Goal: Task Accomplishment & Management: Complete application form

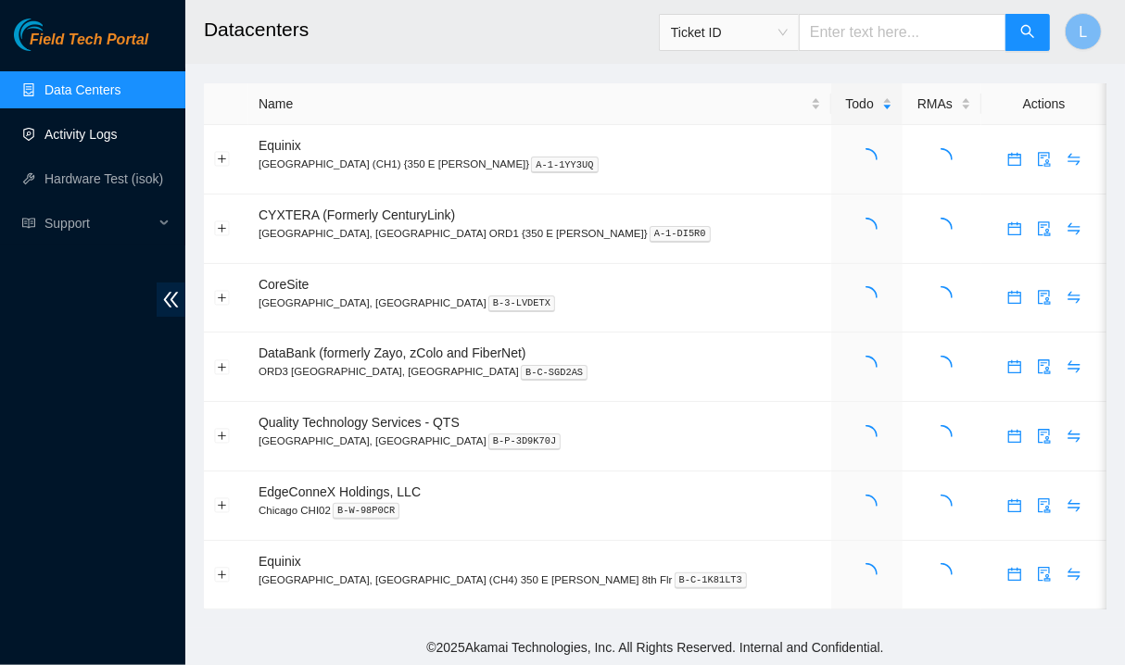
click at [118, 139] on link "Activity Logs" at bounding box center [80, 134] width 73 height 15
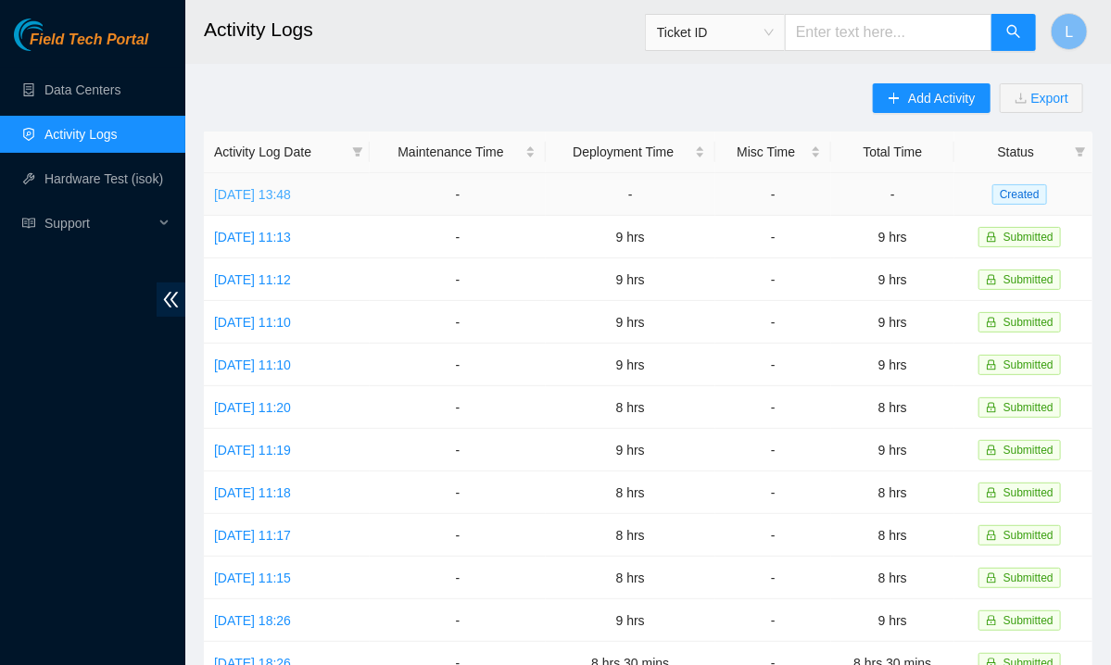
click at [291, 191] on link "[DATE] 13:48" at bounding box center [252, 194] width 77 height 15
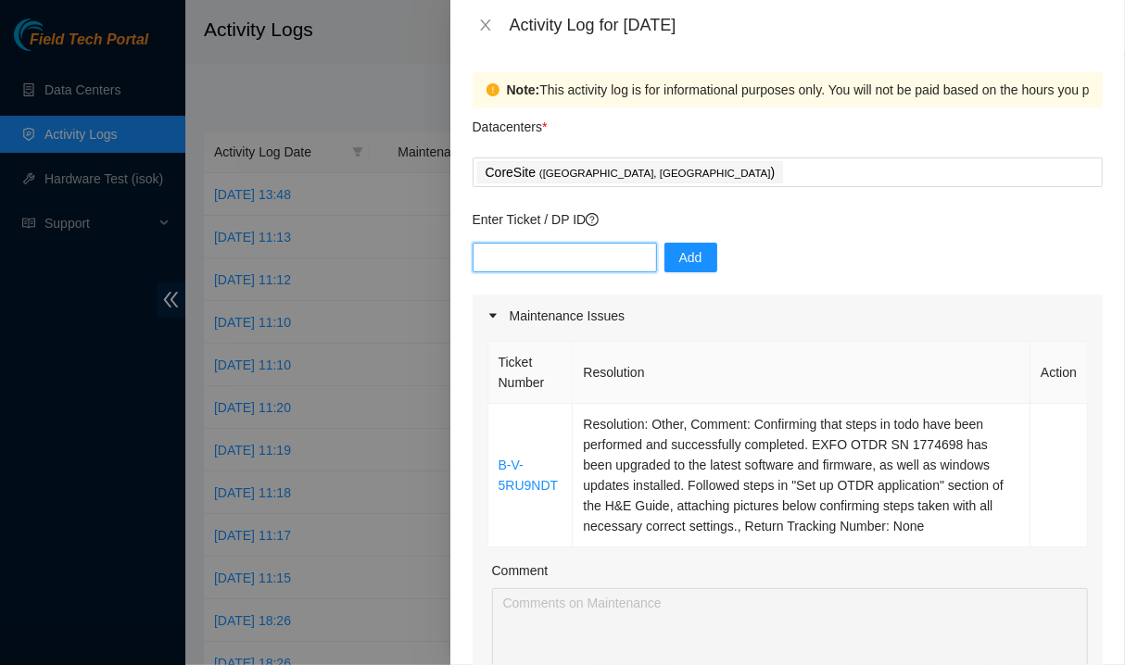
click at [598, 259] on input "text" at bounding box center [565, 258] width 184 height 30
type input "DP78350"
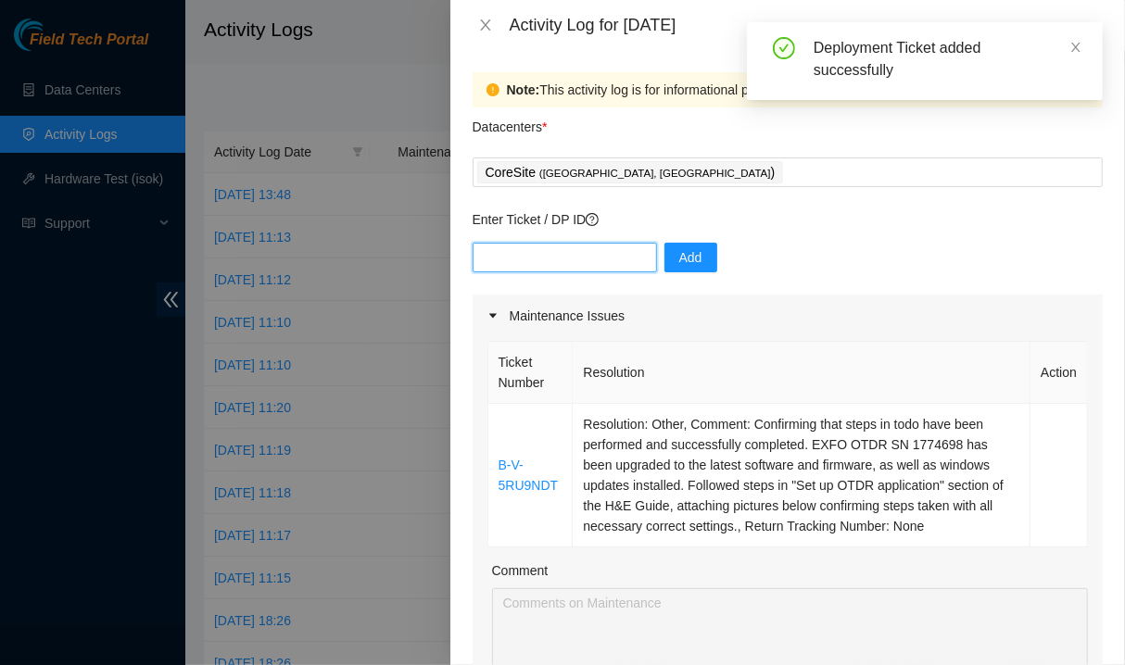
click at [575, 259] on input "text" at bounding box center [565, 258] width 184 height 30
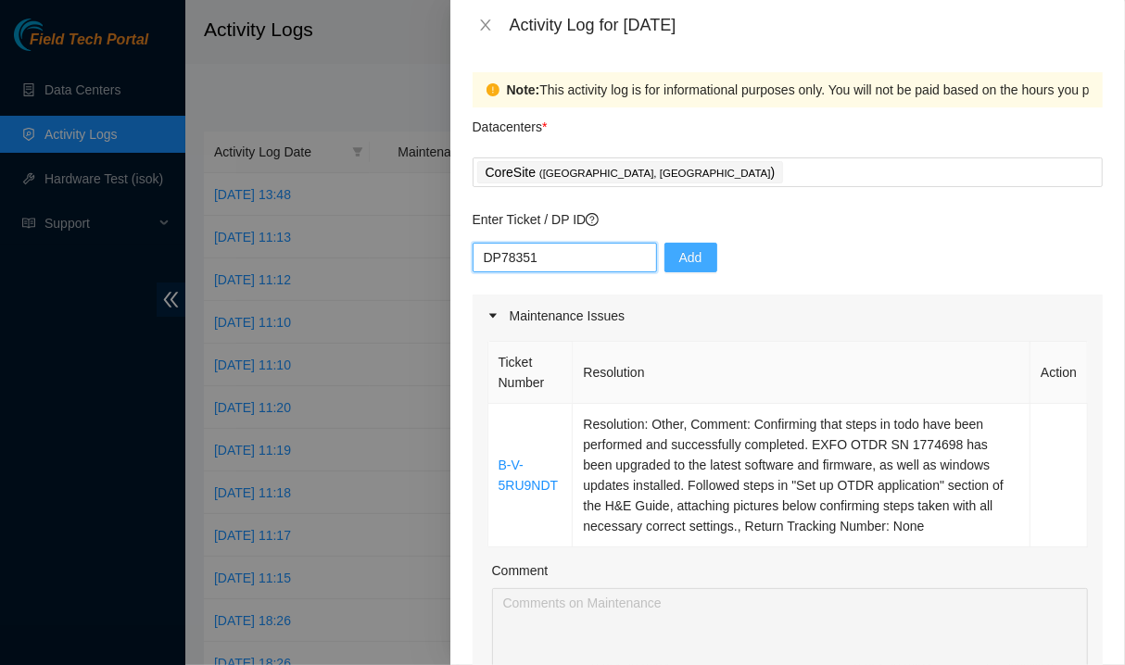
type input "DP78351"
click at [679, 260] on span "Add" at bounding box center [690, 257] width 23 height 20
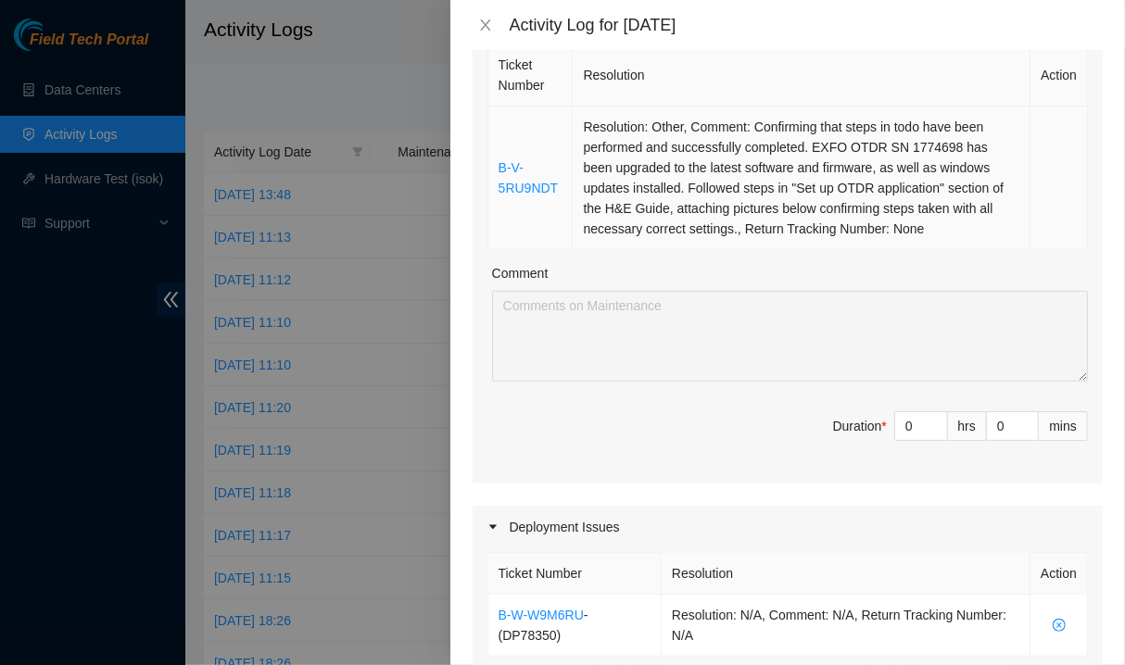
scroll to position [298, 0]
click at [904, 431] on input "0" at bounding box center [921, 425] width 52 height 28
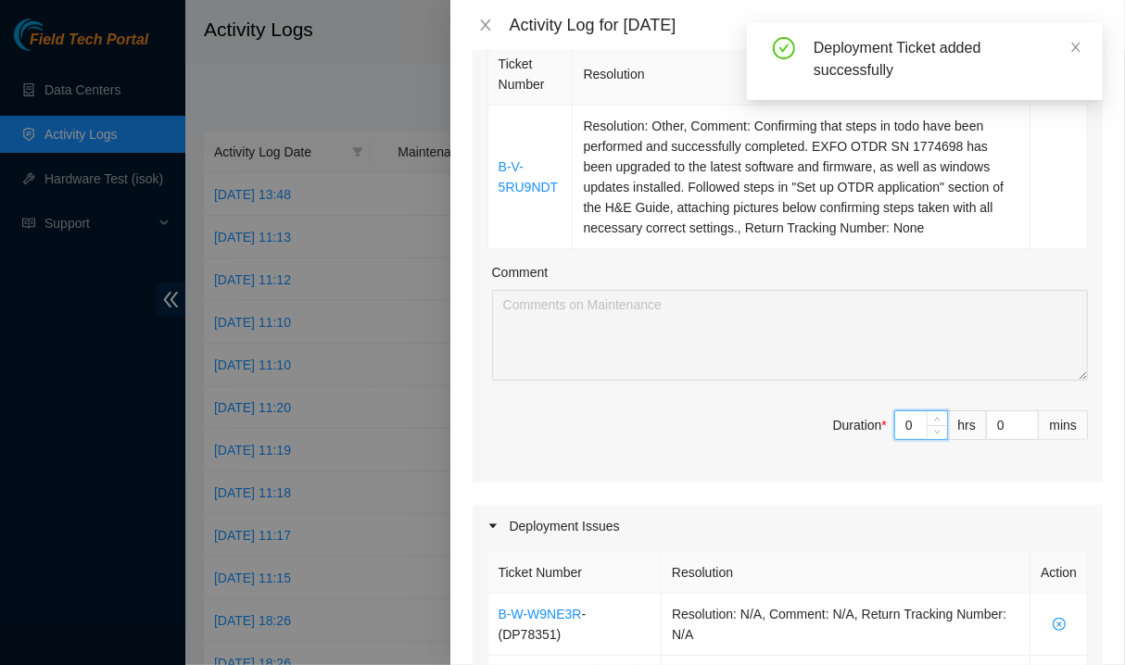
click at [904, 431] on input "0" at bounding box center [921, 425] width 52 height 28
type input "1"
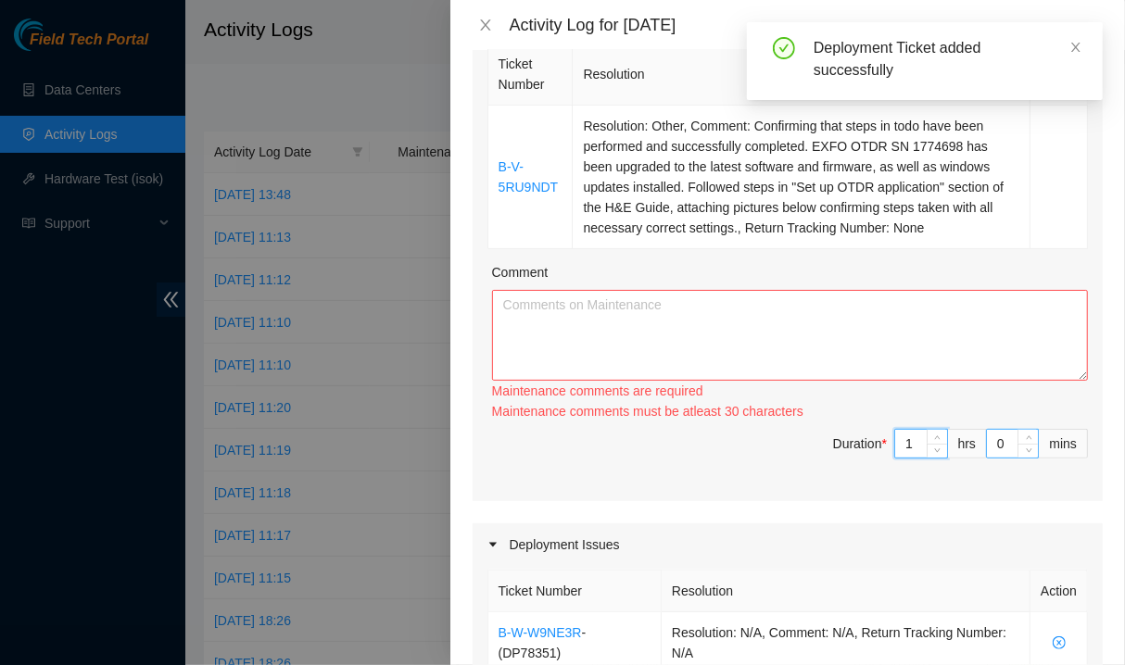
type input "1"
click at [987, 430] on input "0" at bounding box center [1012, 444] width 51 height 28
type input "30"
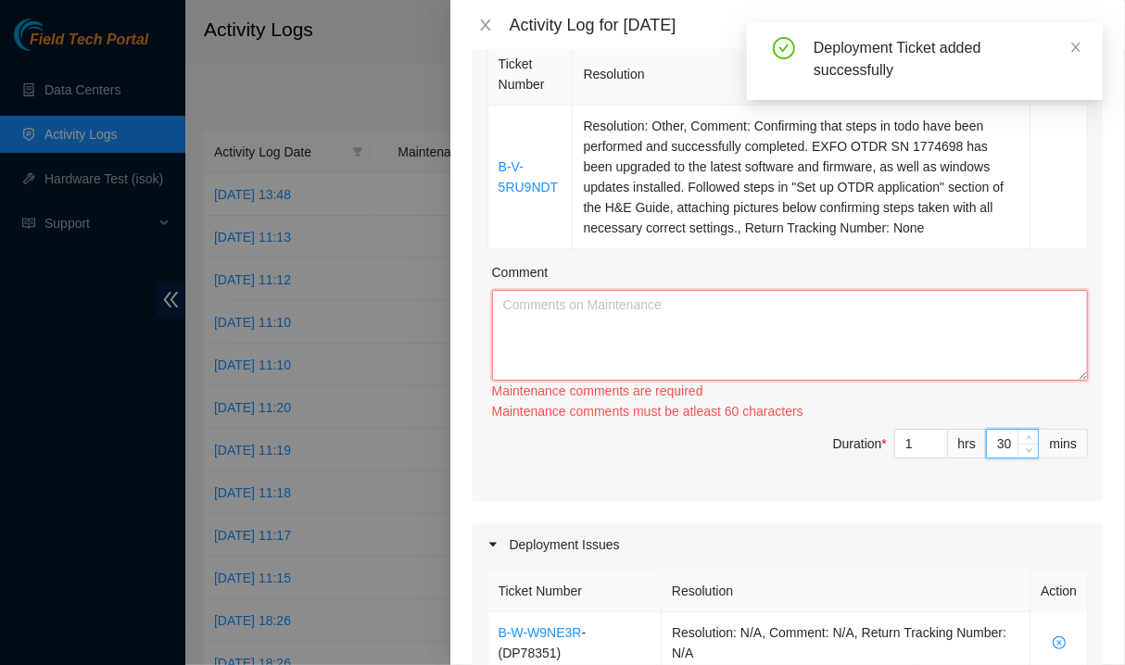
click at [856, 330] on textarea "Comment" at bounding box center [790, 335] width 596 height 91
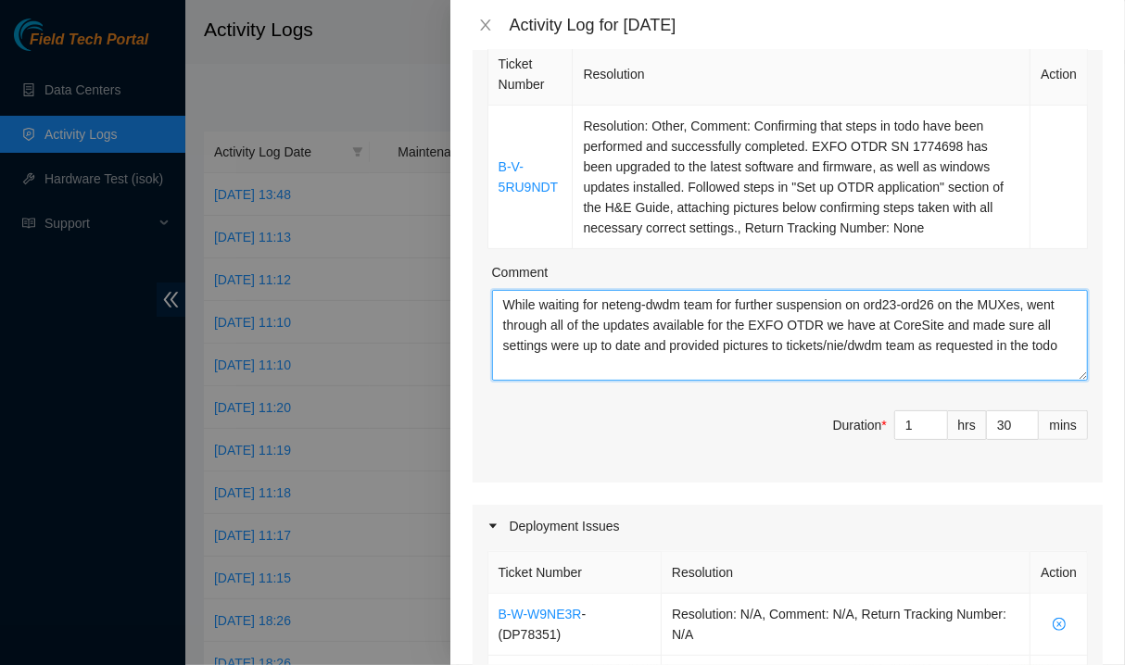
scroll to position [636, 0]
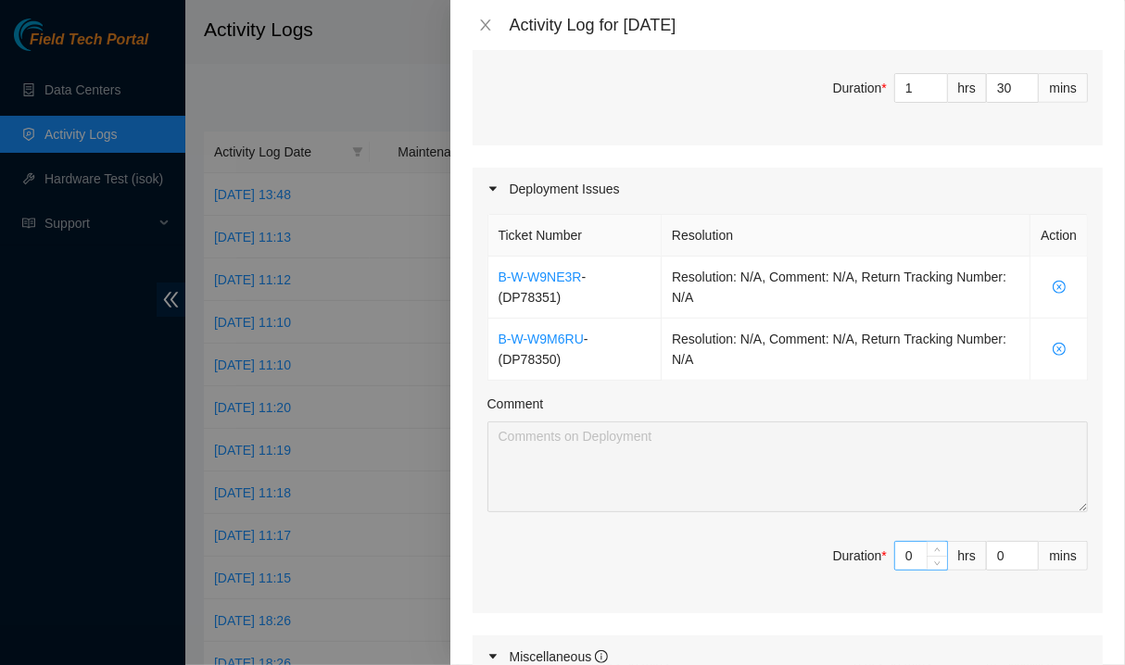
type textarea "While waiting for neteng-dwdm team for further suspension on ord23-ord26 on the…"
click at [902, 549] on input "0" at bounding box center [921, 556] width 52 height 28
type input "6"
type input "7"
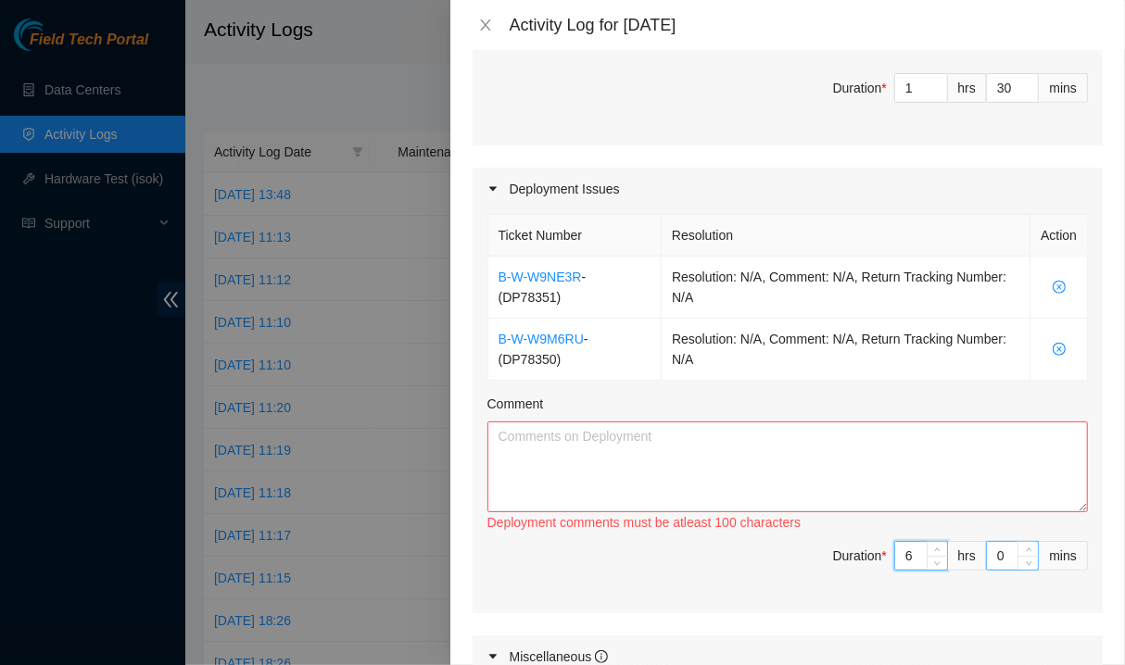
type input "6"
click at [987, 553] on input "0" at bounding box center [1012, 556] width 51 height 28
type input "30"
type input "8"
type input "0"
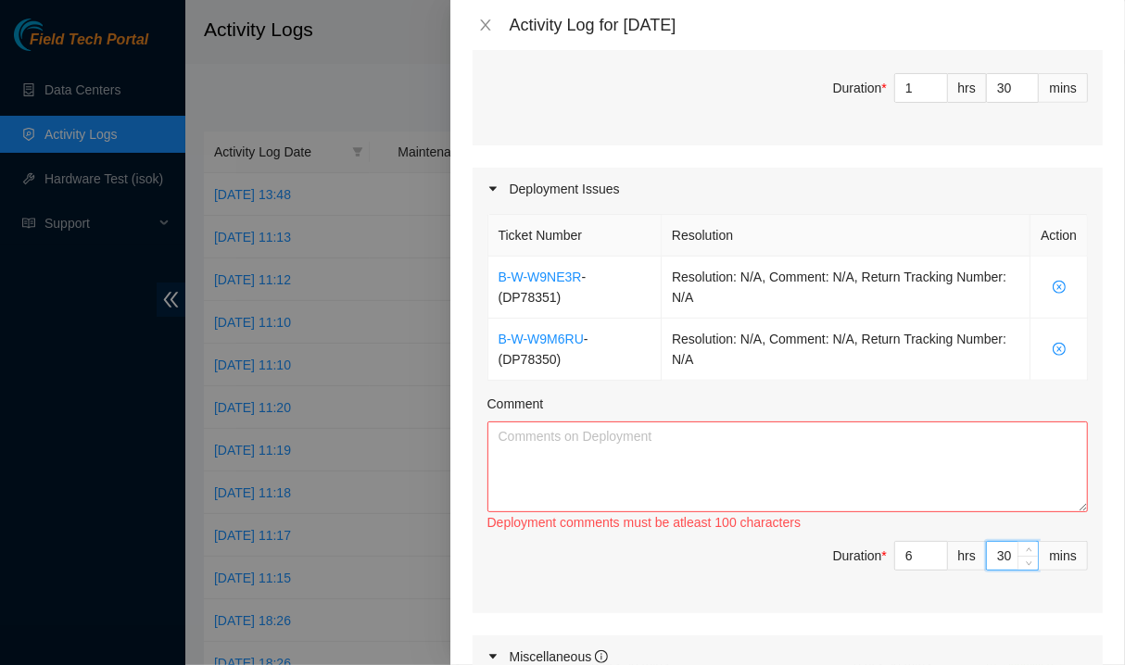
type input "30"
click at [837, 473] on textarea "Comment" at bounding box center [787, 467] width 600 height 91
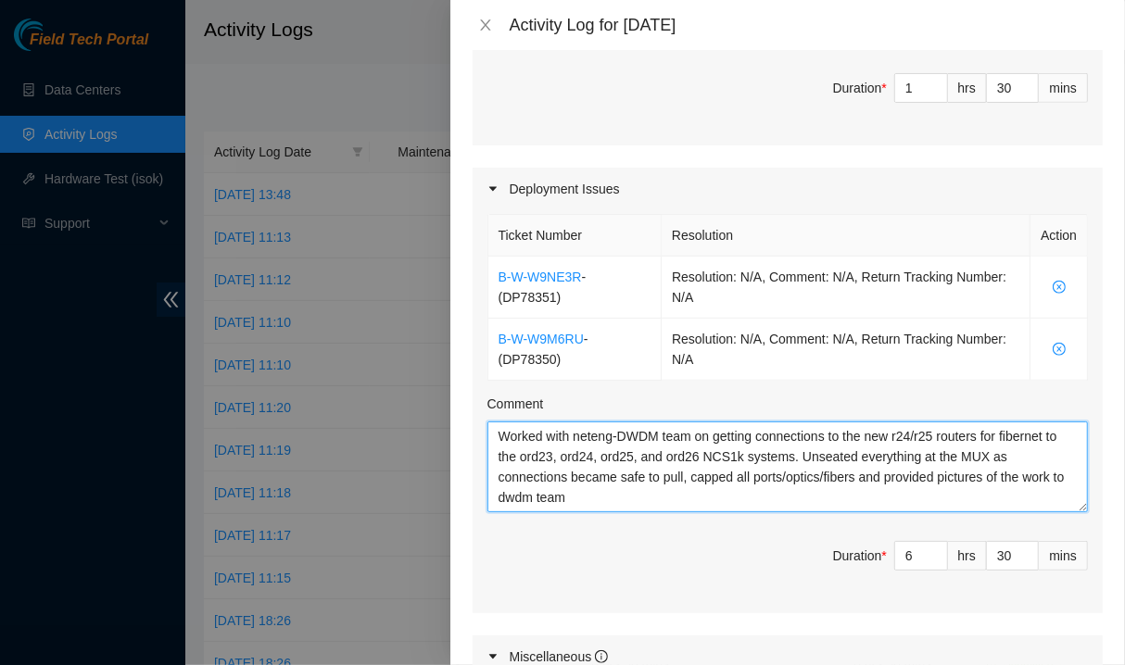
scroll to position [1060, 0]
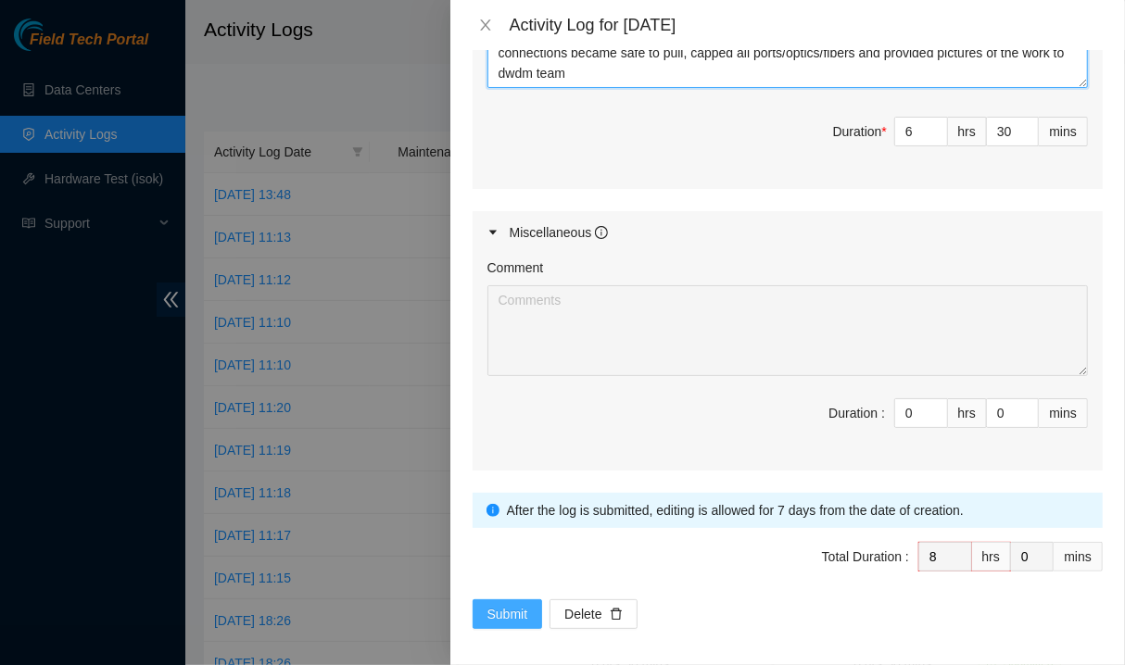
type textarea "Worked with neteng-DWDM team on getting connections to the new r24/r25 routers …"
click at [510, 604] on span "Submit" at bounding box center [507, 614] width 41 height 20
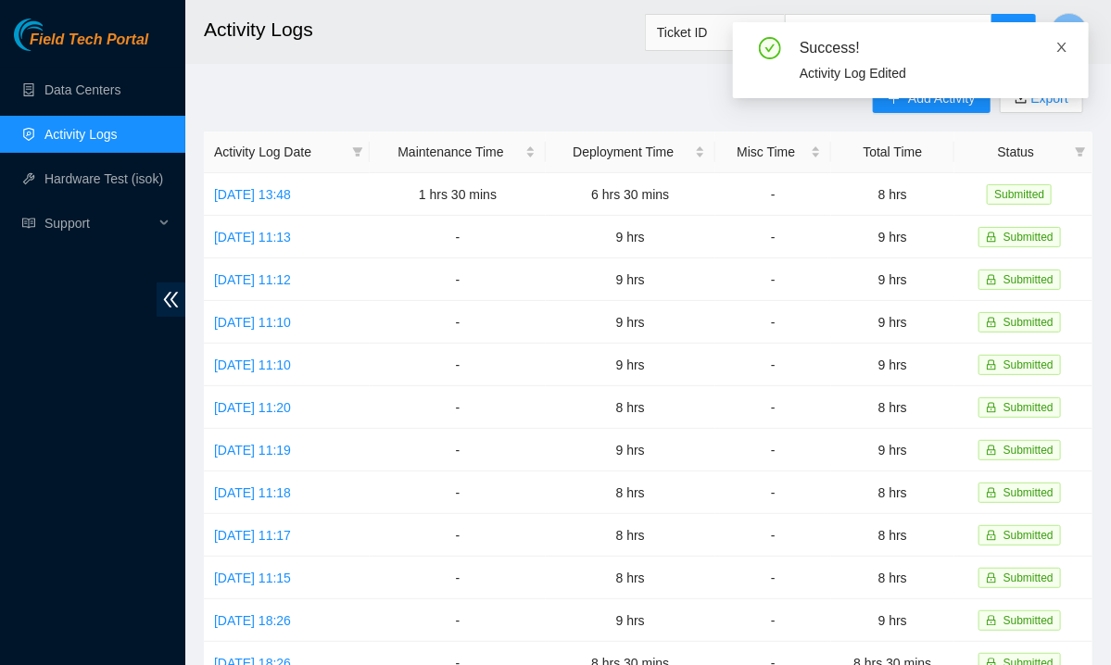
click at [1060, 43] on icon "close" at bounding box center [1061, 47] width 13 height 13
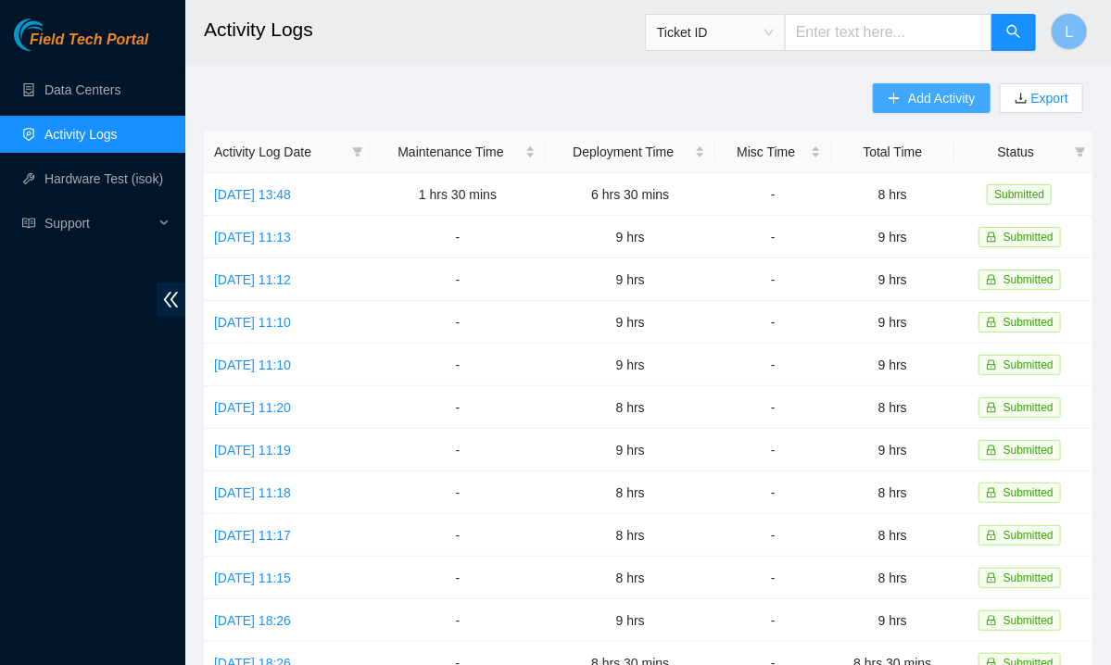
click at [901, 94] on icon "plus" at bounding box center [894, 98] width 13 height 13
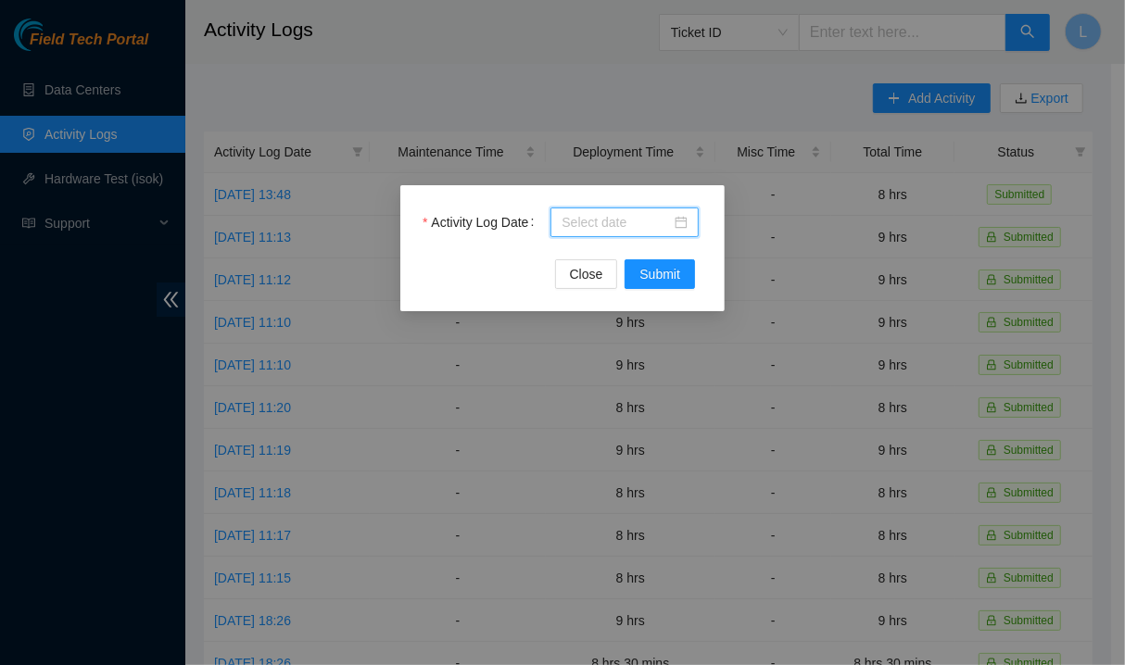
click at [593, 231] on input "Activity Log Date" at bounding box center [616, 222] width 109 height 20
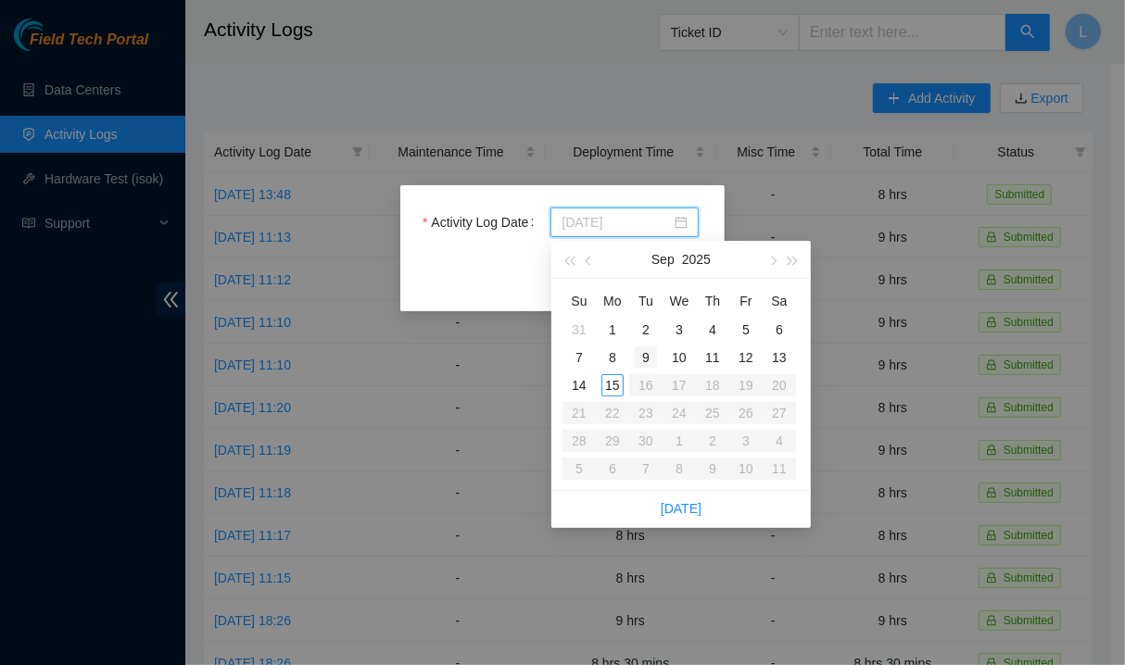
type input "[DATE]"
click at [648, 362] on div "9" at bounding box center [646, 358] width 22 height 22
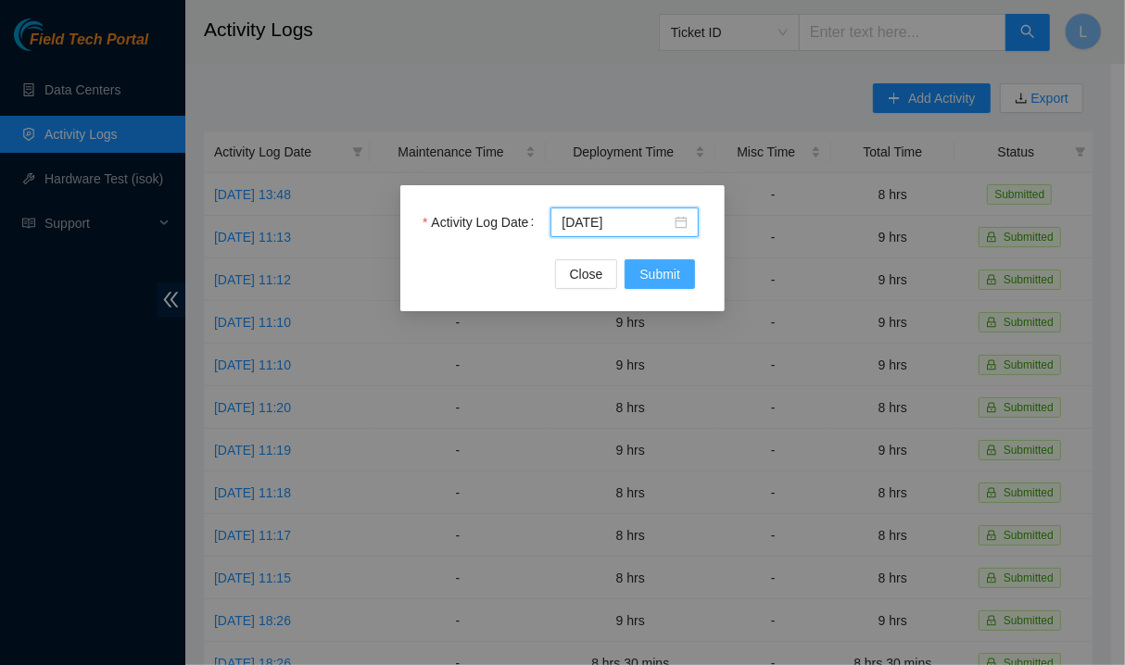
click at [658, 271] on span "Submit" at bounding box center [659, 274] width 41 height 20
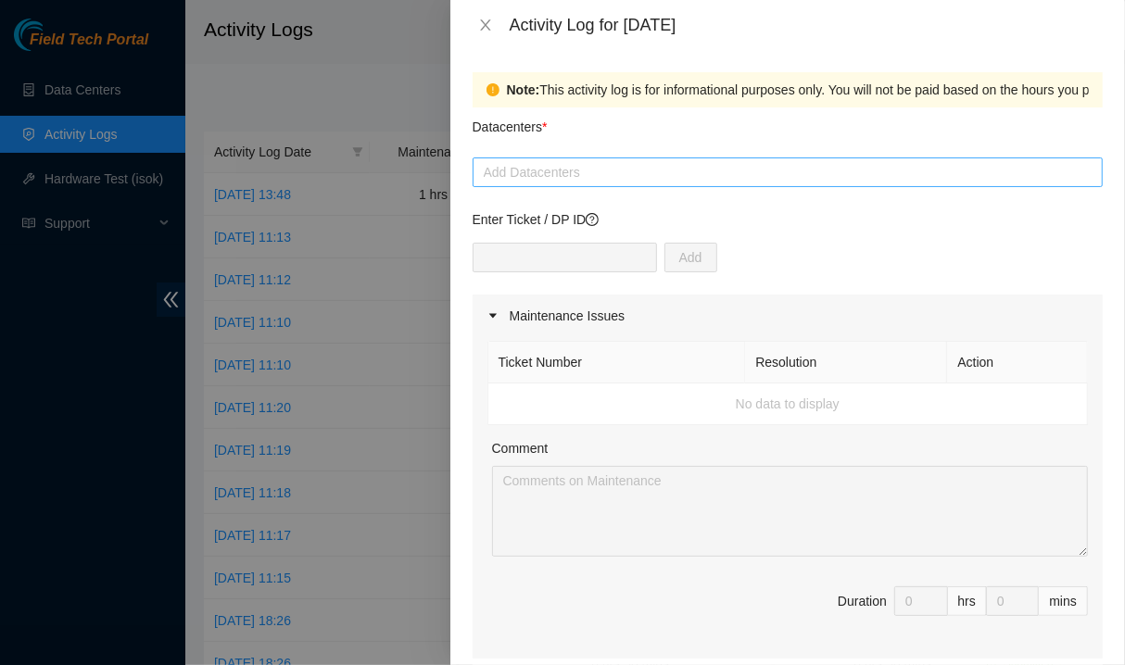
click at [713, 177] on div at bounding box center [787, 172] width 621 height 22
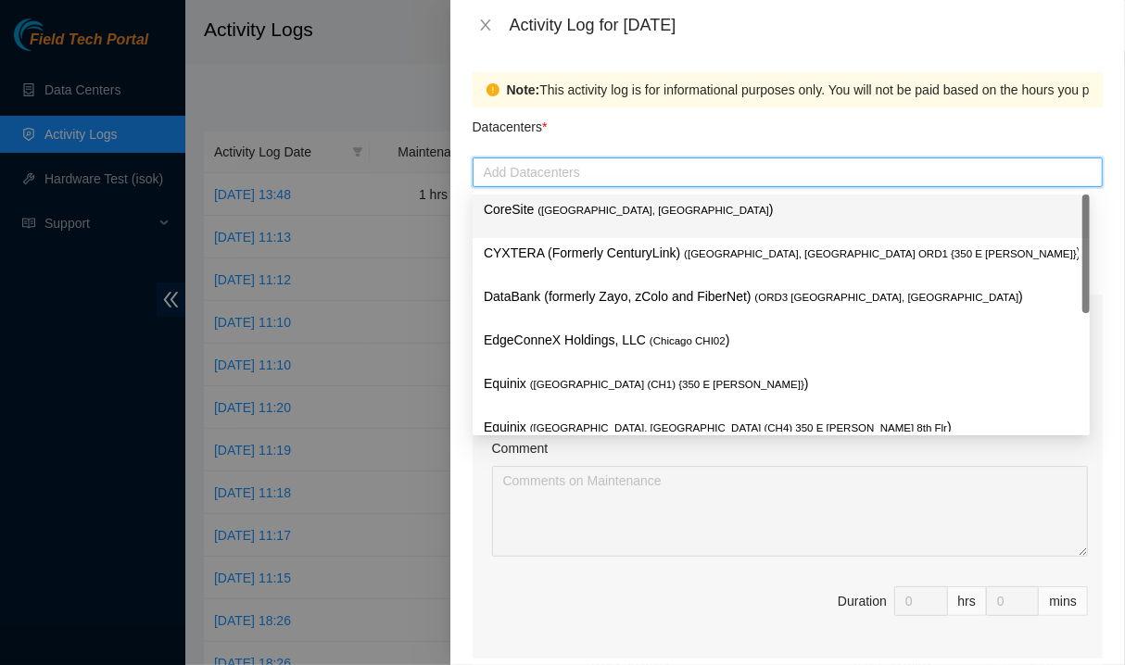
type input "q"
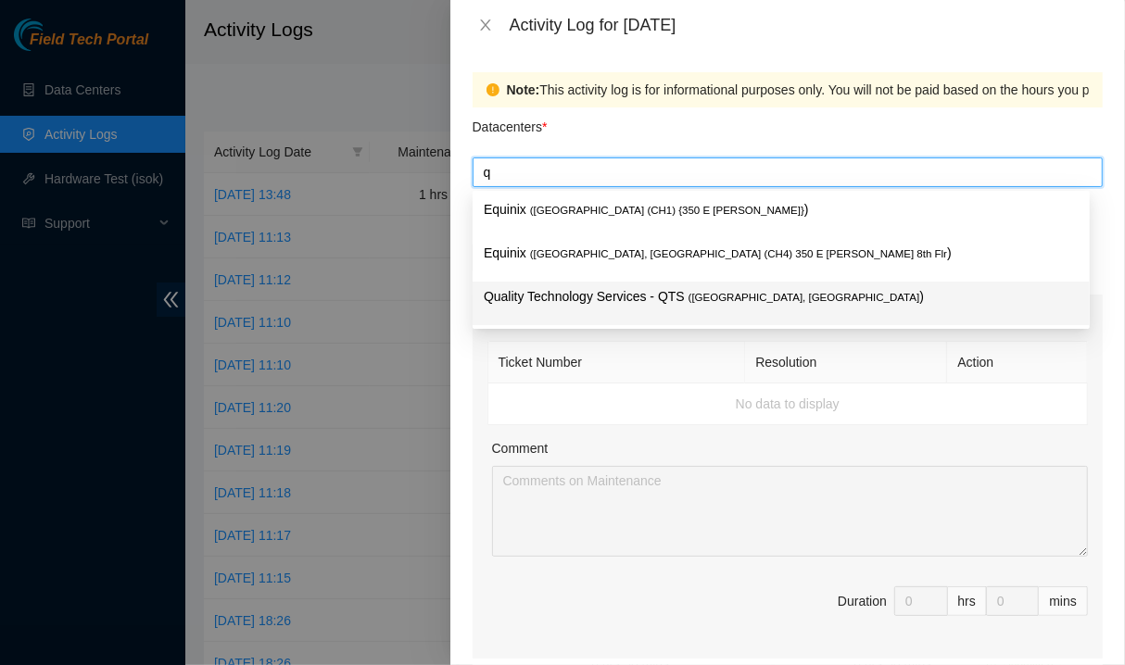
click at [575, 302] on p "Quality Technology Services - QTS ( [GEOGRAPHIC_DATA], [GEOGRAPHIC_DATA] )" at bounding box center [781, 296] width 595 height 21
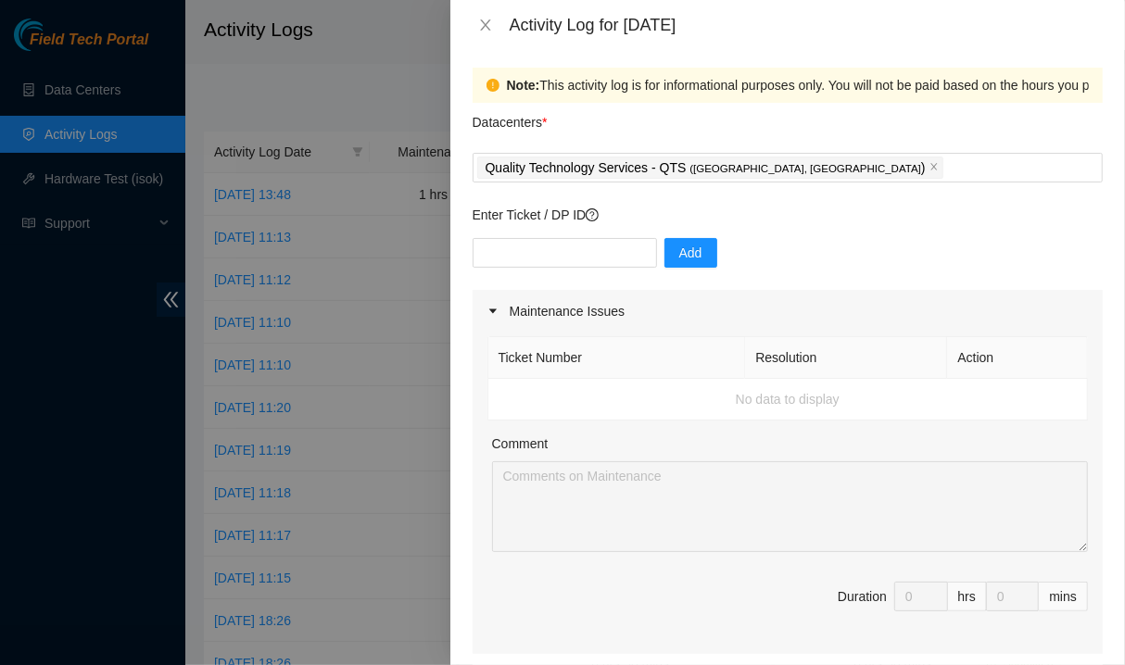
scroll to position [0, 0]
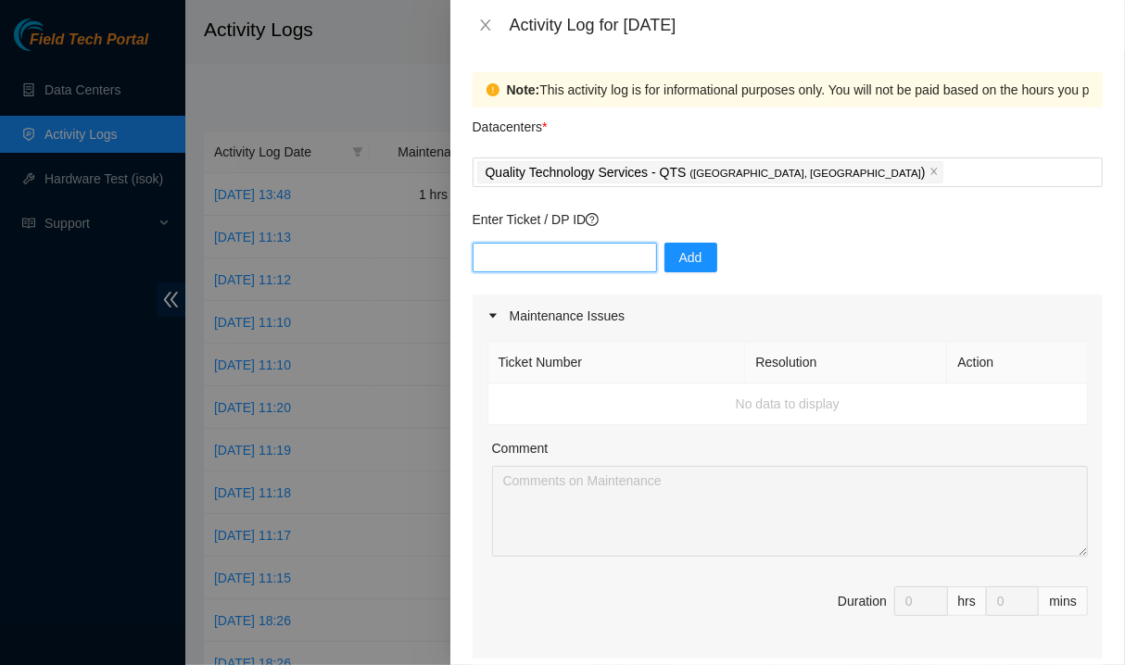
click at [579, 265] on input "text" at bounding box center [565, 258] width 184 height 30
paste input "DP79608"
type input "DP79608"
click at [679, 259] on span "Add" at bounding box center [690, 257] width 23 height 20
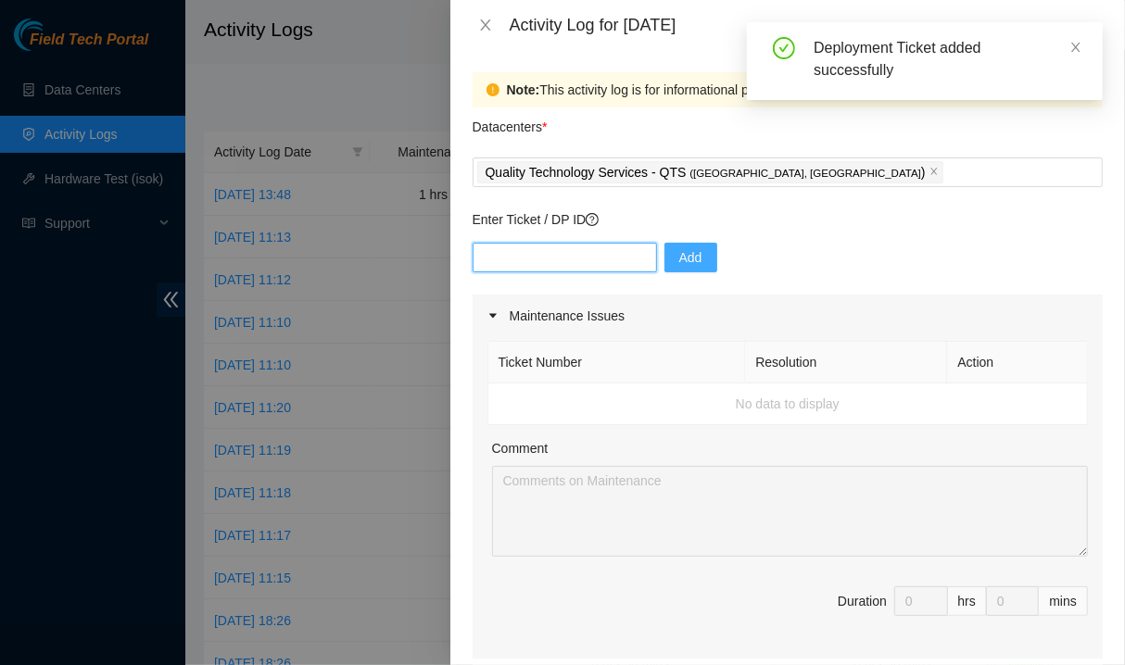
click at [535, 255] on input "text" at bounding box center [565, 258] width 184 height 30
paste input "DP79608"
type input "DP79607"
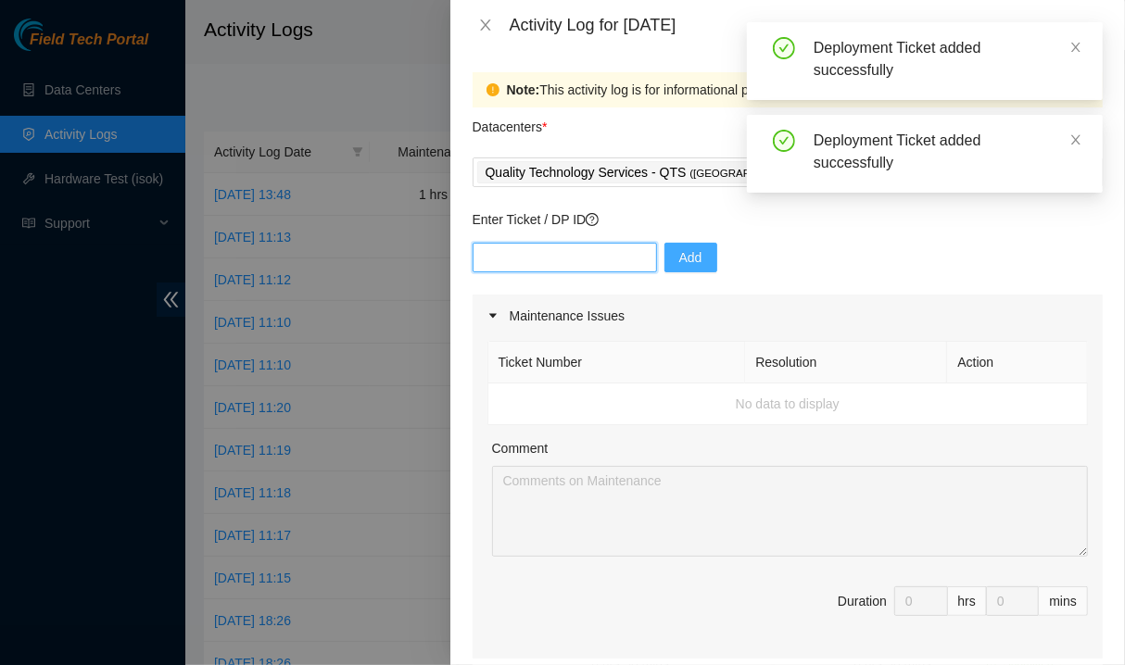
click at [549, 257] on input "text" at bounding box center [565, 258] width 184 height 30
paste input "DP79608"
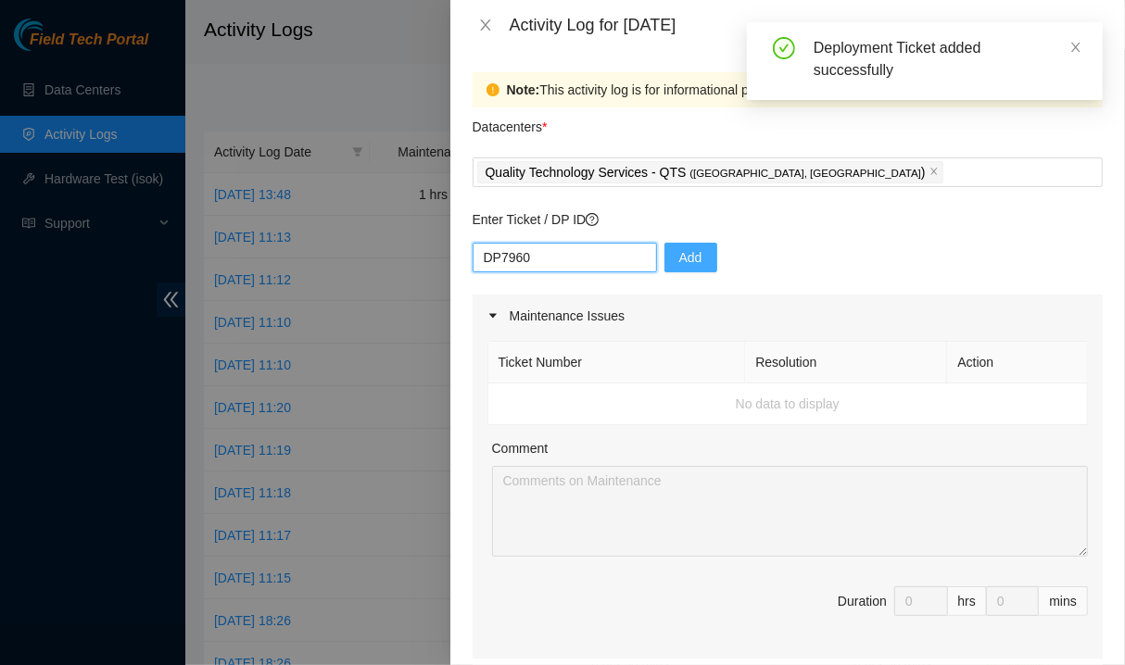
type input "DP79605"
click at [538, 254] on input "text" at bounding box center [565, 258] width 184 height 30
paste input "DP79608"
type input "DP79604"
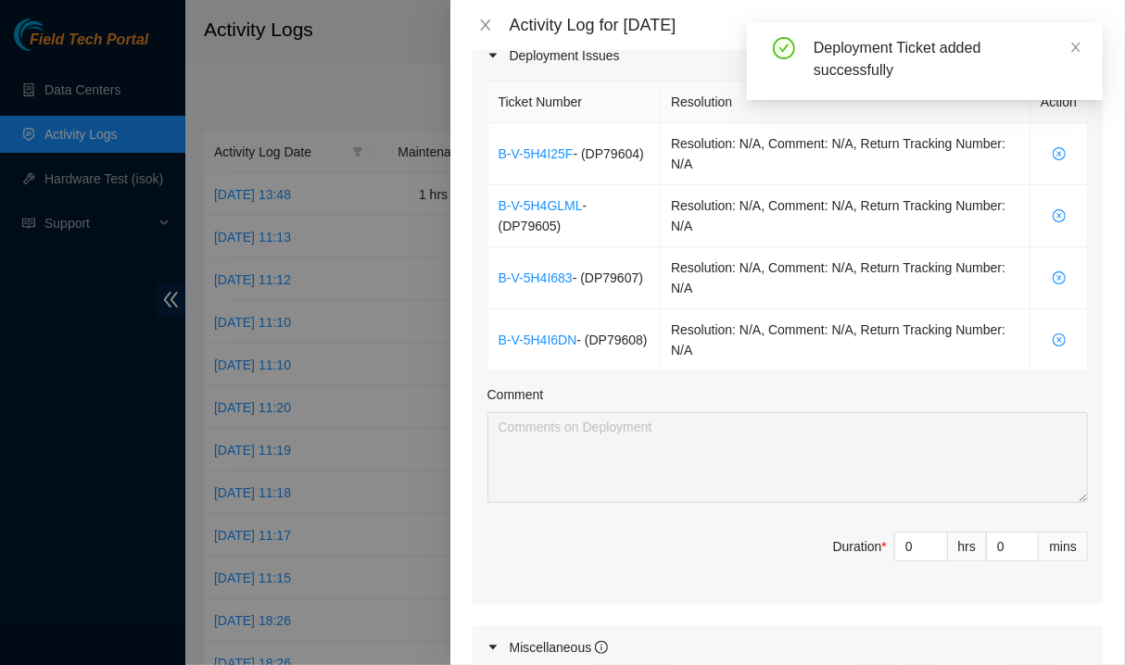
scroll to position [675, 0]
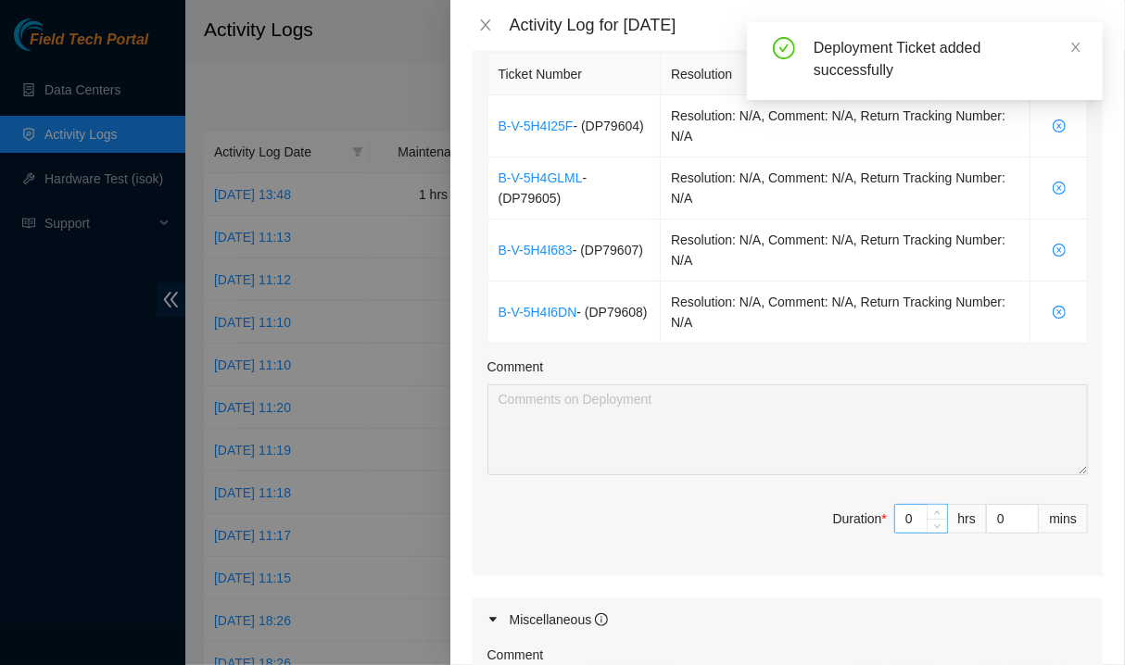
click at [895, 511] on input "0" at bounding box center [921, 519] width 52 height 28
type input "8"
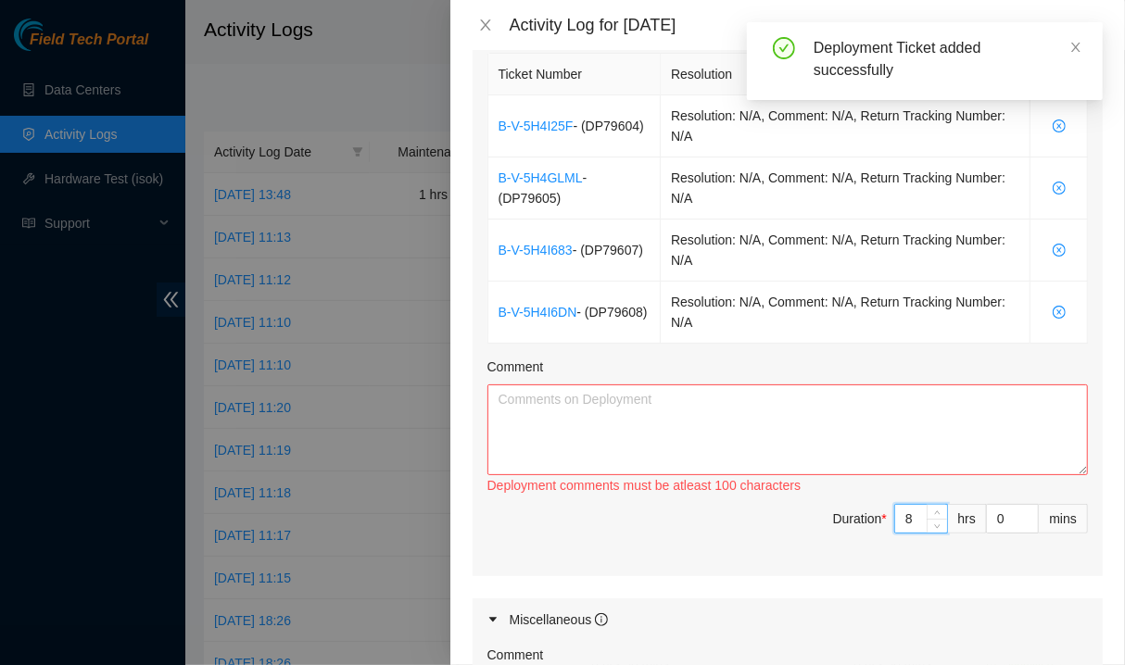
type input "8"
click at [743, 410] on textarea "Comment" at bounding box center [787, 430] width 600 height 91
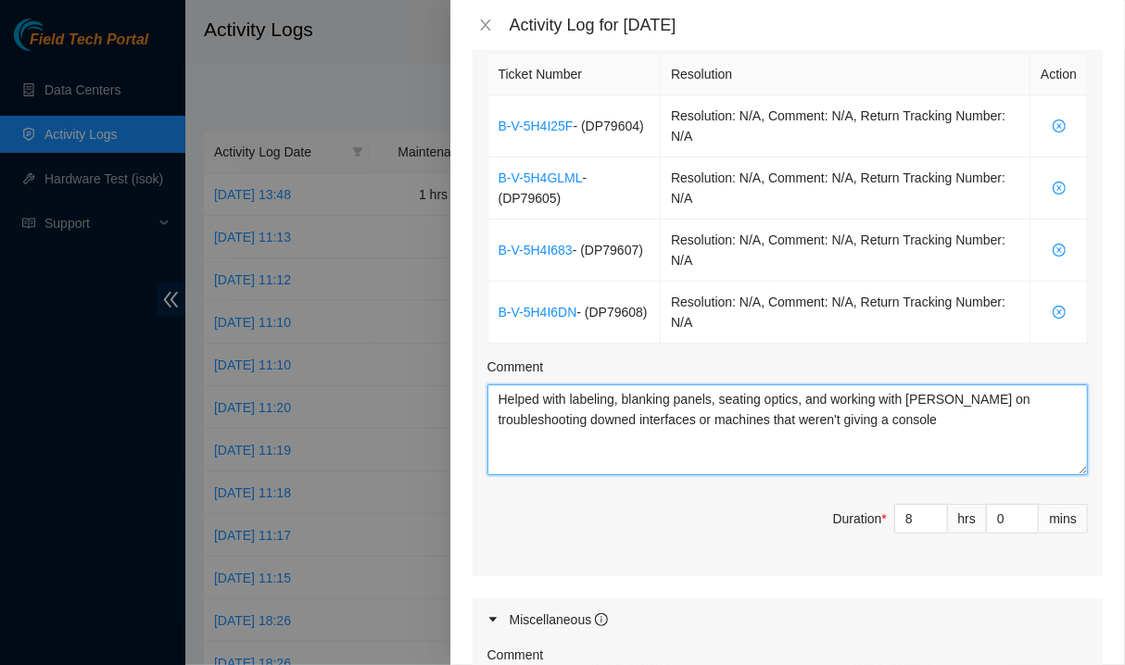
type textarea "Helped with labeling, blanking panels, seating optics, and working with [PERSON…"
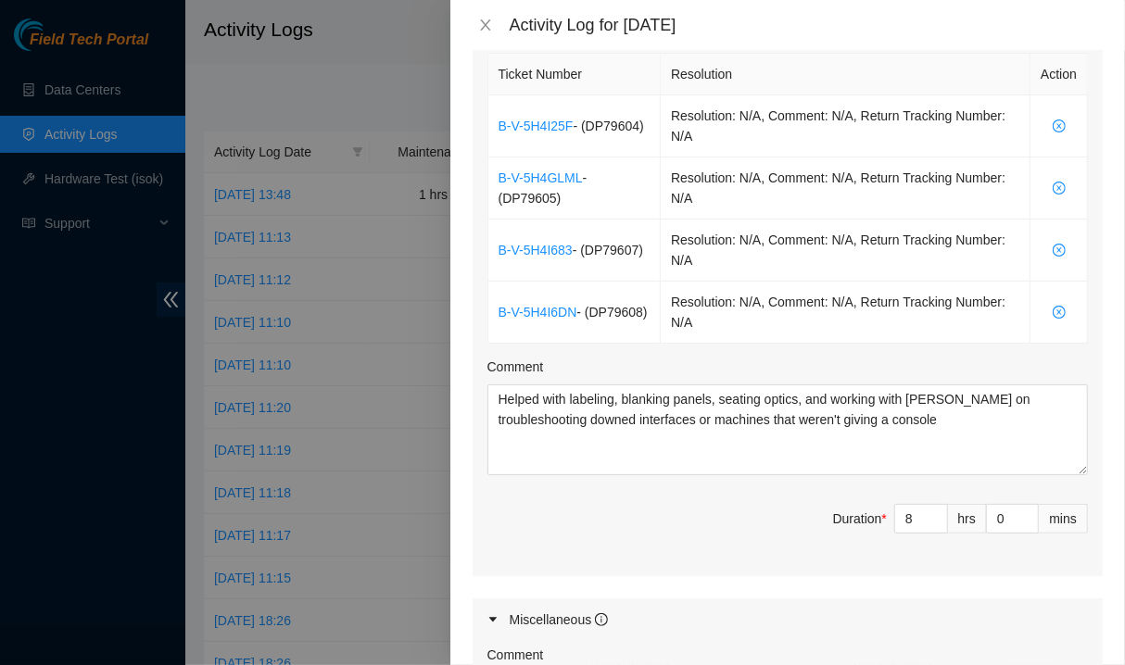
click at [661, 543] on span "Duration * 8 hrs 0 mins" at bounding box center [787, 530] width 600 height 52
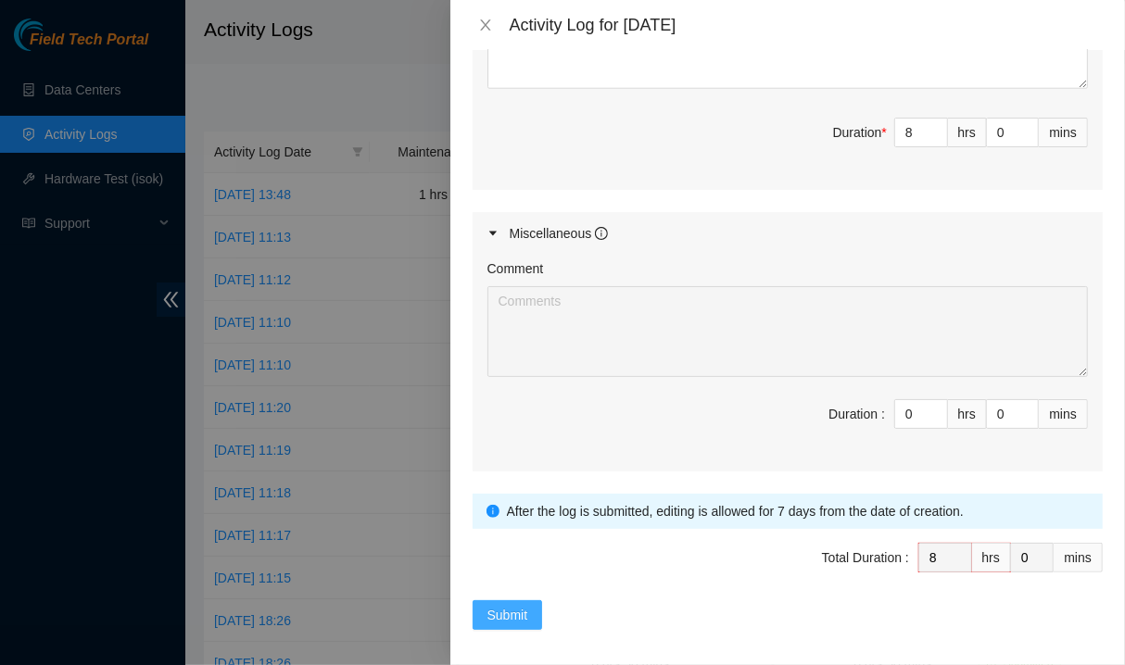
click at [507, 609] on span "Submit" at bounding box center [507, 615] width 41 height 20
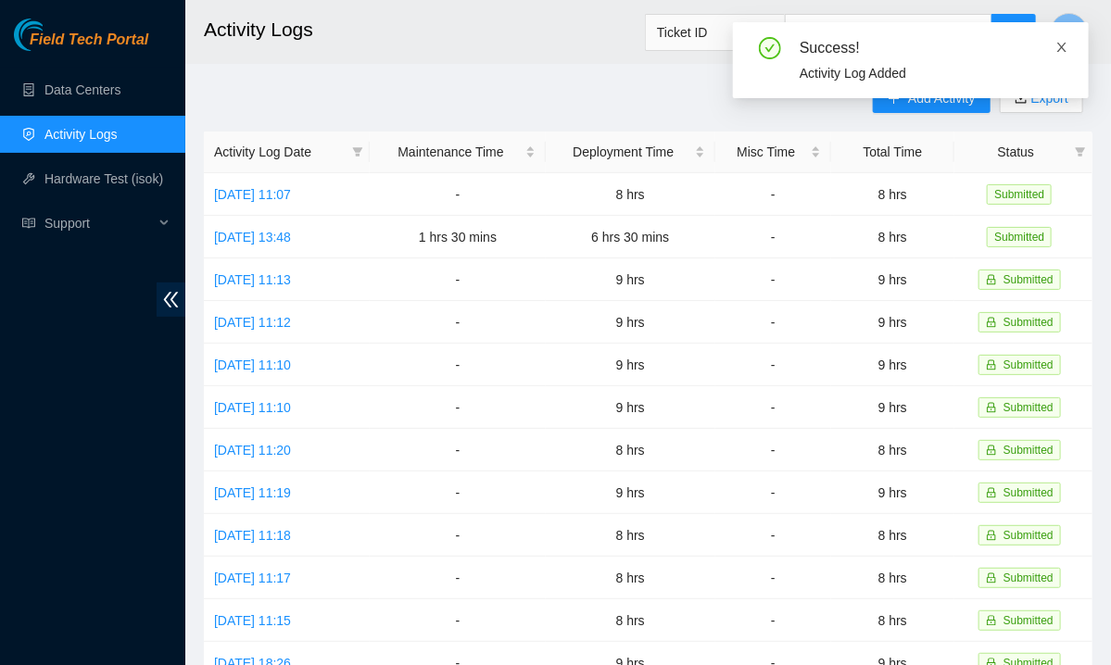
click at [1066, 46] on icon "close" at bounding box center [1061, 47] width 13 height 13
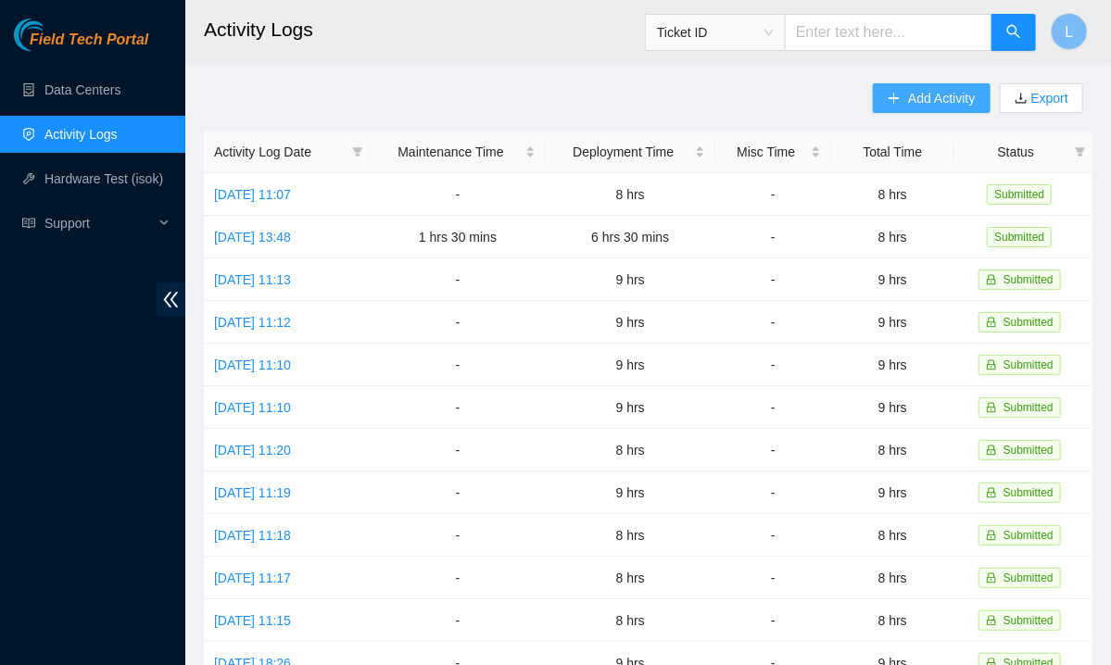
click at [932, 104] on span "Add Activity" at bounding box center [941, 98] width 67 height 20
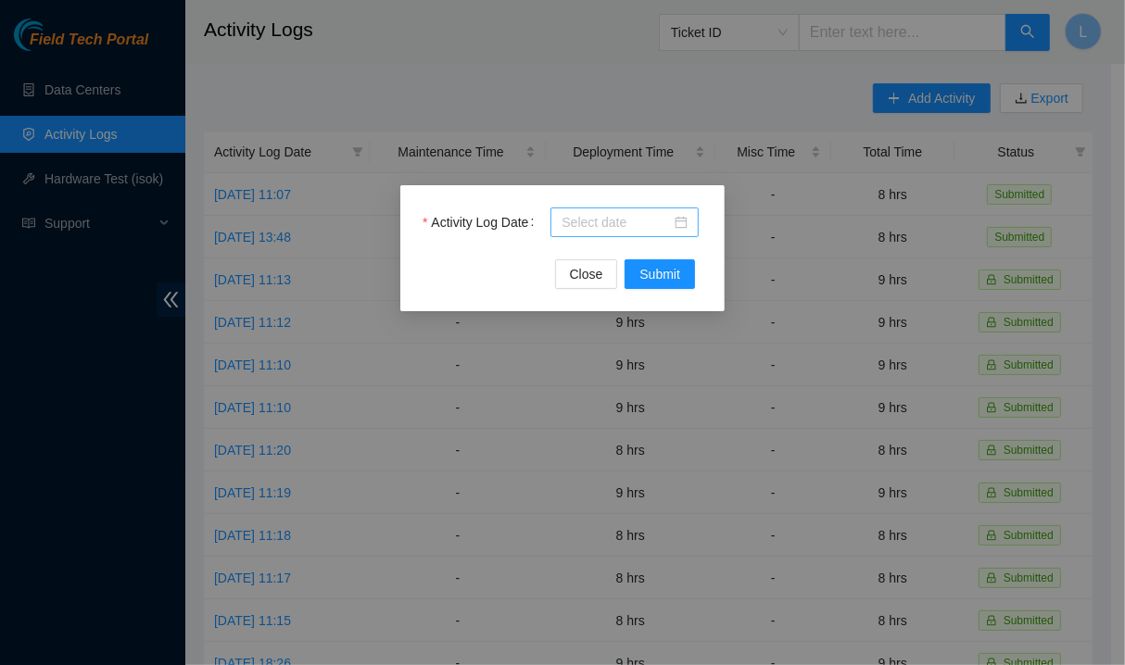
click at [612, 222] on input "Activity Log Date" at bounding box center [616, 222] width 109 height 20
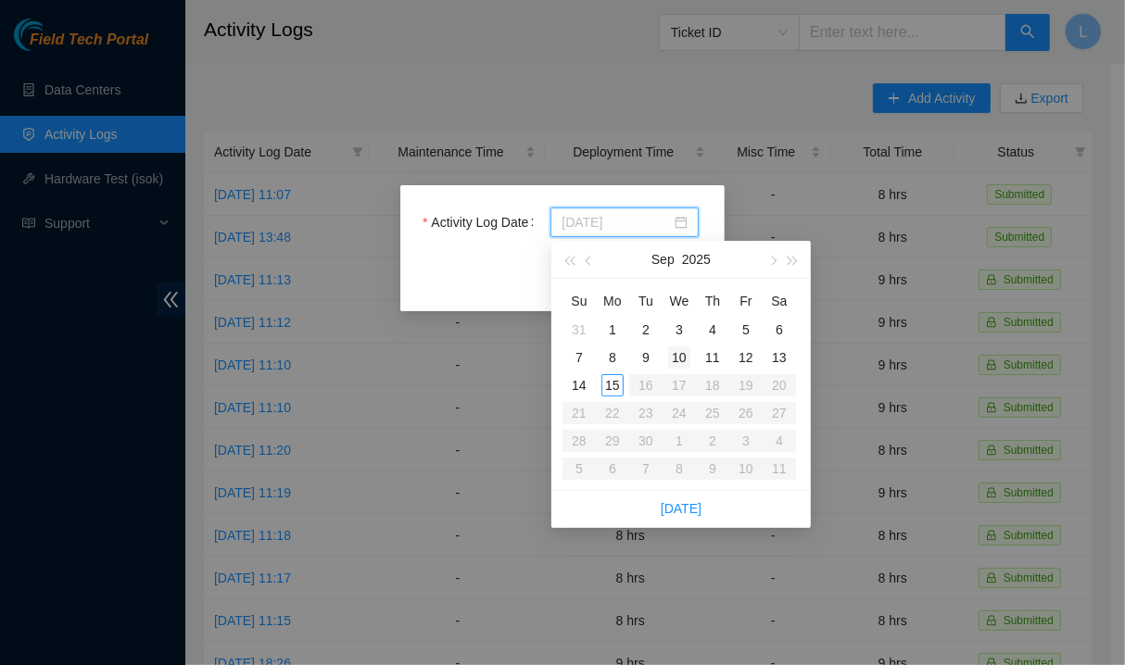
type input "[DATE]"
click at [676, 360] on div "10" at bounding box center [679, 358] width 22 height 22
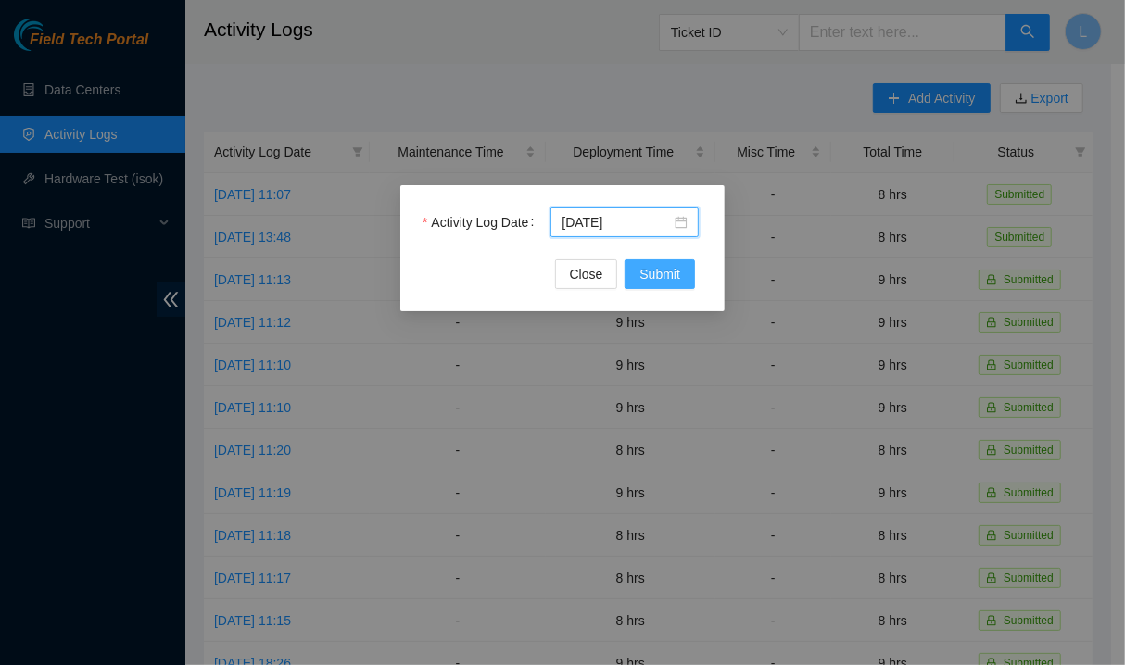
click at [651, 273] on span "Submit" at bounding box center [659, 274] width 41 height 20
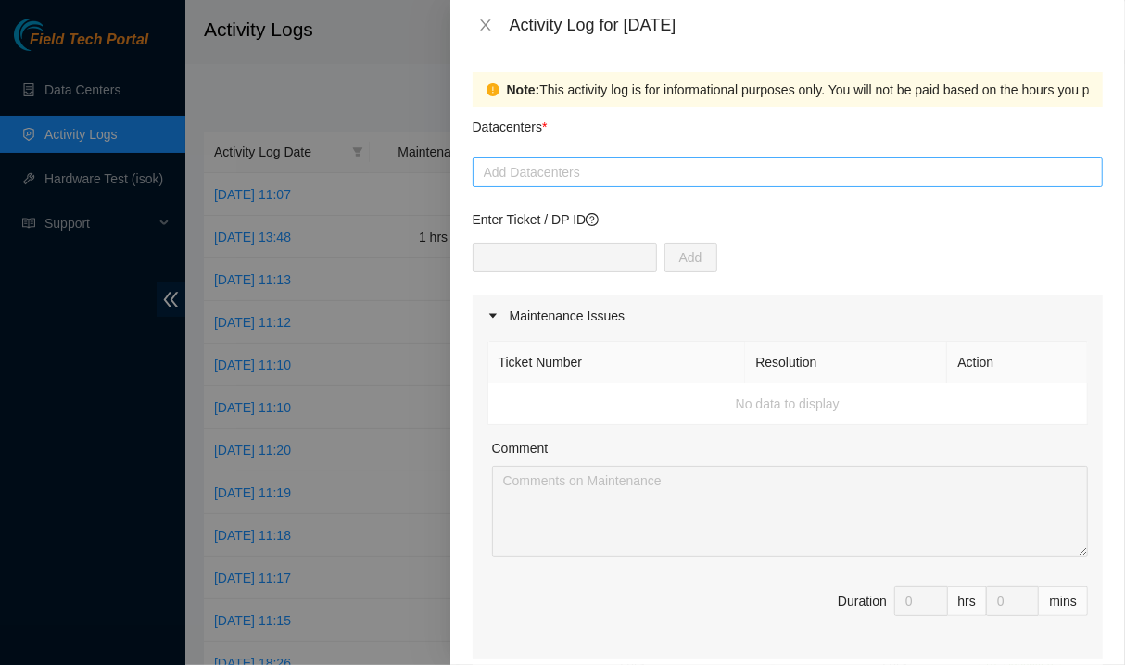
click at [703, 174] on div at bounding box center [787, 172] width 621 height 22
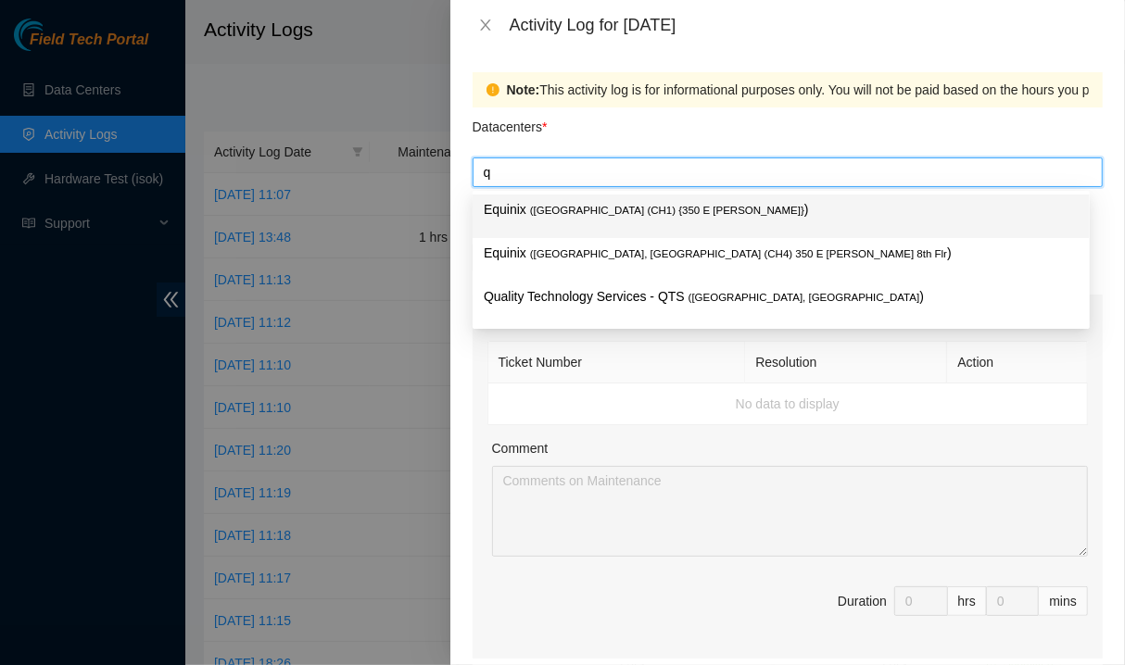
type input "qu"
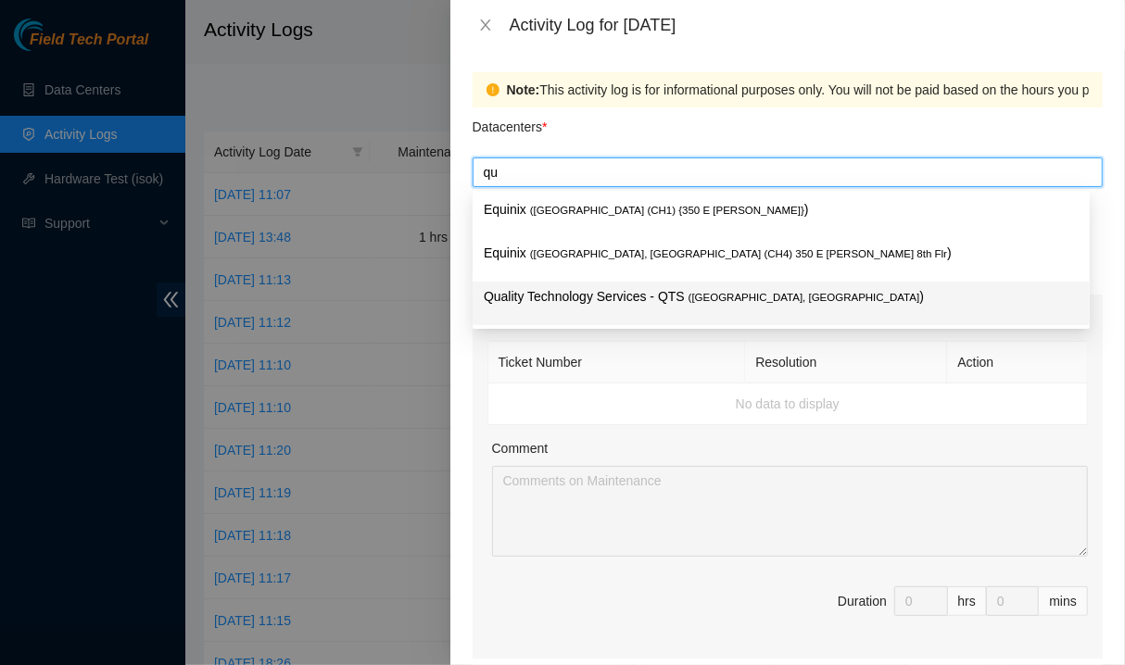
click at [597, 303] on p "Quality Technology Services - QTS ( [GEOGRAPHIC_DATA], [GEOGRAPHIC_DATA] )" at bounding box center [781, 296] width 595 height 21
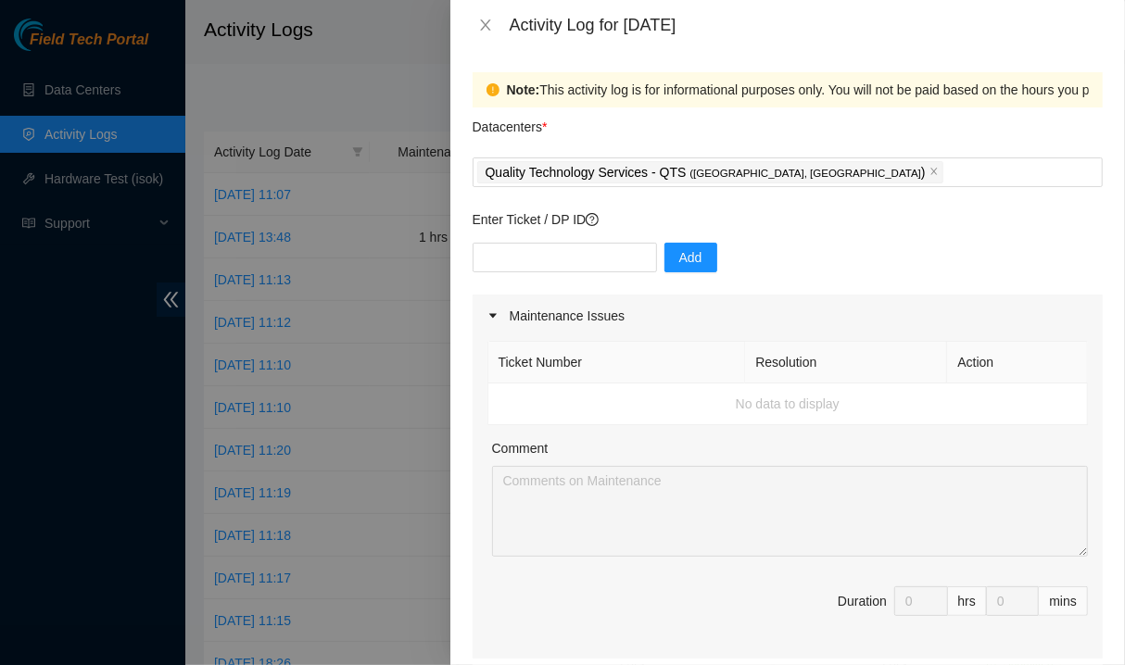
click at [483, 537] on div "Ticket Number Resolution Action No data to display Comment Duration 0 hrs 0 mins" at bounding box center [788, 498] width 630 height 322
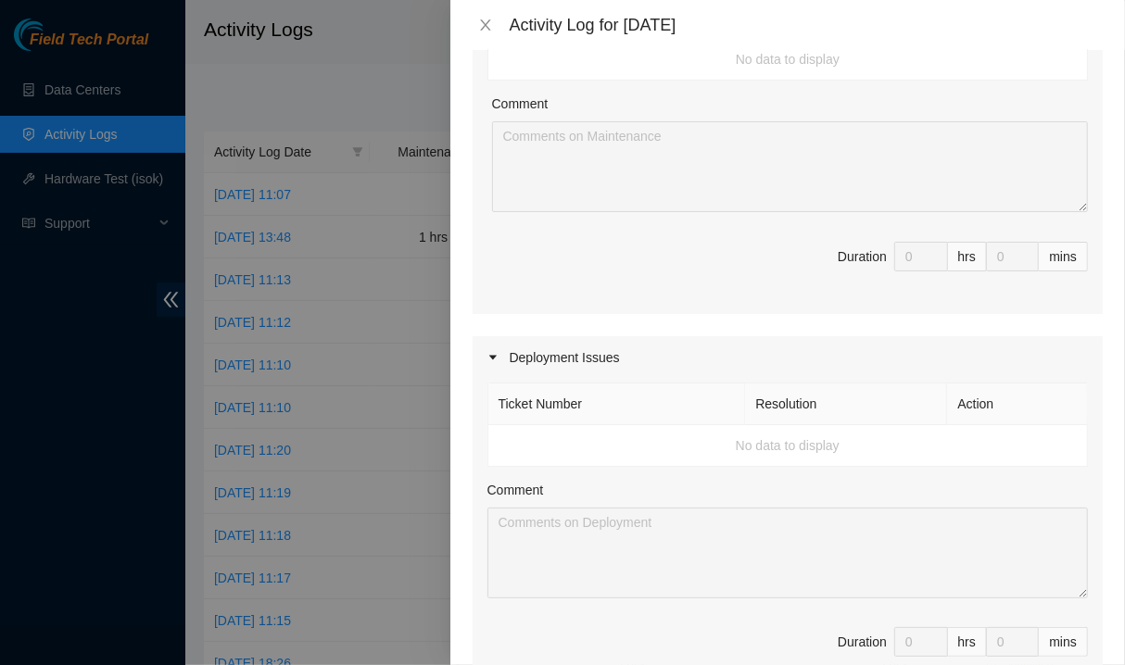
scroll to position [0, 0]
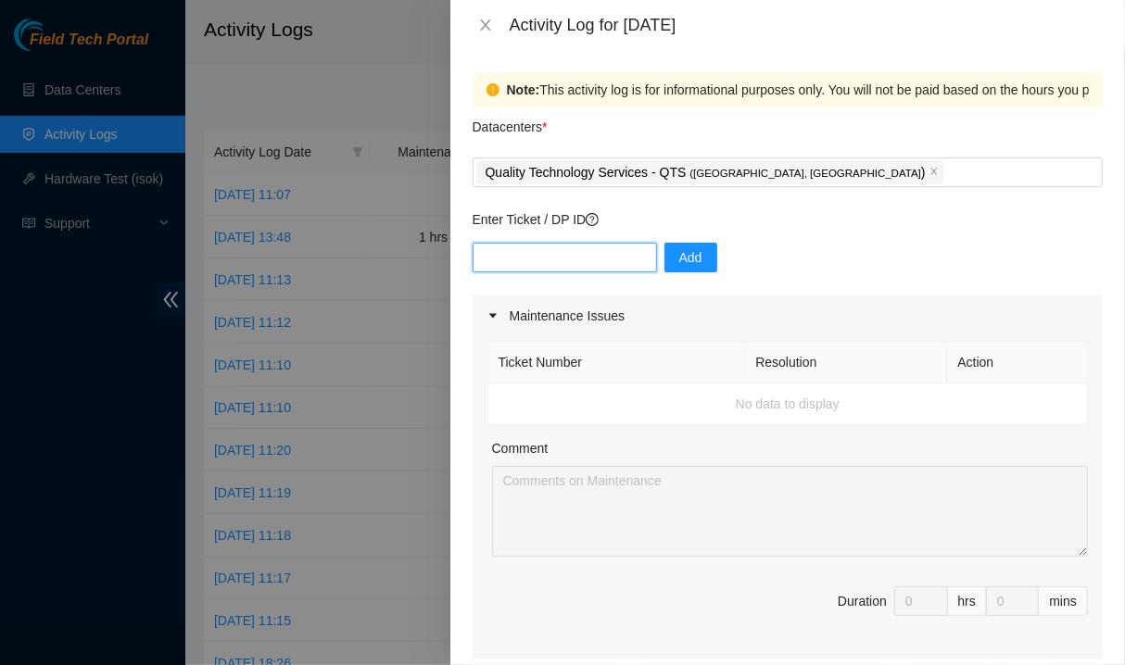
click at [621, 253] on input "text" at bounding box center [565, 258] width 184 height 30
paste input "DP77230"
type input "DP77230"
click at [682, 257] on span "Add" at bounding box center [690, 257] width 23 height 20
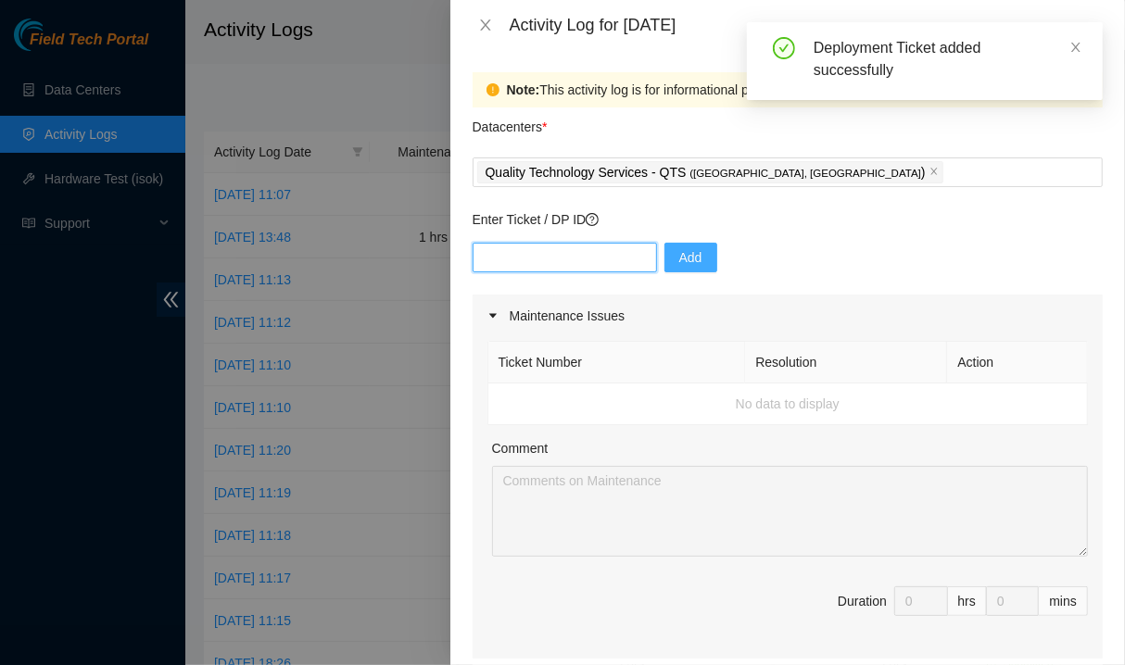
click at [613, 259] on input "text" at bounding box center [565, 258] width 184 height 30
paste input "DP77230"
type input "DP77231"
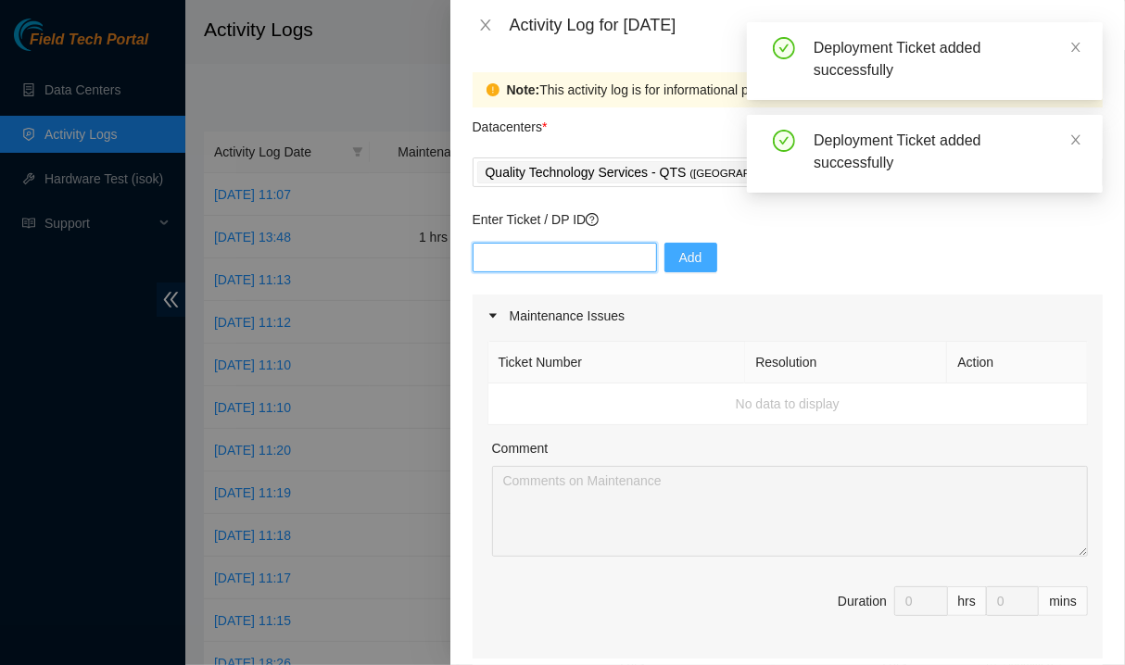
click at [605, 259] on input "text" at bounding box center [565, 258] width 184 height 30
paste input "DP77230"
type input "DP77232"
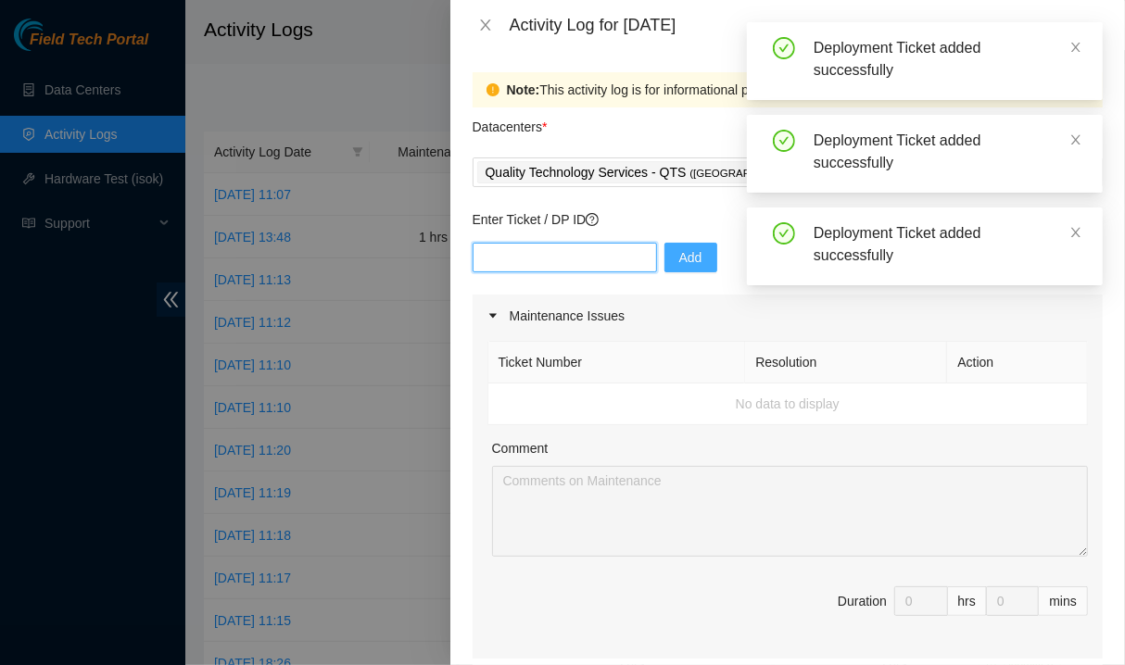
click at [578, 259] on input "text" at bounding box center [565, 258] width 184 height 30
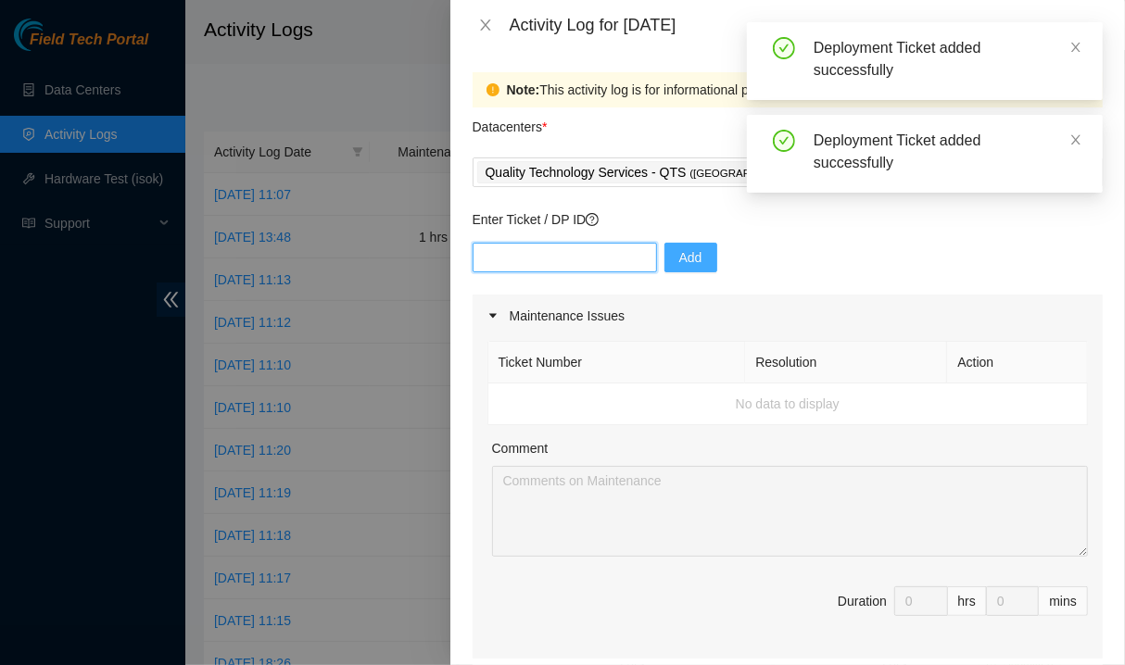
paste input "DP77230"
type input "DP77233"
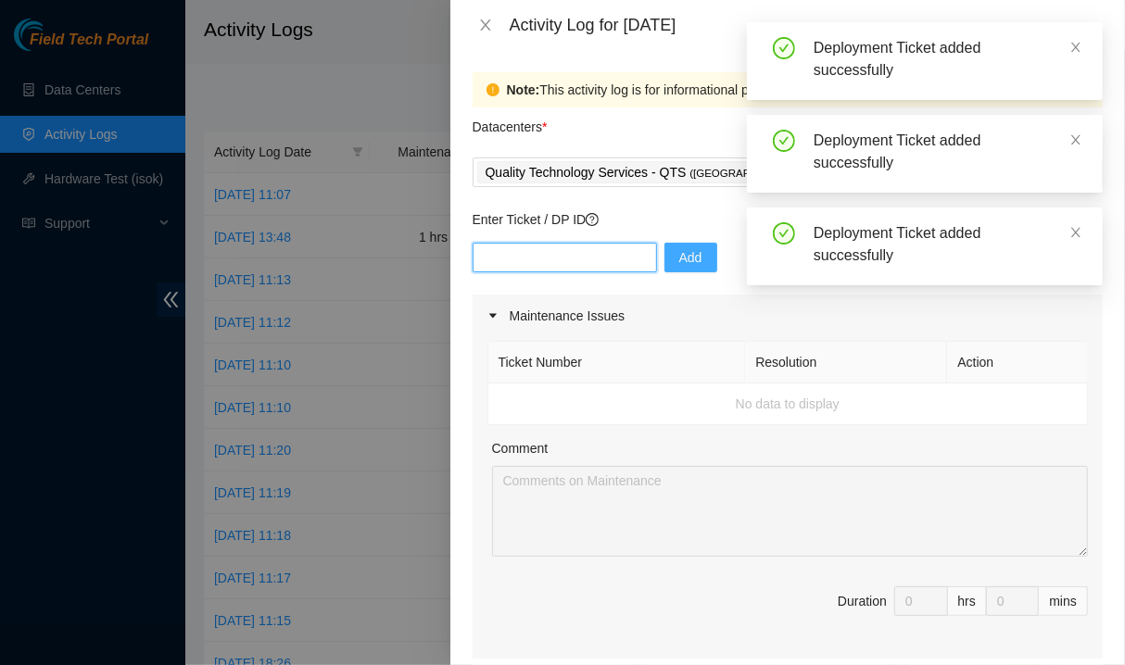
click at [578, 259] on input "text" at bounding box center [565, 258] width 184 height 30
paste input "DP77230"
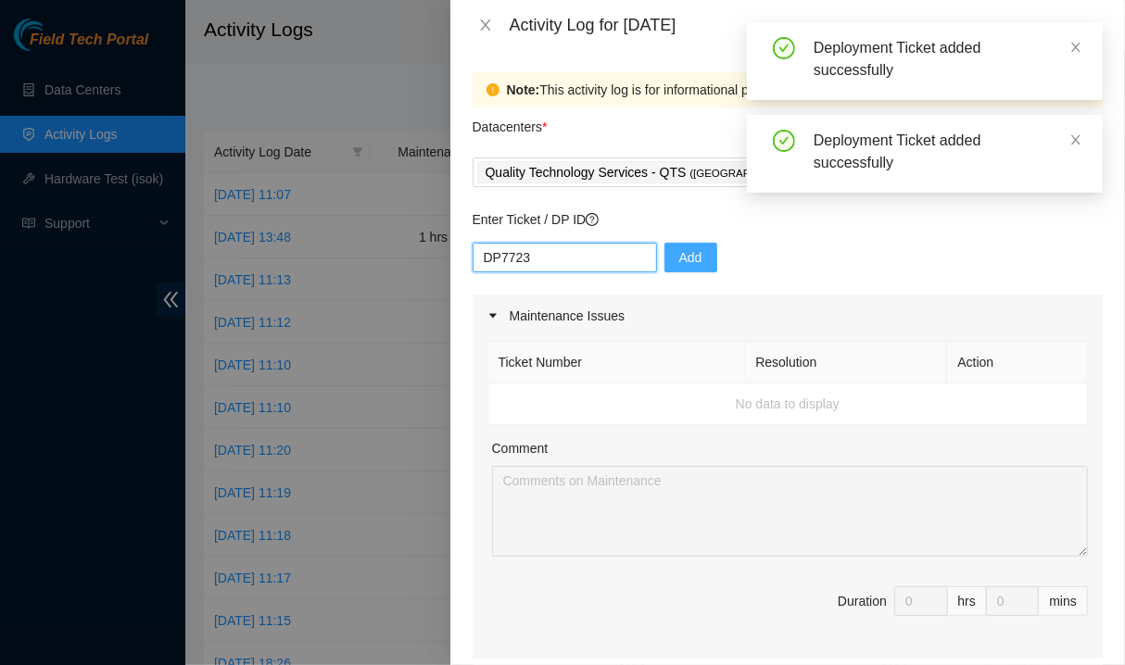
type input "DP77234"
click at [542, 253] on input "text" at bounding box center [565, 258] width 184 height 30
paste input "DP77230"
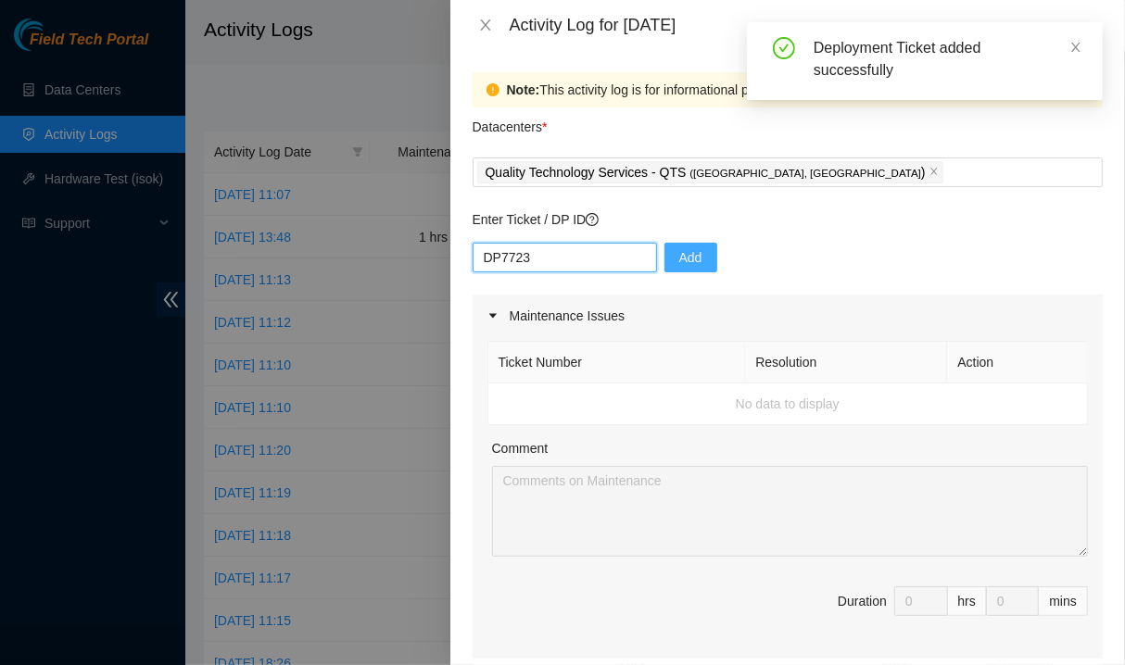
type input "DP77235"
click at [789, 284] on div "Add" at bounding box center [788, 269] width 630 height 52
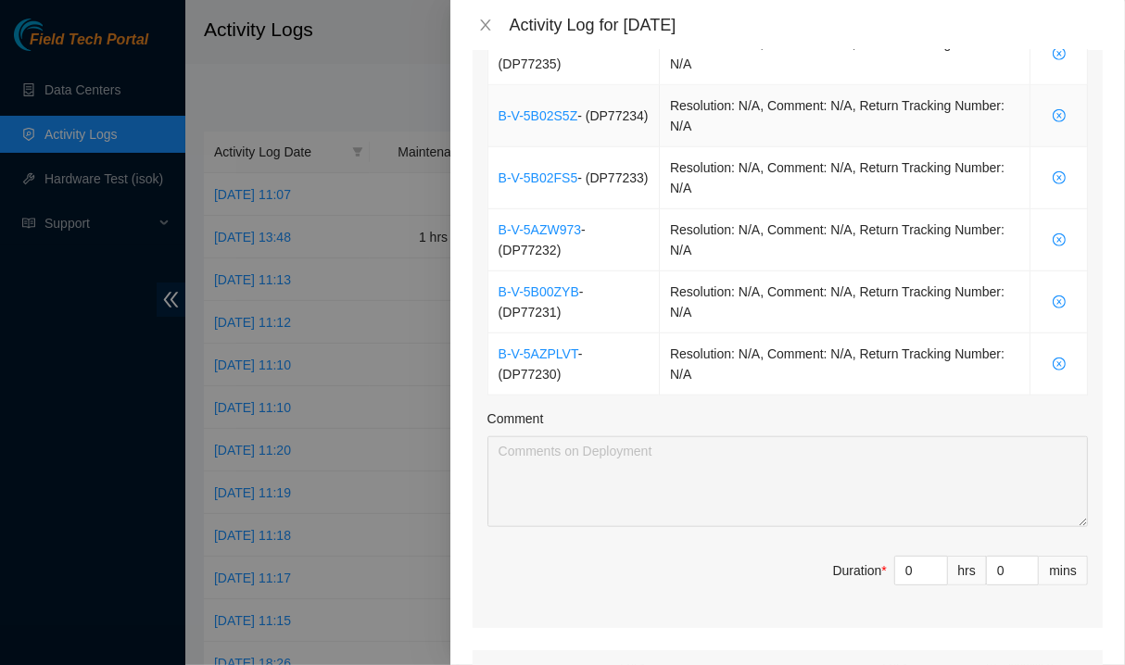
scroll to position [752, 0]
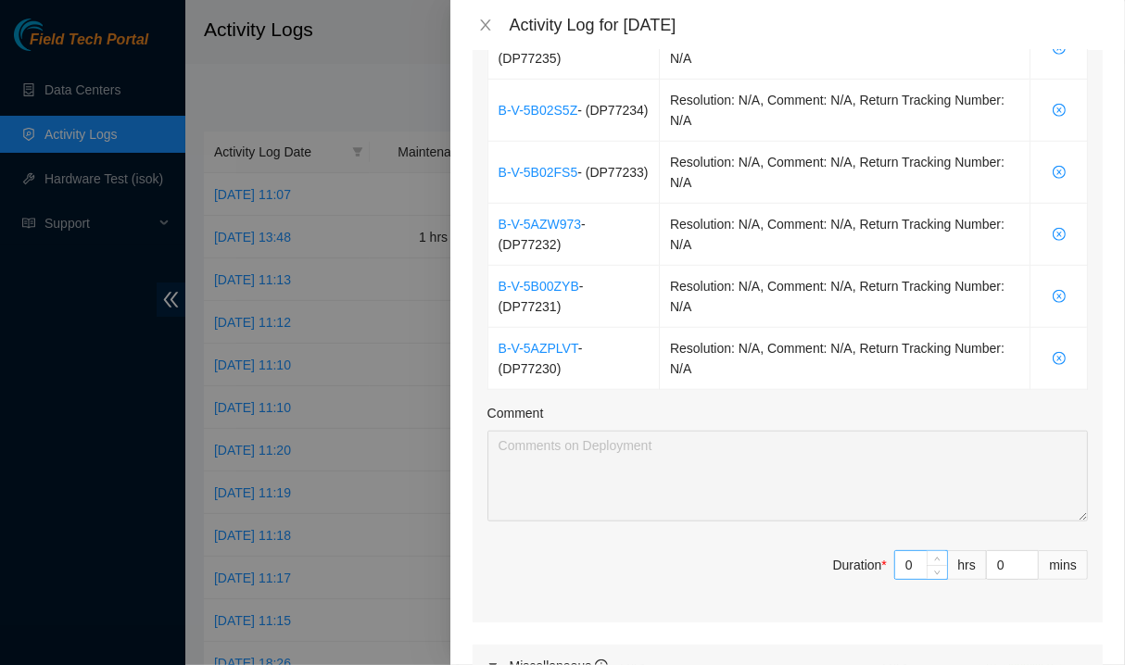
click at [903, 563] on input "0" at bounding box center [921, 565] width 52 height 28
type input "8"
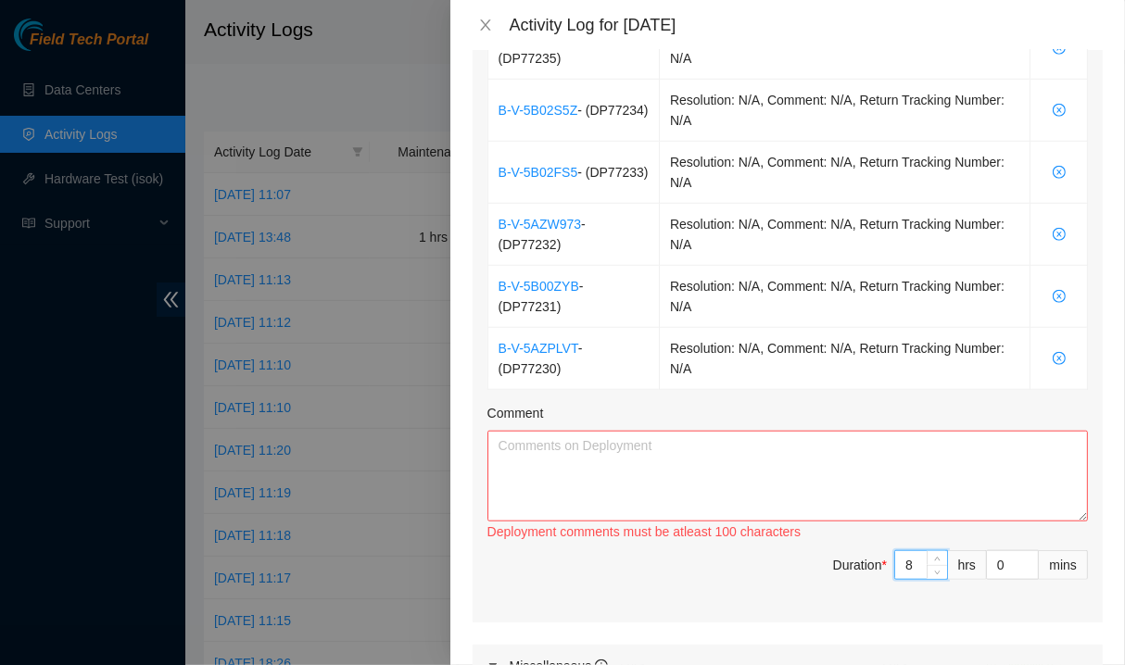
type input "8"
click at [741, 462] on textarea "Comment" at bounding box center [787, 476] width 600 height 91
paste textarea "DP77230"
type textarea "DP77230"
paste textarea "Helped with labeling, blanking panels, seating optics, and working with [PERSON…"
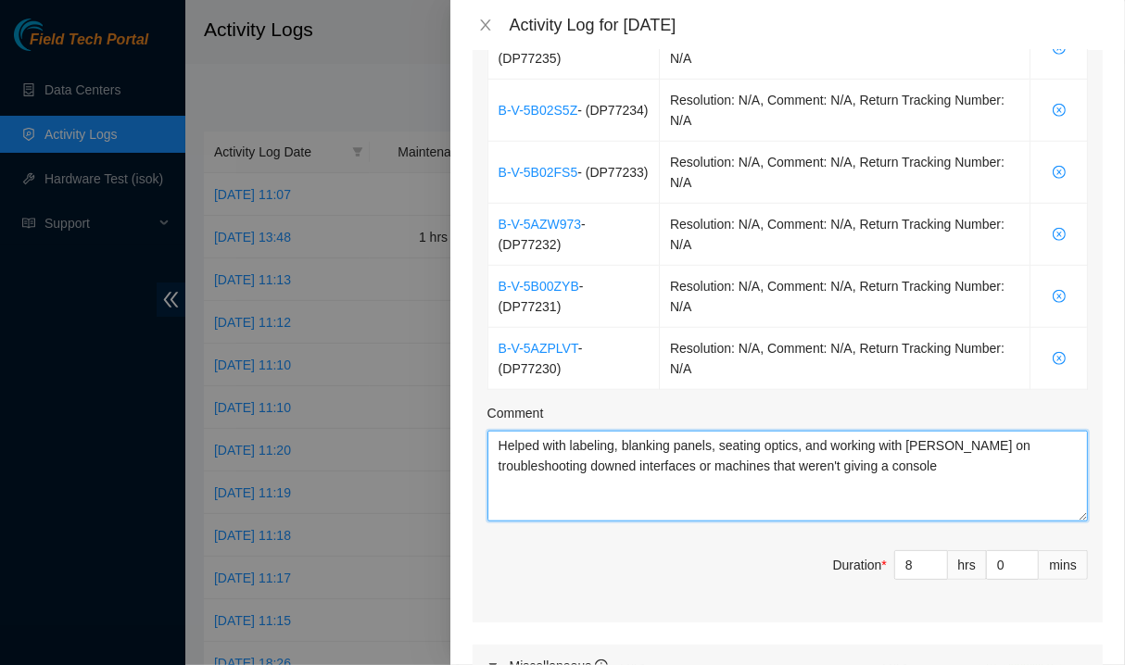
type textarea "Helped with labeling, blanking panels, seating optics, and working with [PERSON…"
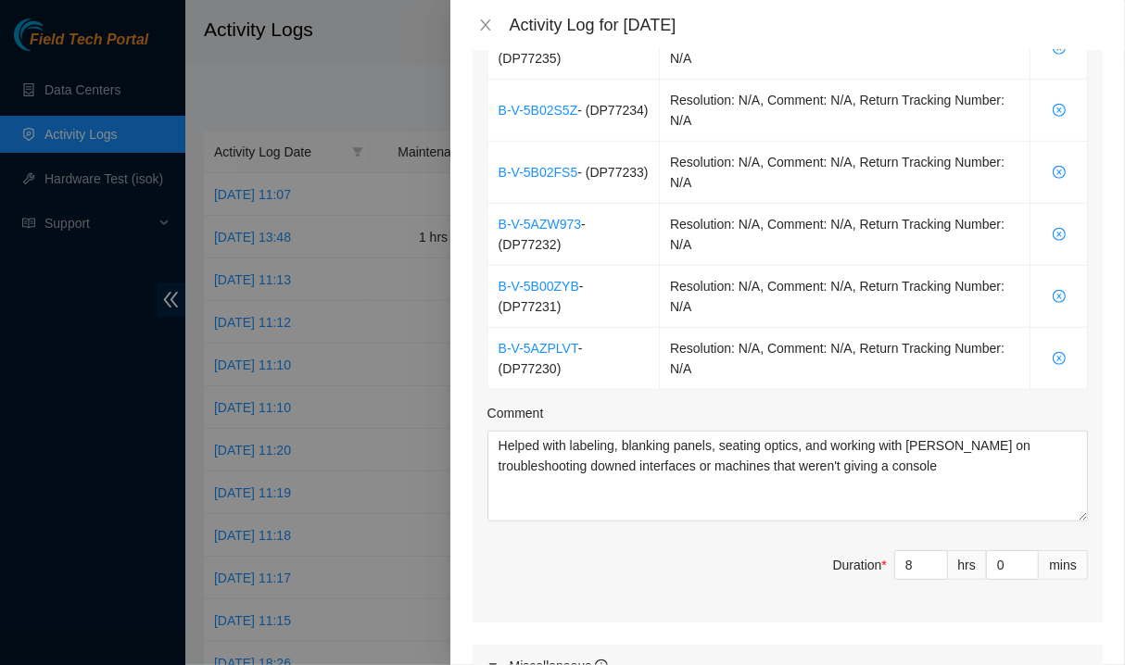
click at [483, 585] on div "Ticket Number Resolution Action B-V-5AZXX4V - ( DP77235 ) Resolution: N/A, Comm…" at bounding box center [788, 297] width 630 height 652
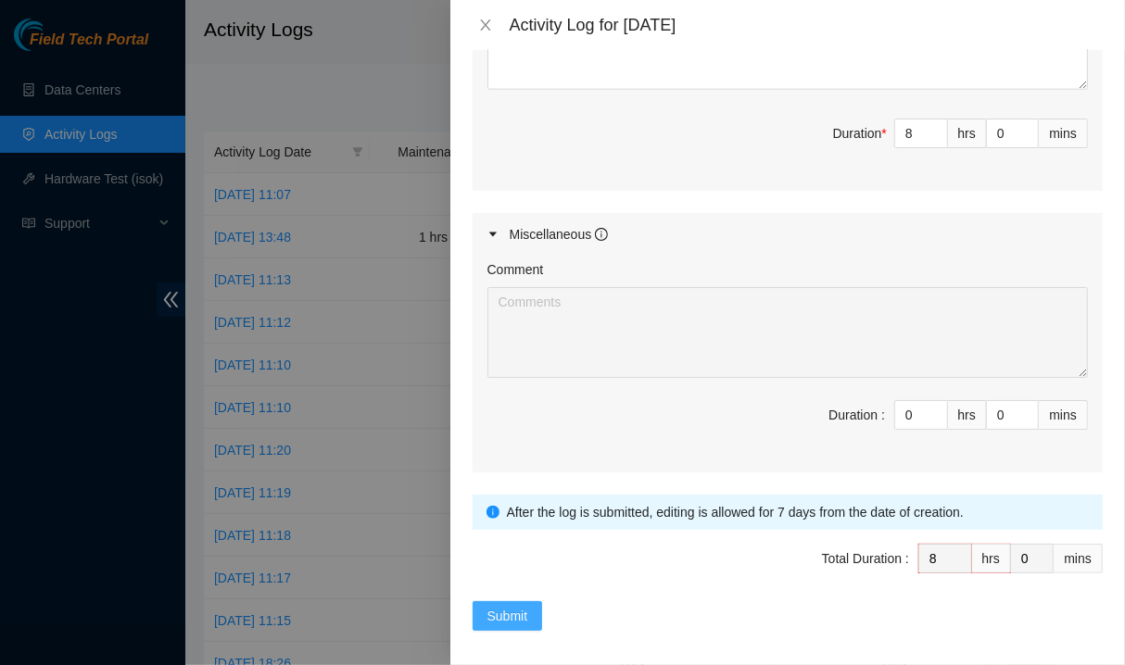
click at [520, 618] on button "Submit" at bounding box center [508, 616] width 70 height 30
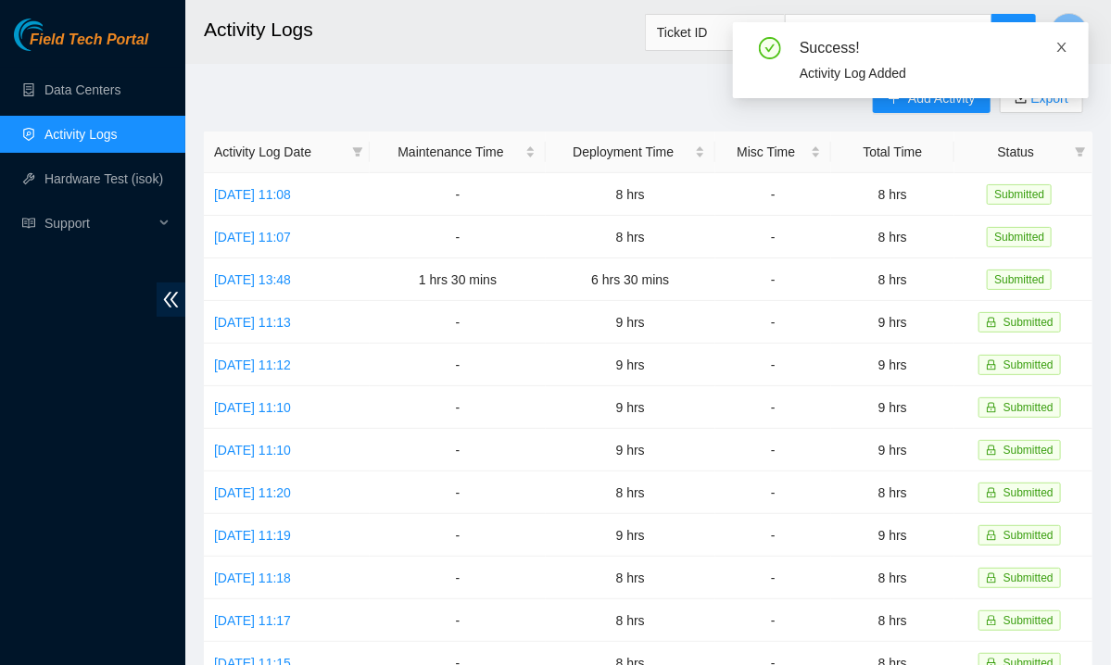
click at [1061, 47] on icon "close" at bounding box center [1061, 47] width 13 height 13
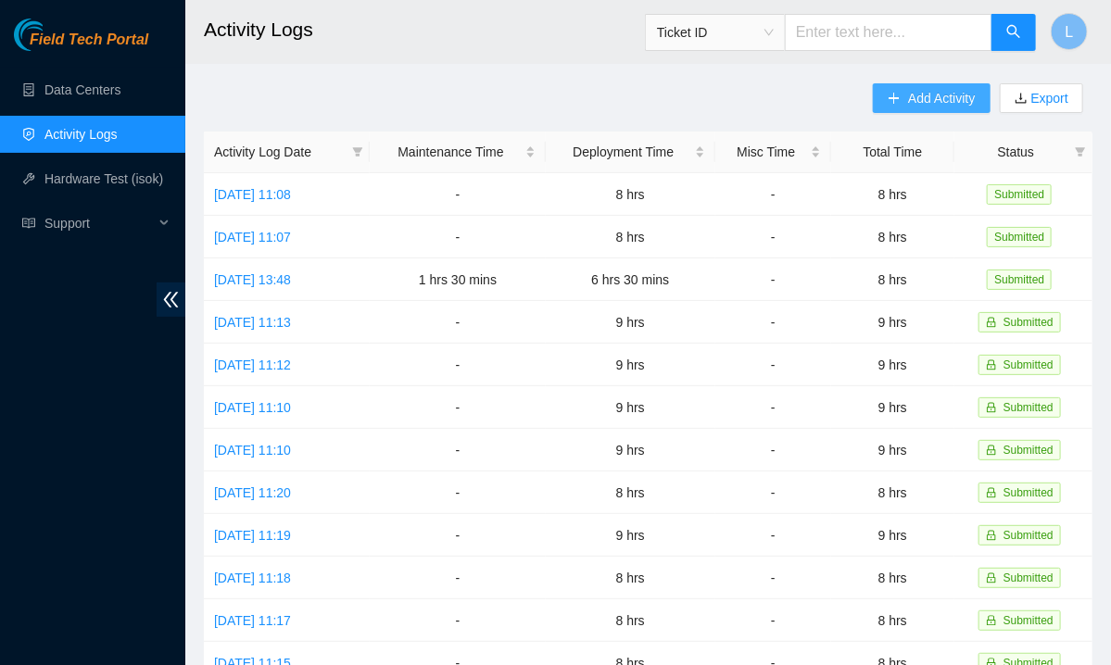
click at [918, 98] on span "Add Activity" at bounding box center [941, 98] width 67 height 20
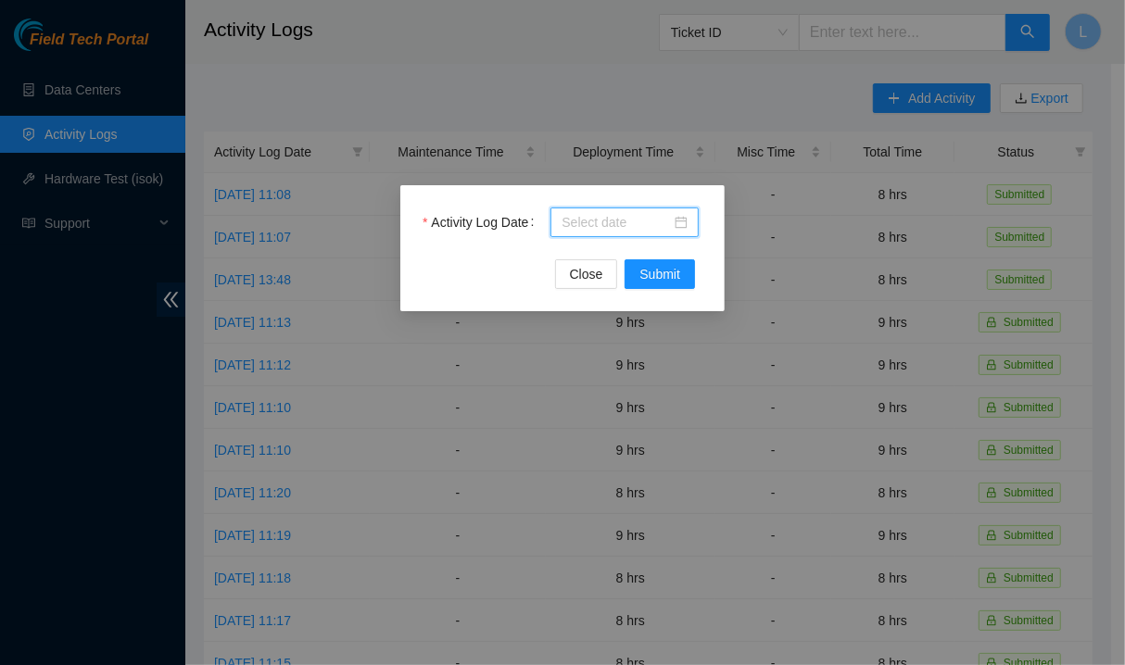
click at [634, 217] on input "Activity Log Date" at bounding box center [616, 222] width 109 height 20
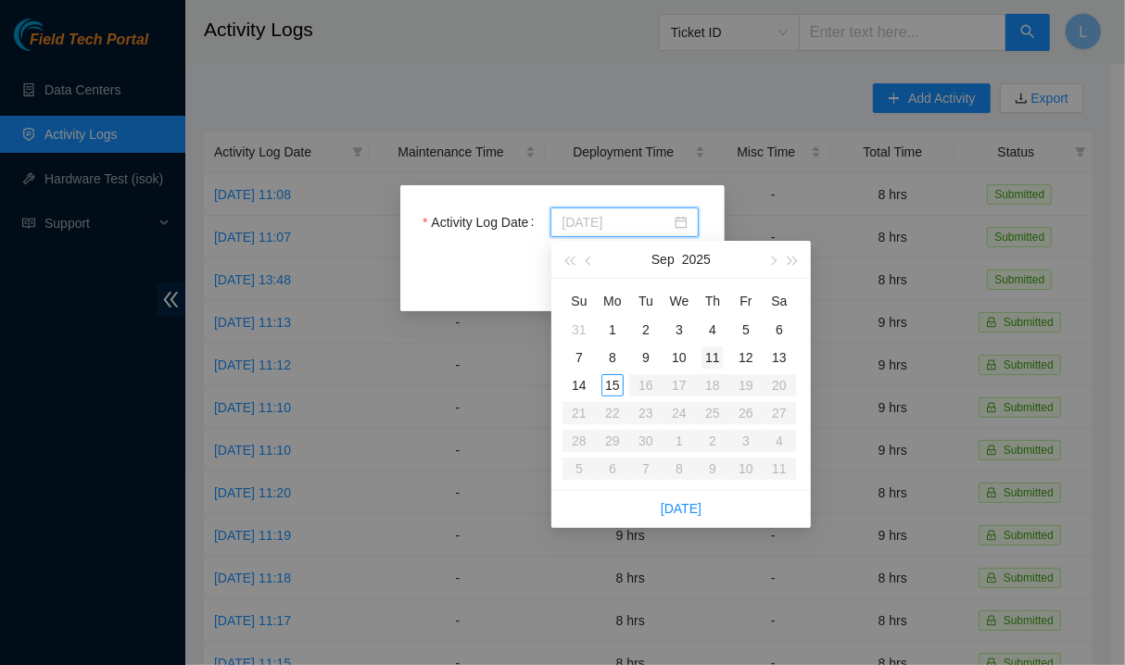
type input "[DATE]"
click at [717, 360] on div "11" at bounding box center [712, 358] width 22 height 22
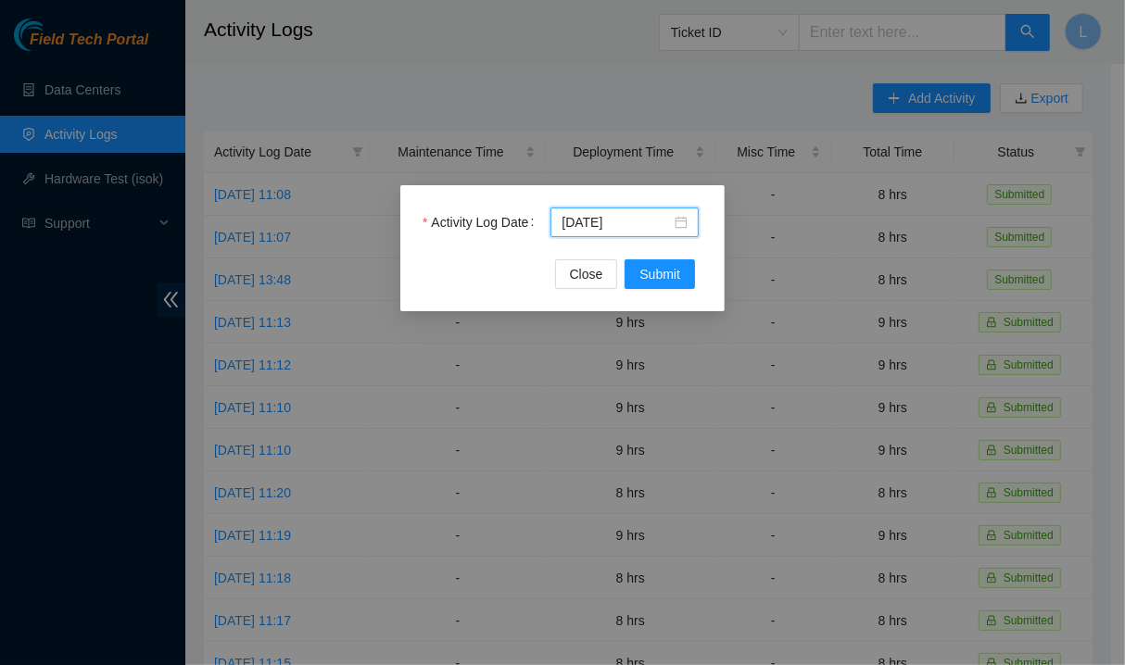
click at [664, 294] on div "Activity Log Date [DATE] Close Submit" at bounding box center [562, 248] width 324 height 126
click at [669, 276] on span "Submit" at bounding box center [659, 274] width 41 height 20
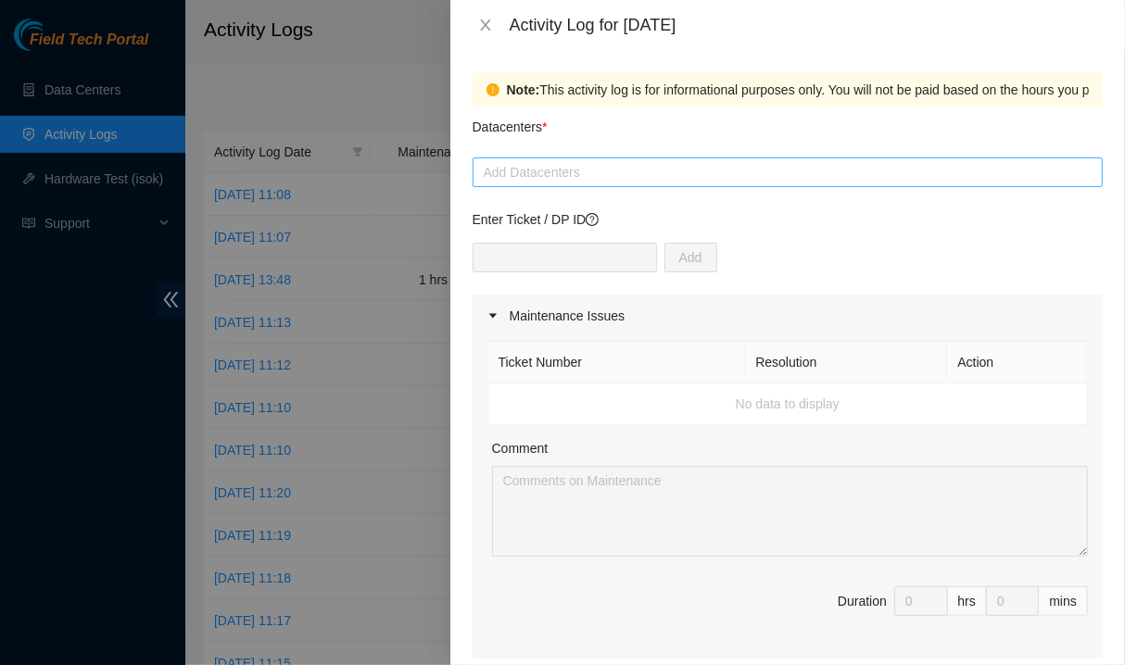
click at [660, 174] on div at bounding box center [787, 172] width 621 height 22
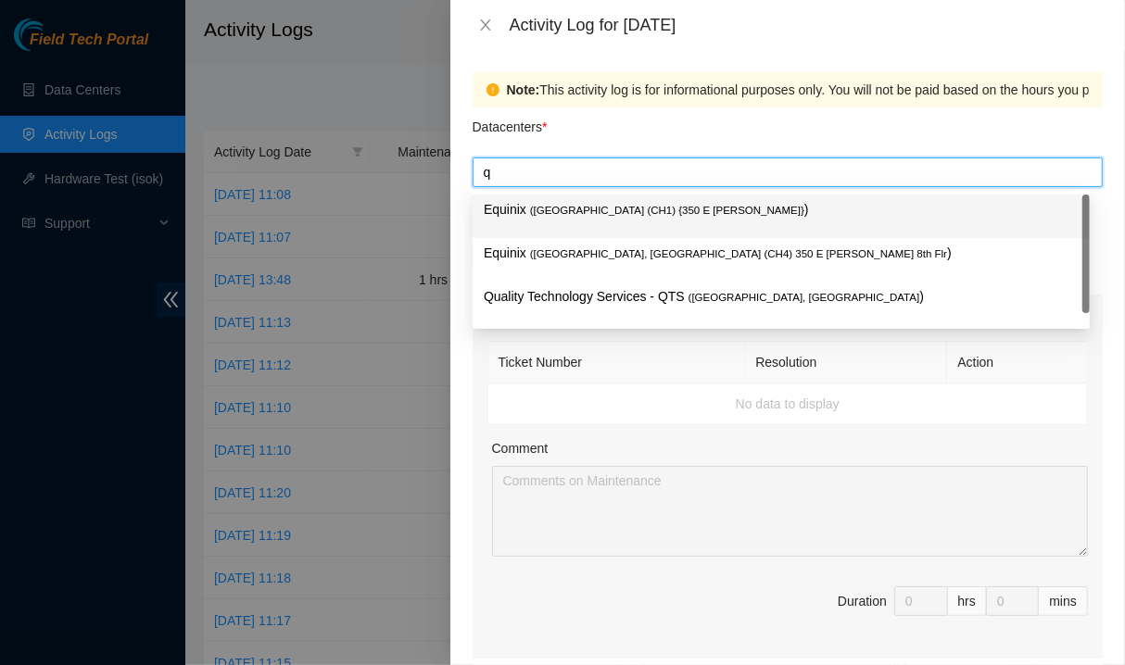
type input "qu"
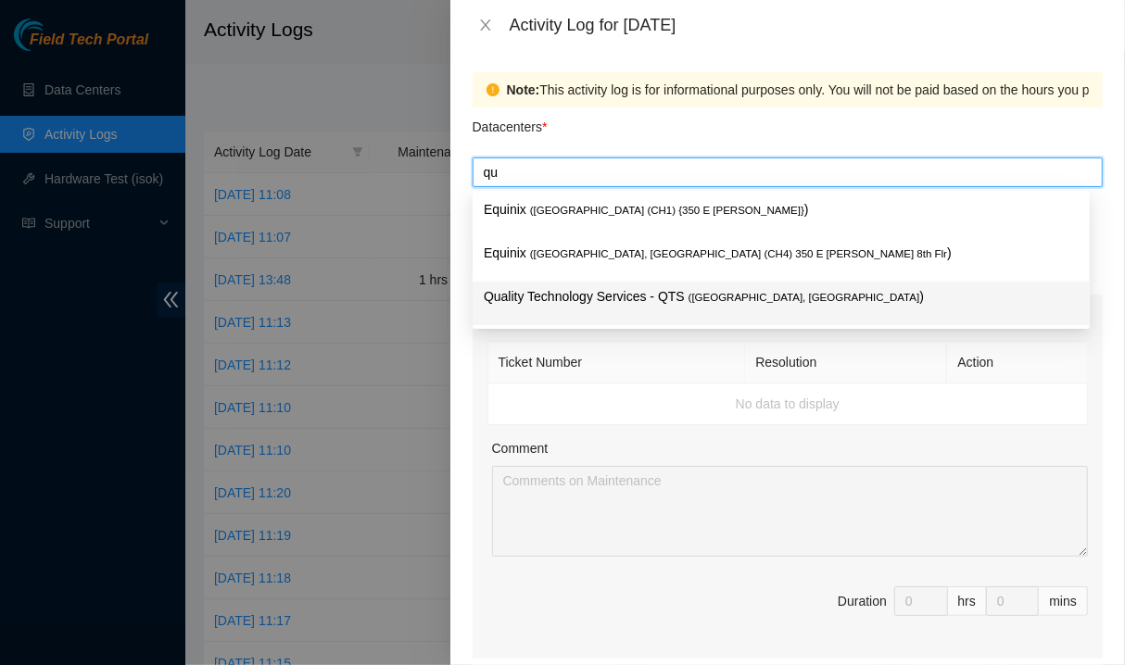
click at [578, 309] on div "Quality Technology Services - QTS ( [GEOGRAPHIC_DATA], [GEOGRAPHIC_DATA] )" at bounding box center [781, 303] width 595 height 34
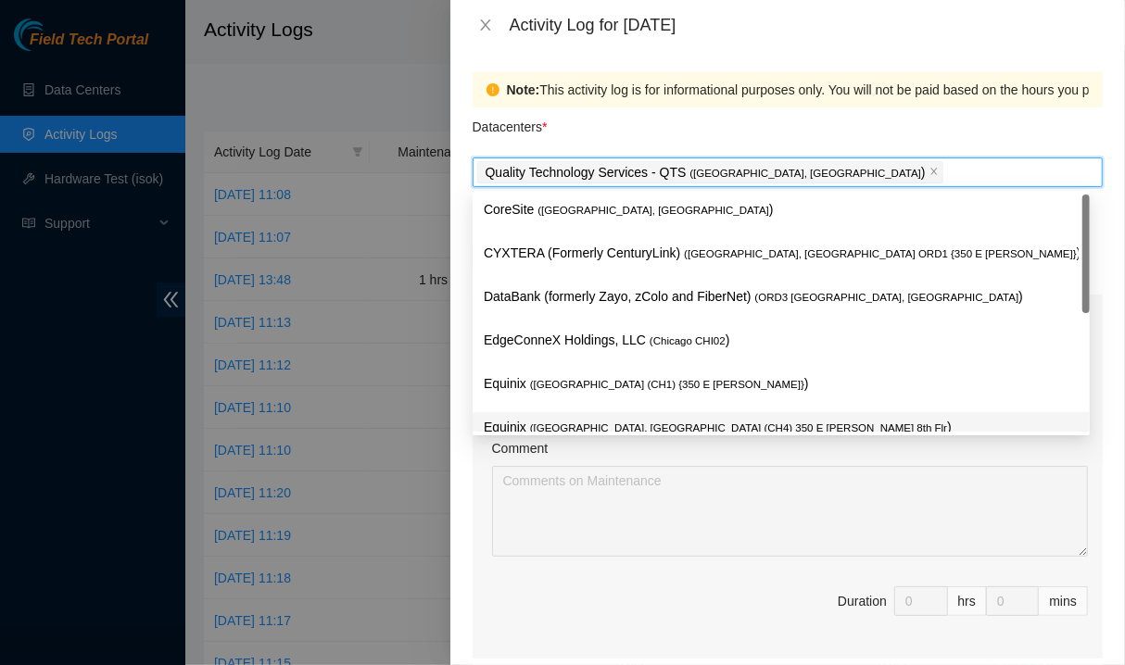
click at [465, 462] on div "Note: This activity log is for informational purposes only. You will not be pai…" at bounding box center [787, 357] width 675 height 615
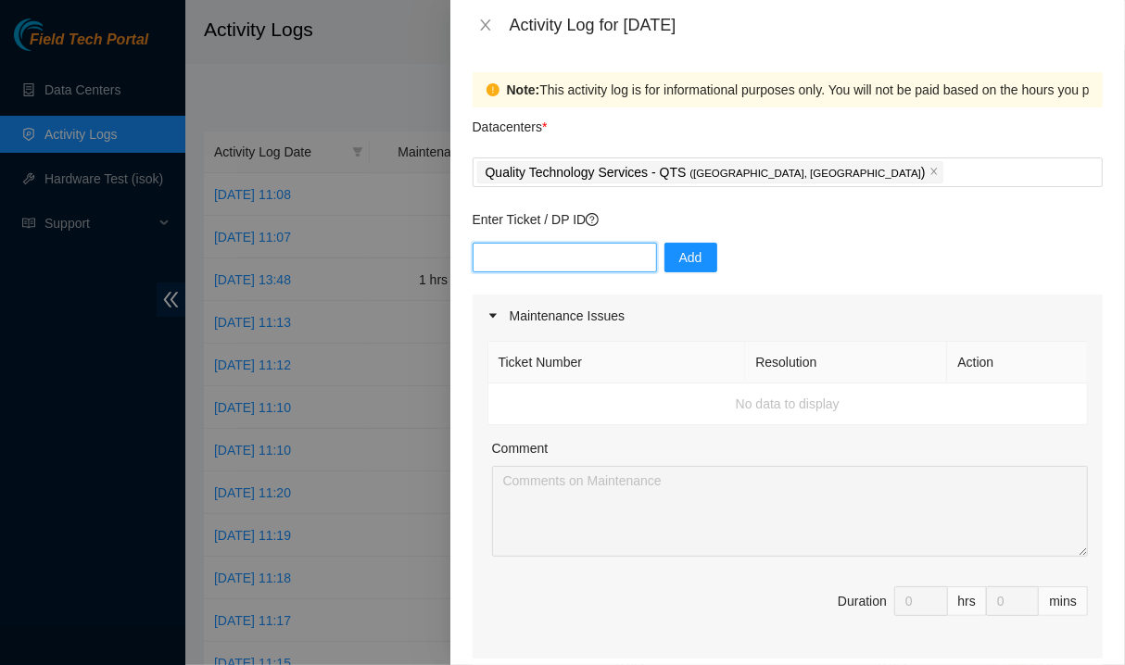
click at [587, 254] on input "text" at bounding box center [565, 258] width 184 height 30
paste input "DP79610"
type input "DP79610"
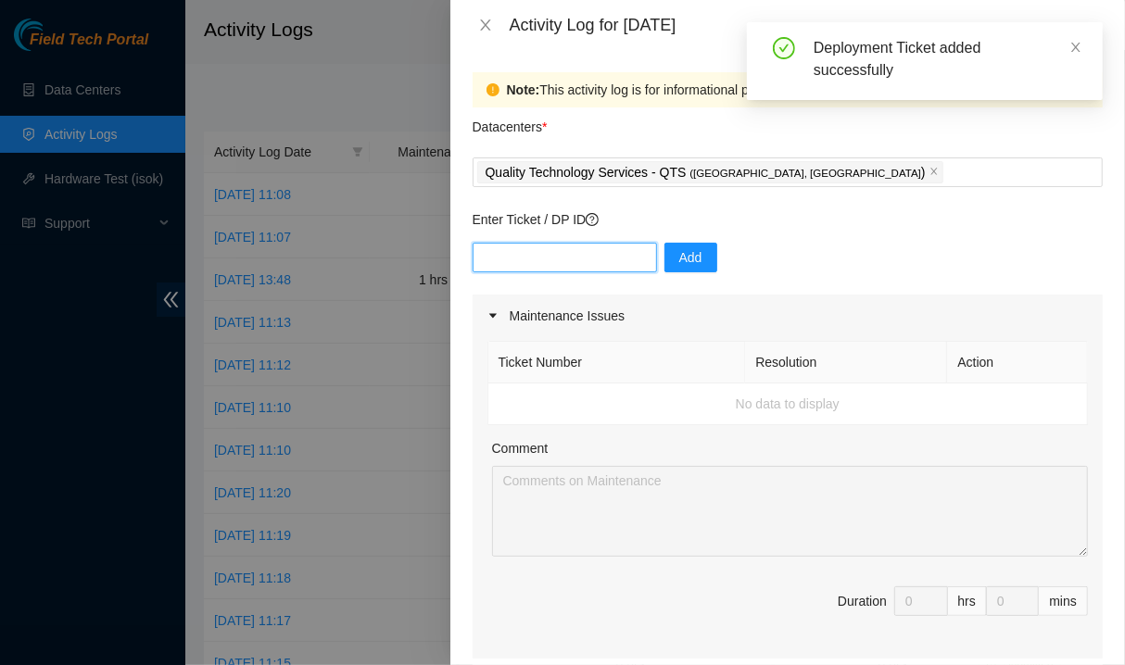
click at [572, 261] on input "text" at bounding box center [565, 258] width 184 height 30
paste input "DP79610"
type input "DP79611"
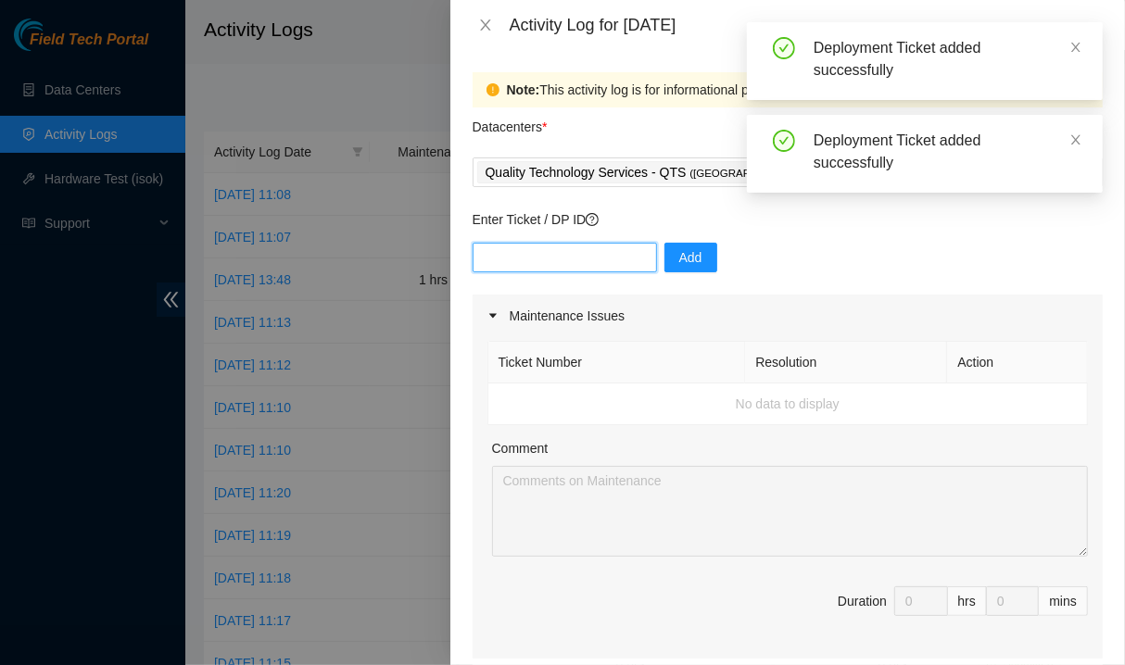
click at [572, 261] on input "text" at bounding box center [565, 258] width 184 height 30
paste input "DP79610"
type input "DP79609"
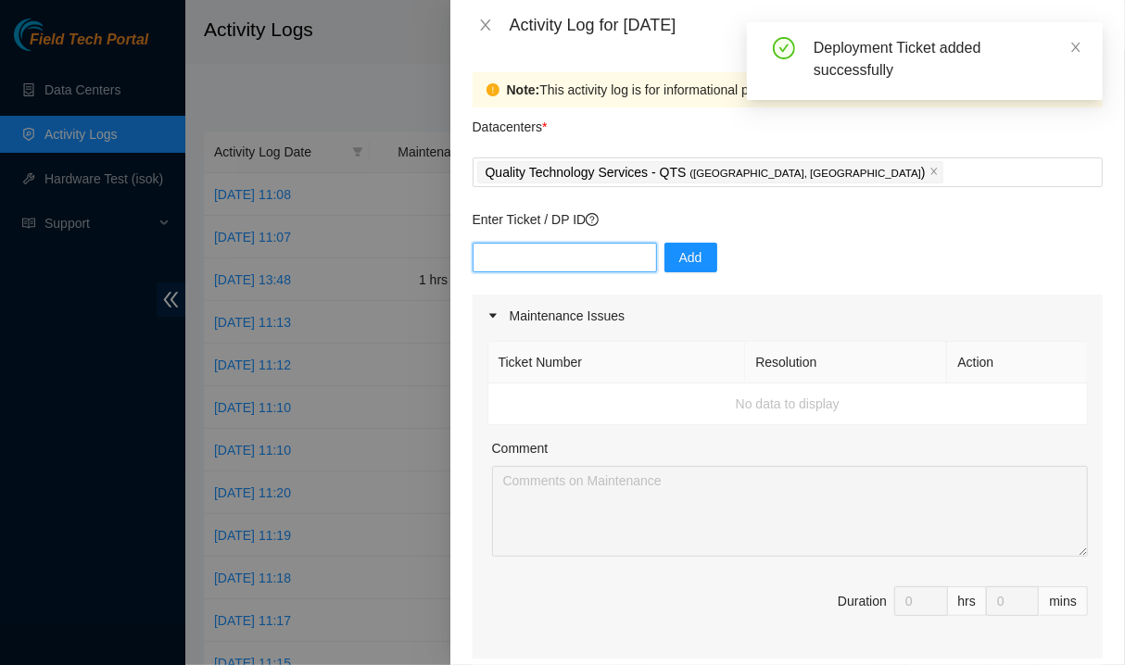
click at [545, 265] on input "text" at bounding box center [565, 258] width 184 height 30
paste input "DP79610"
type input "DP79613"
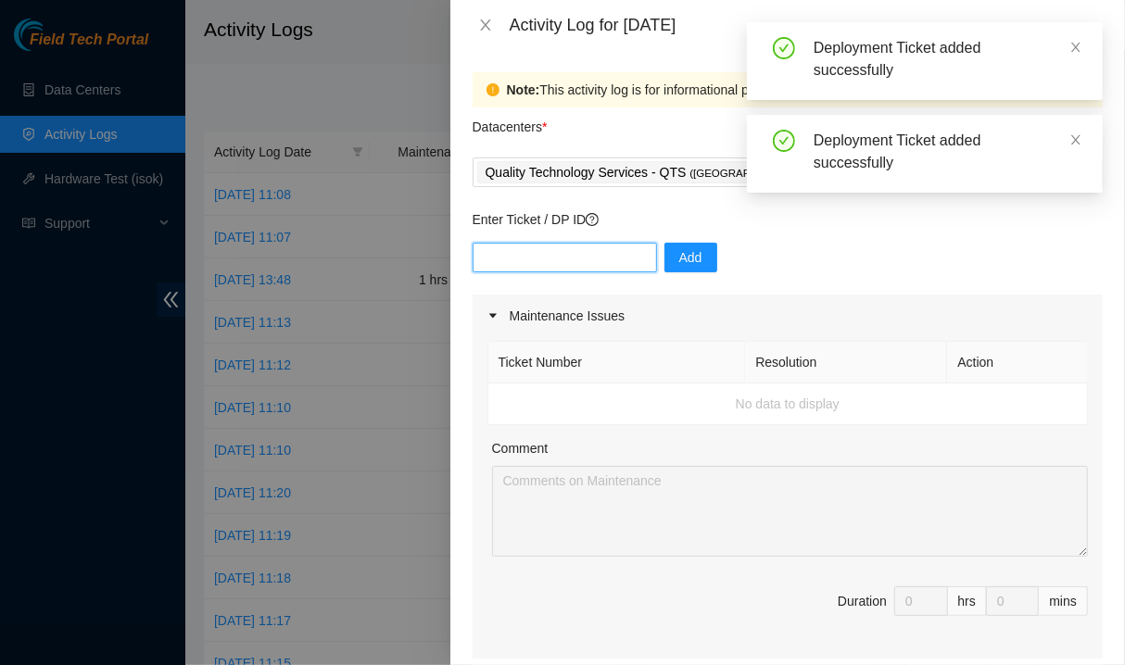
click at [550, 257] on input "text" at bounding box center [565, 258] width 184 height 30
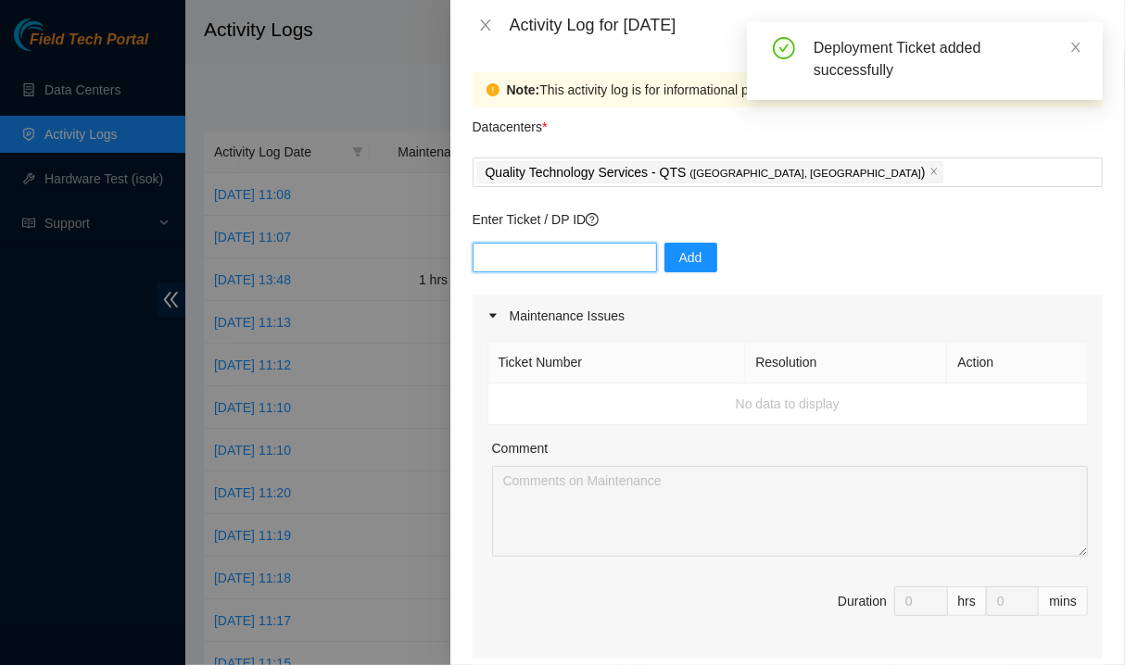
paste input "DP79610"
type input "DP79616"
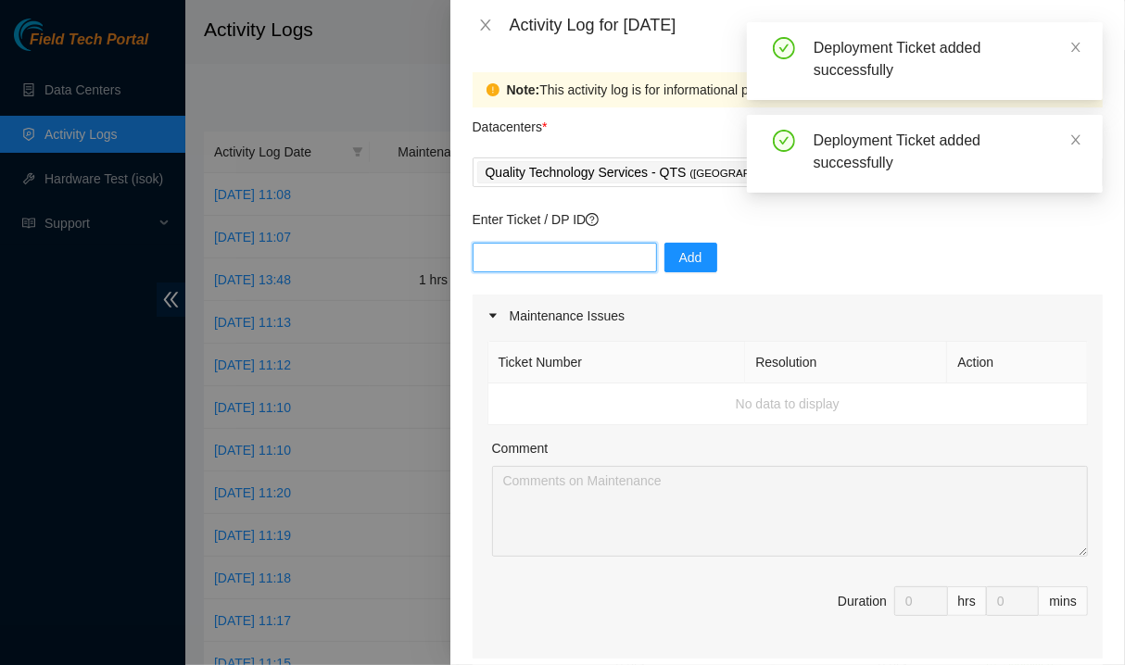
click at [550, 257] on input "text" at bounding box center [565, 258] width 184 height 30
paste input "DP79610"
type input "DP79617"
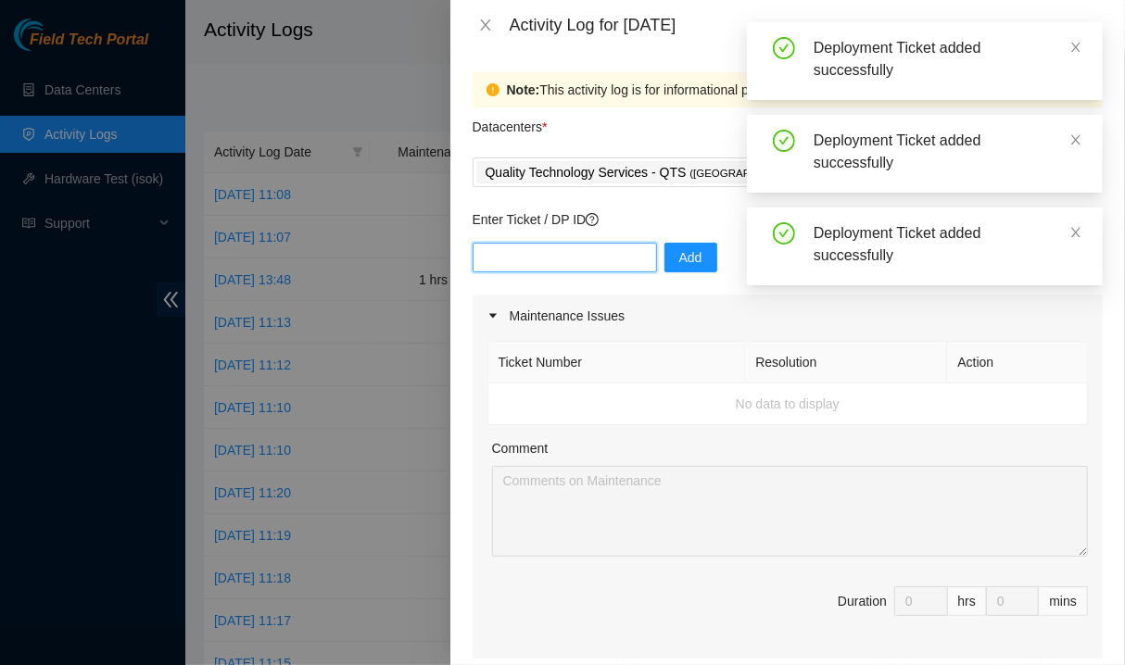
click at [550, 257] on input "text" at bounding box center [565, 258] width 184 height 30
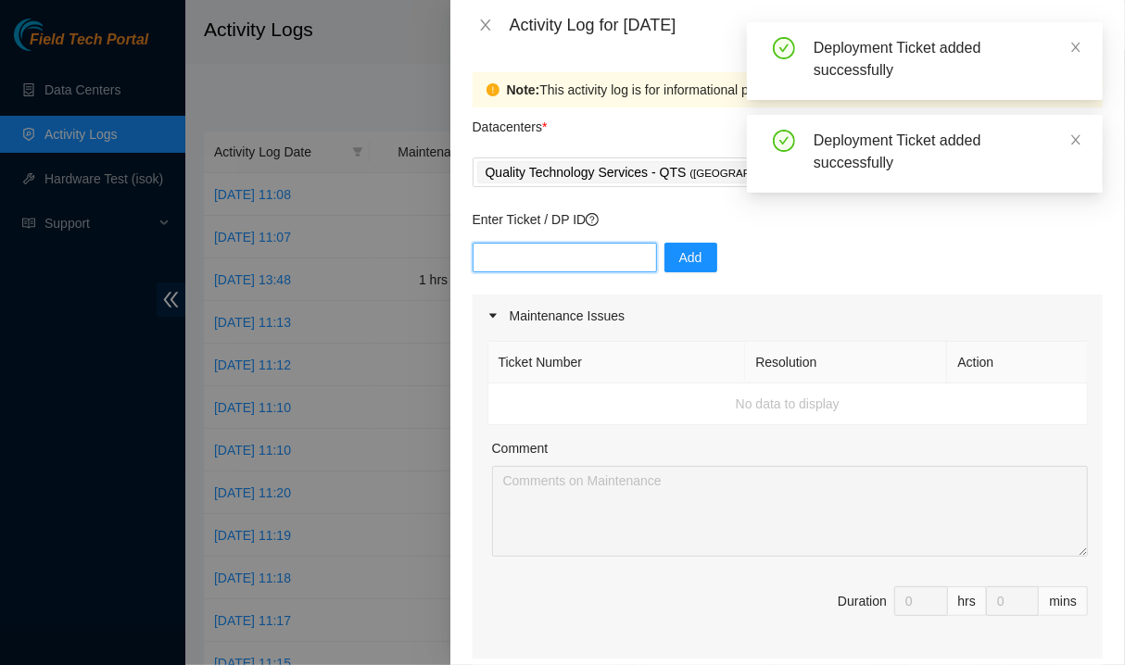
paste input "DP79610"
type input "DP79618"
click at [479, 405] on div "Ticket Number Resolution Action No data to display Comment Duration 0 hrs 0 mins" at bounding box center [788, 498] width 630 height 322
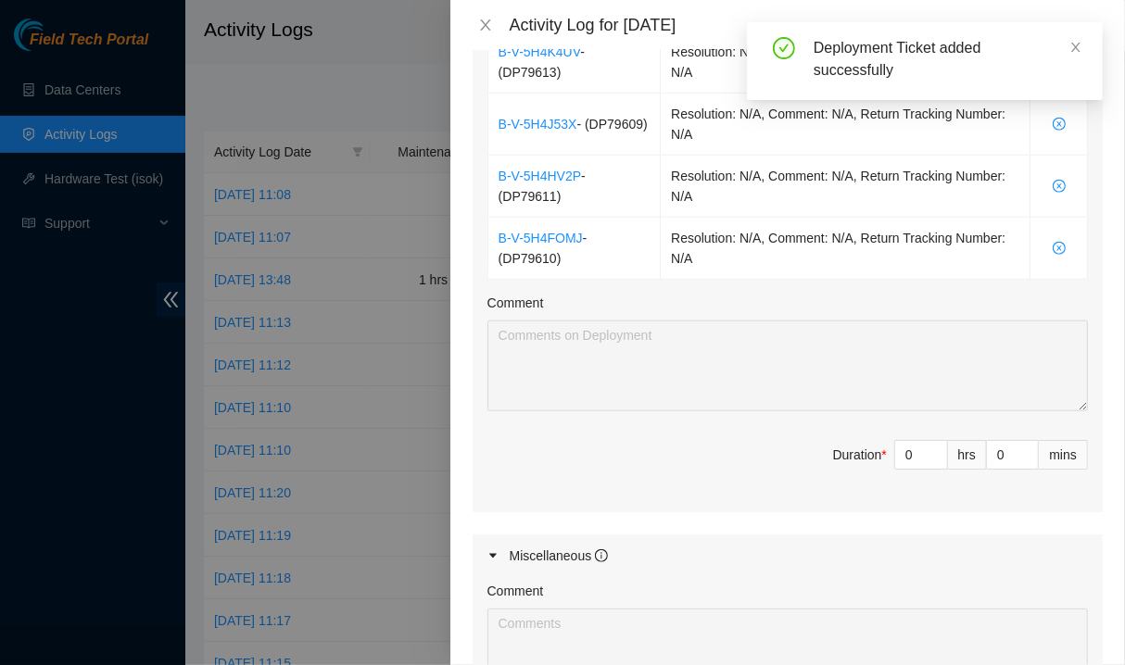
scroll to position [924, 0]
click at [903, 448] on input "0" at bounding box center [921, 456] width 52 height 28
type input "88"
type input "8"
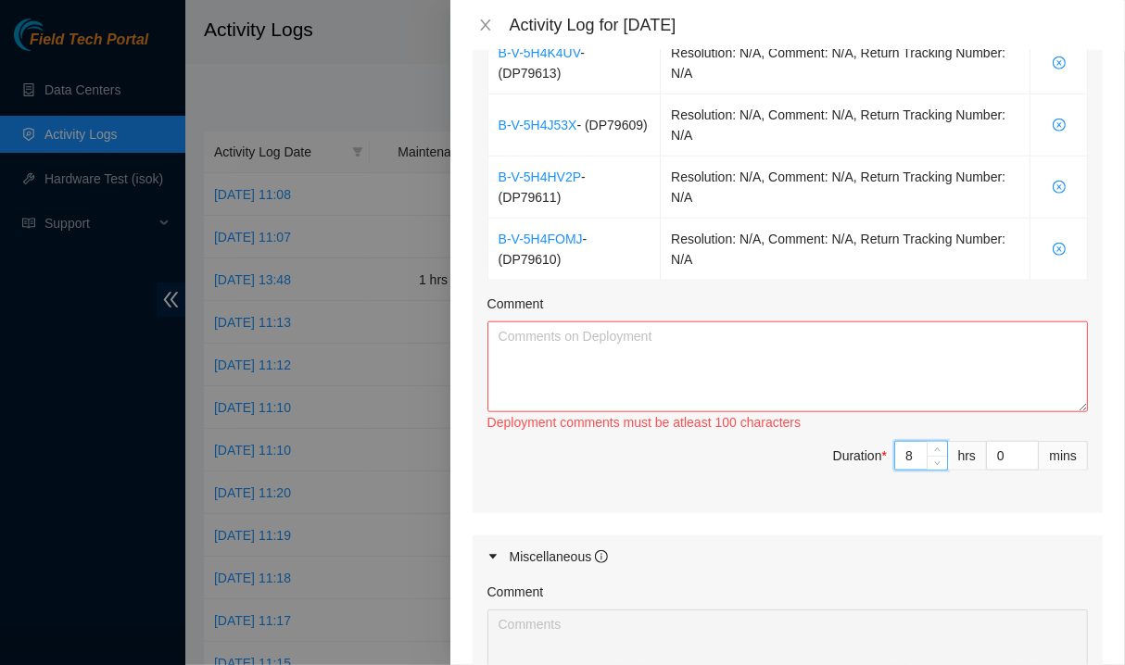
type input "8"
click at [695, 478] on span "Duration * 8 hrs 0 mins" at bounding box center [787, 467] width 600 height 52
click at [702, 325] on textarea "Comment" at bounding box center [787, 367] width 600 height 91
paste textarea "DP79610"
type textarea "DP79610"
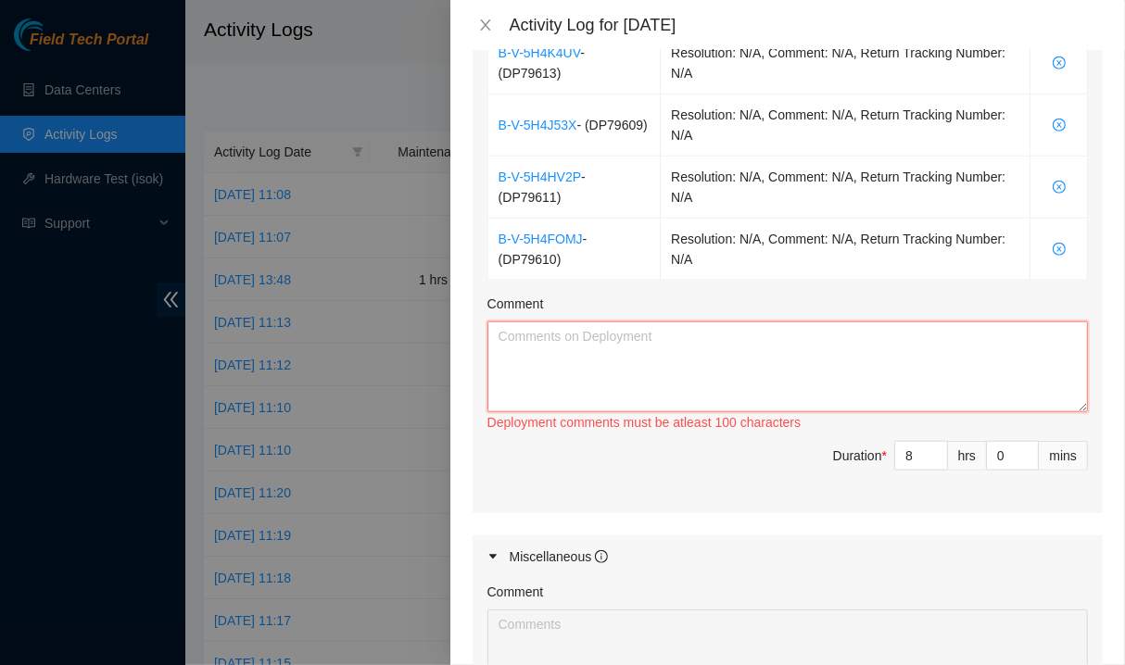
paste textarea "Helped with labeling, blanking panels, seating optics, and working with [PERSON…"
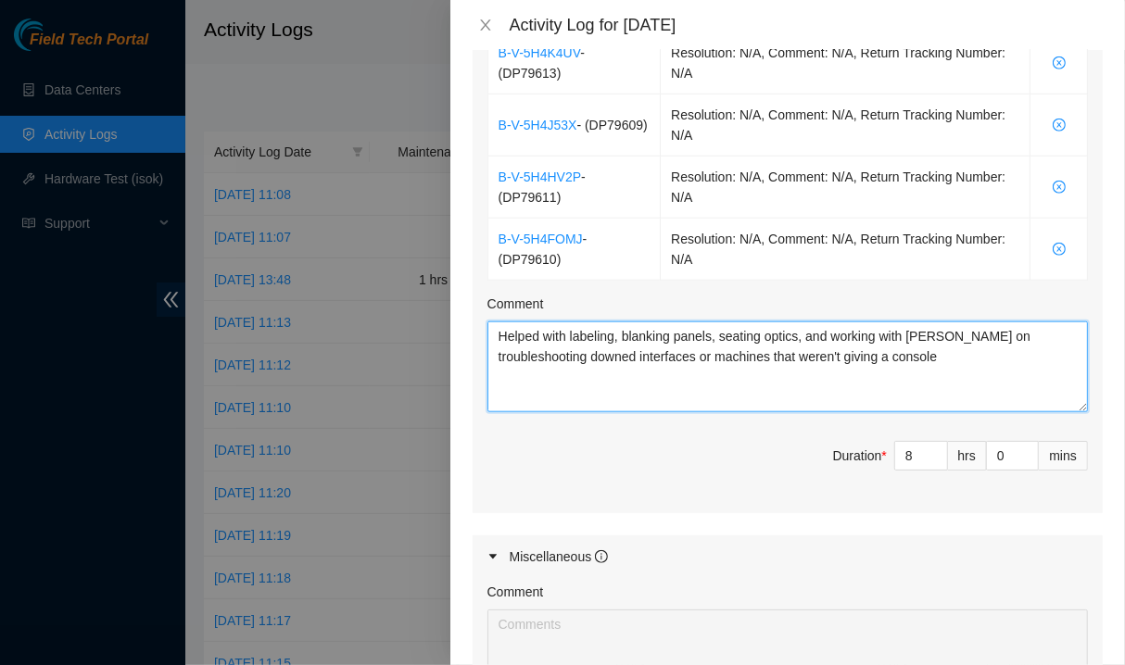
scroll to position [1246, 0]
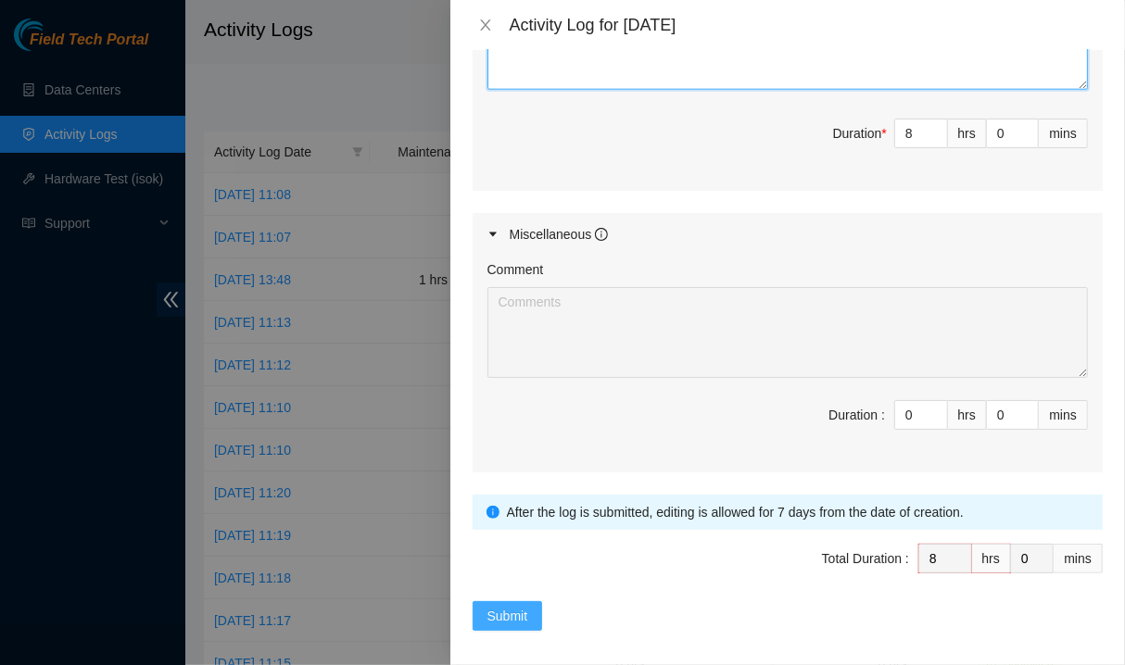
type textarea "Helped with labeling, blanking panels, seating optics, and working with [PERSON…"
click at [517, 606] on span "Submit" at bounding box center [507, 616] width 41 height 20
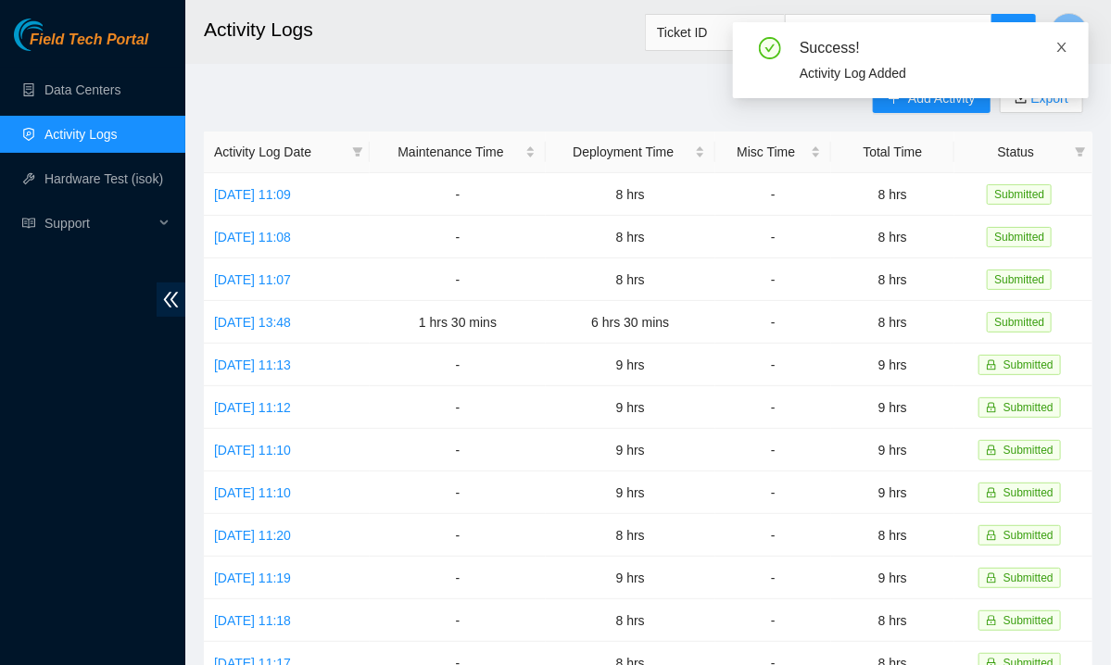
click at [1062, 47] on icon "close" at bounding box center [1061, 47] width 9 height 9
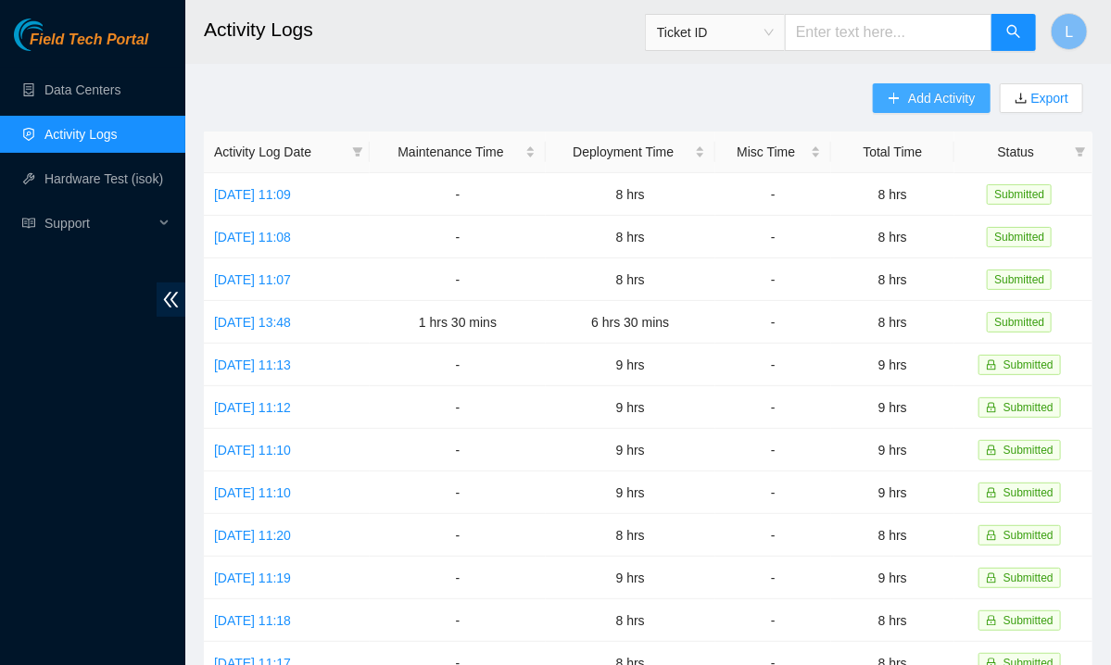
click at [941, 108] on button "Add Activity" at bounding box center [931, 98] width 117 height 30
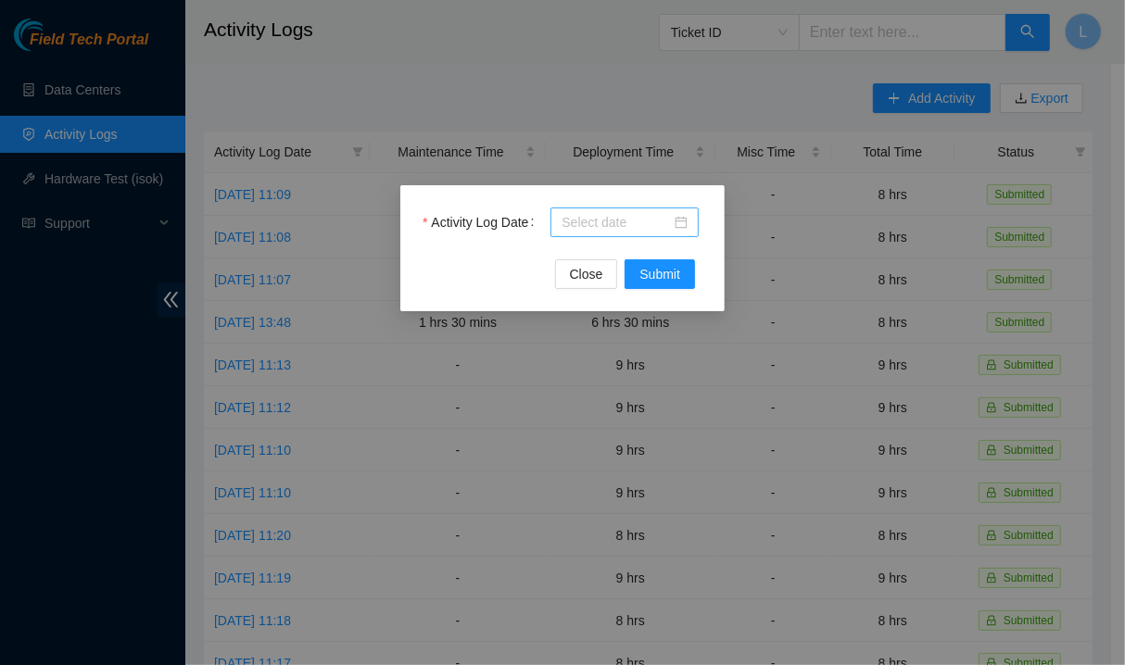
click at [594, 224] on input "Activity Log Date" at bounding box center [616, 222] width 109 height 20
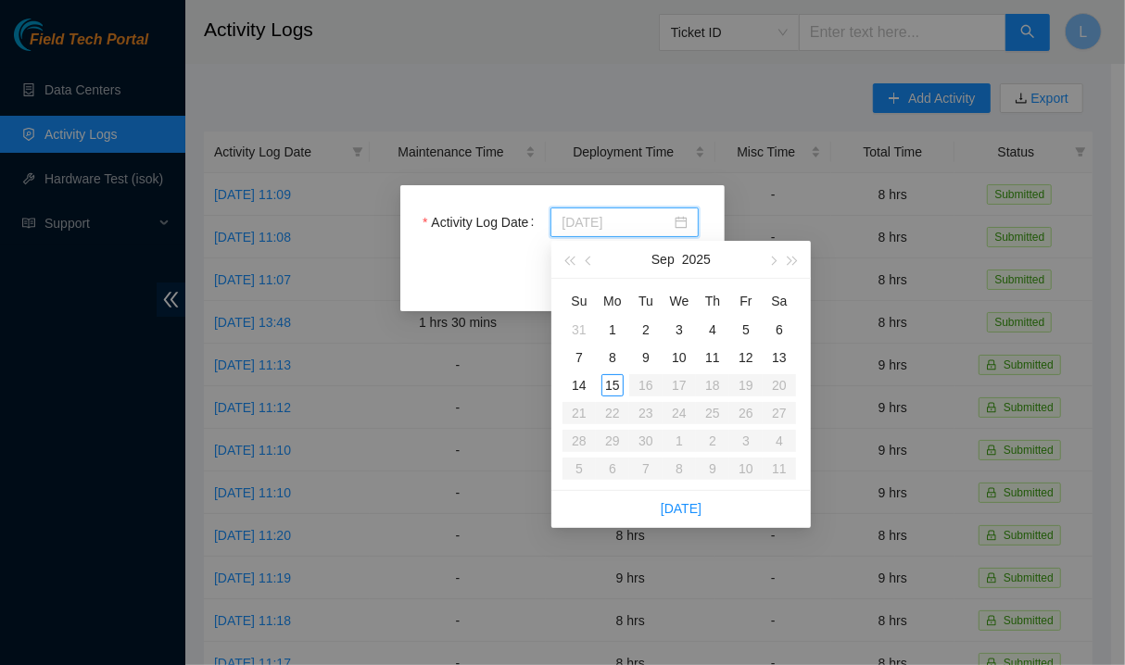
type input "[DATE]"
click at [750, 357] on div "12" at bounding box center [746, 358] width 22 height 22
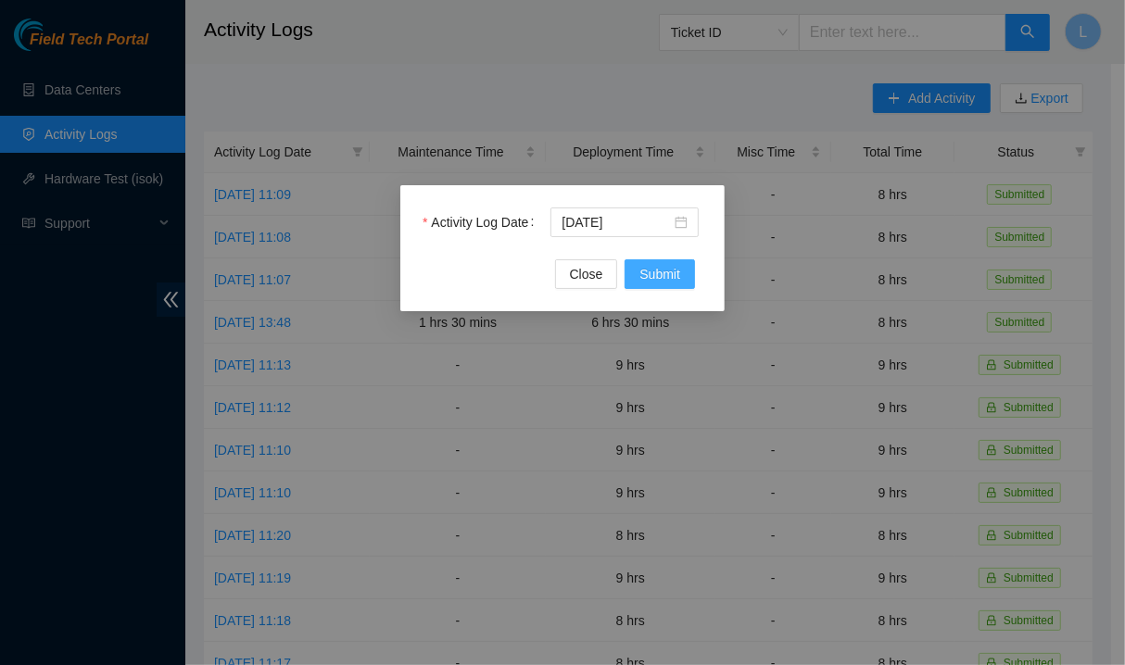
click at [678, 272] on span "Submit" at bounding box center [659, 274] width 41 height 20
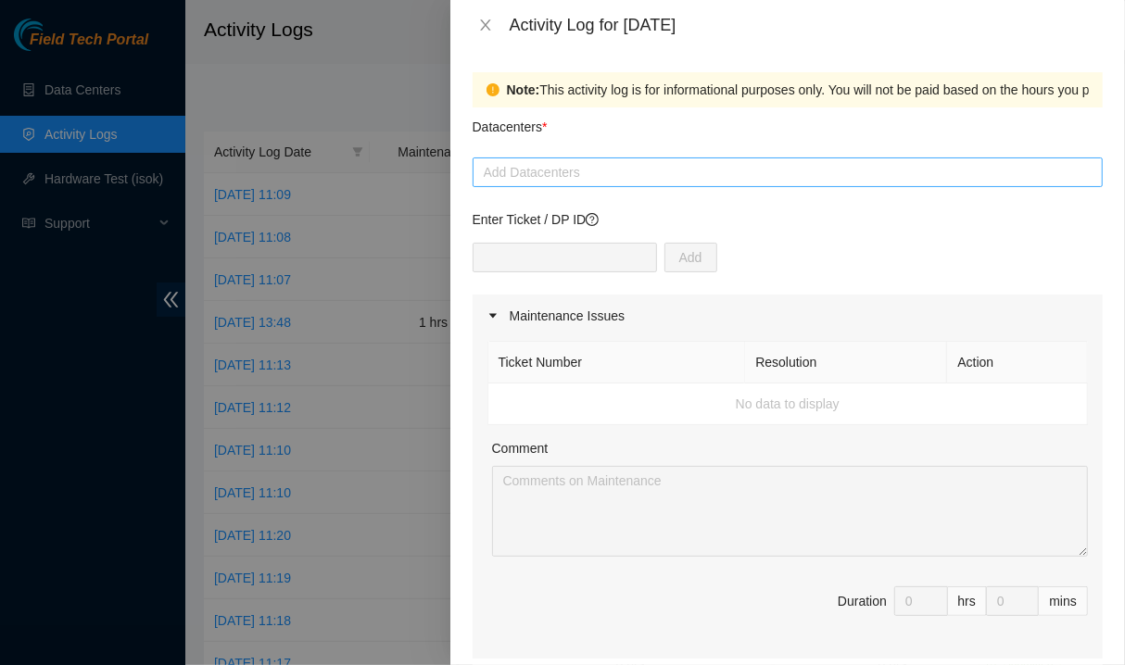
click at [731, 179] on div at bounding box center [787, 172] width 621 height 22
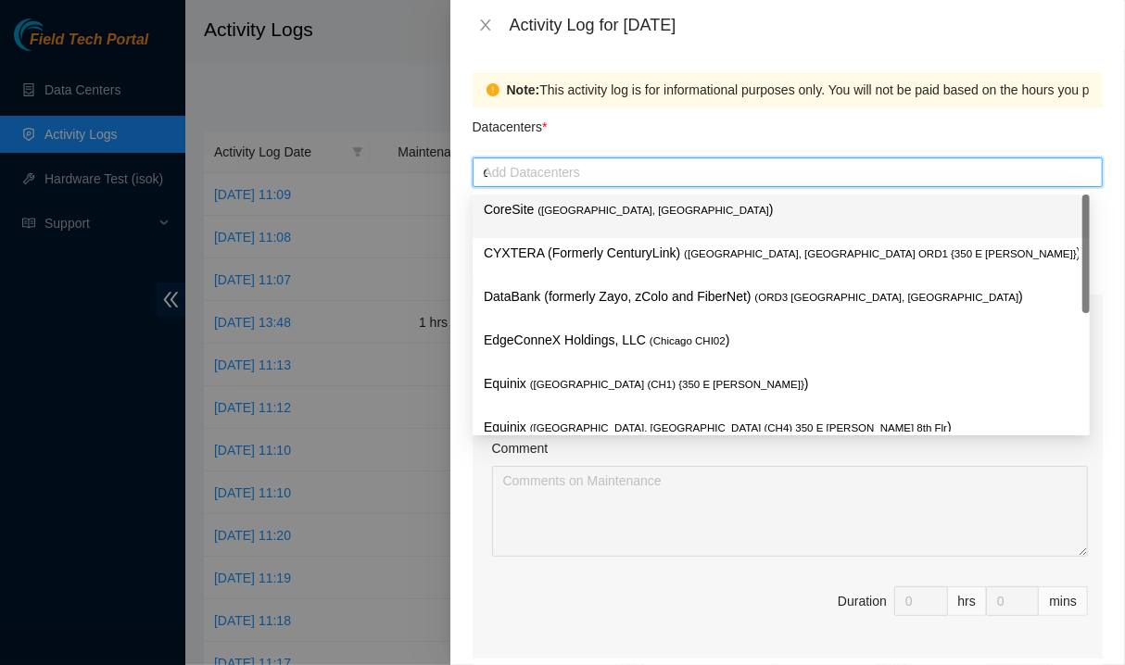
type input "qu"
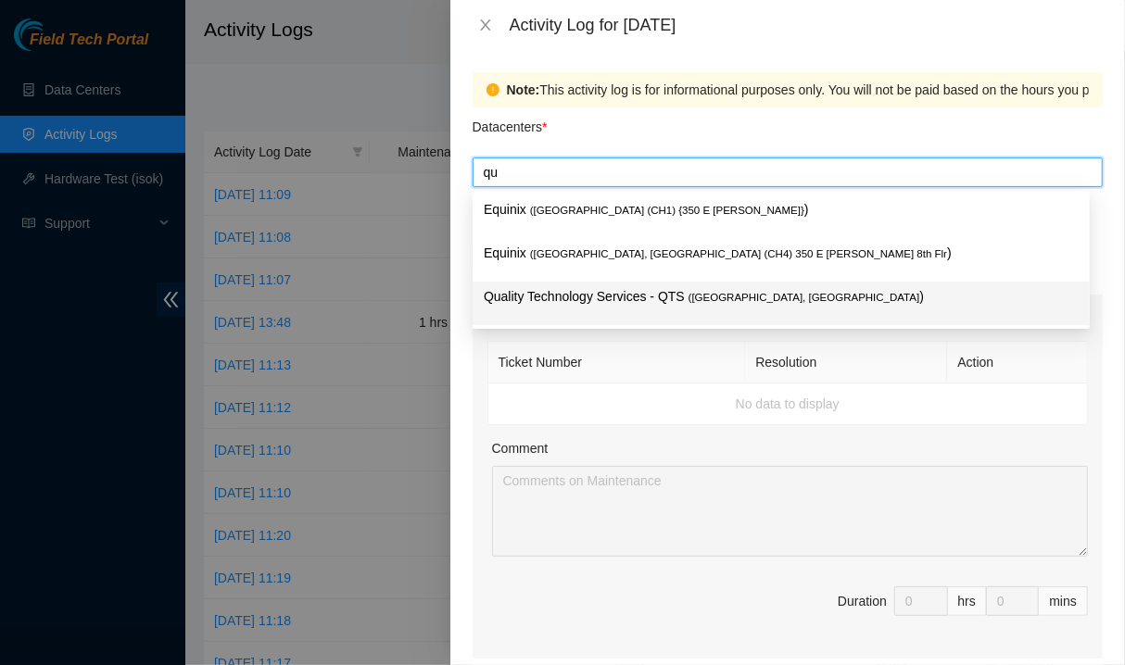
click at [594, 322] on div "Quality Technology Services - QTS ( [GEOGRAPHIC_DATA], [GEOGRAPHIC_DATA] )" at bounding box center [781, 304] width 617 height 44
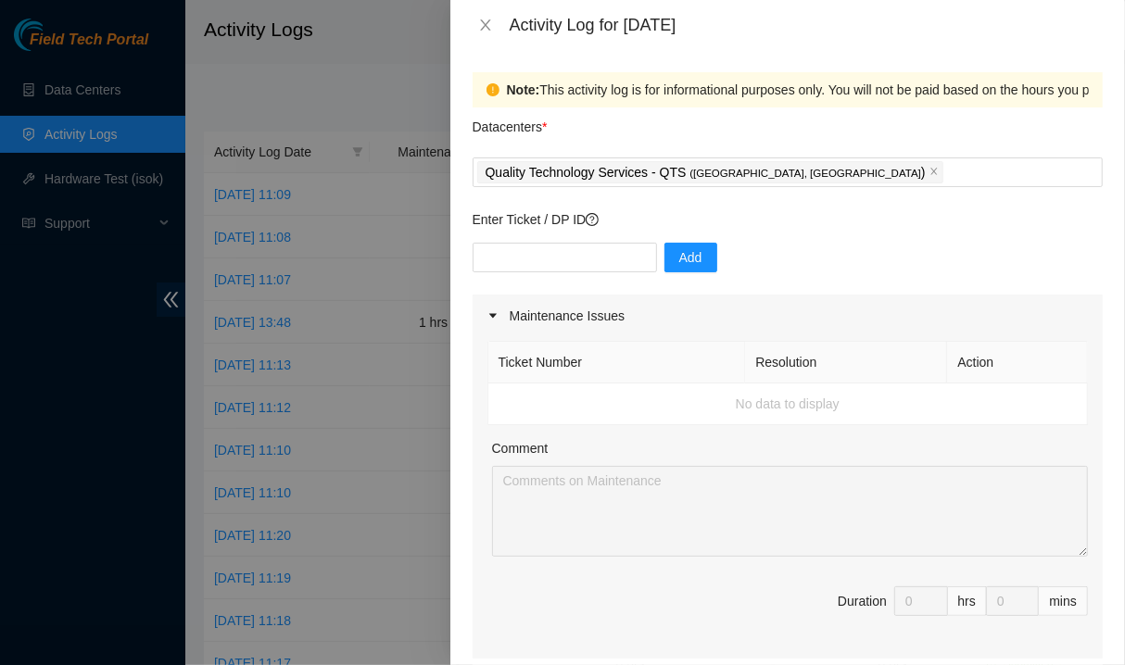
click at [496, 587] on span "Duration 0 hrs 0 mins" at bounding box center [787, 613] width 600 height 52
click at [570, 259] on input "text" at bounding box center [565, 257] width 184 height 30
paste input "DP83719"
type input "DP83719"
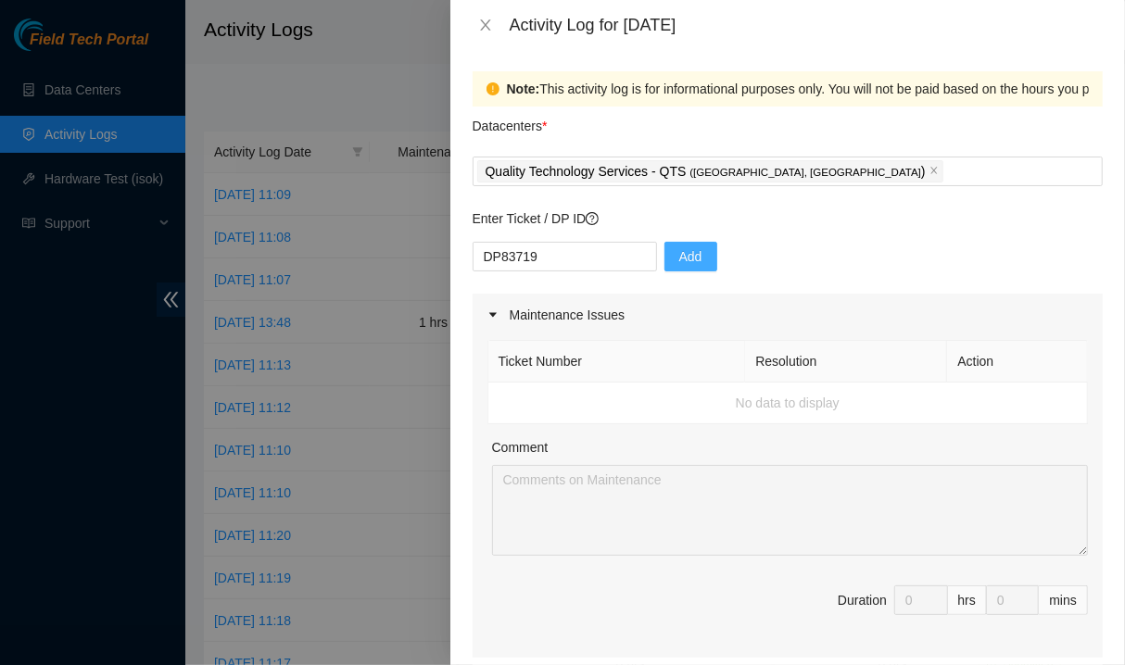
click at [679, 261] on span "Add" at bounding box center [690, 256] width 23 height 20
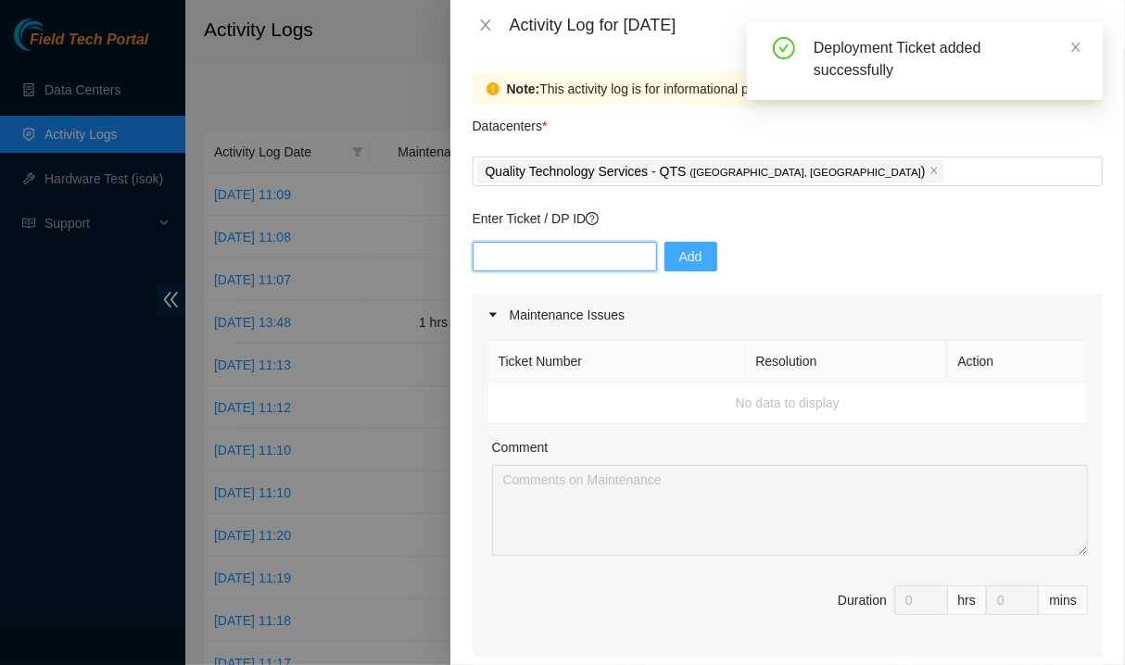
click at [625, 253] on input "text" at bounding box center [565, 257] width 184 height 30
paste input "DP83719"
type input "DP83720"
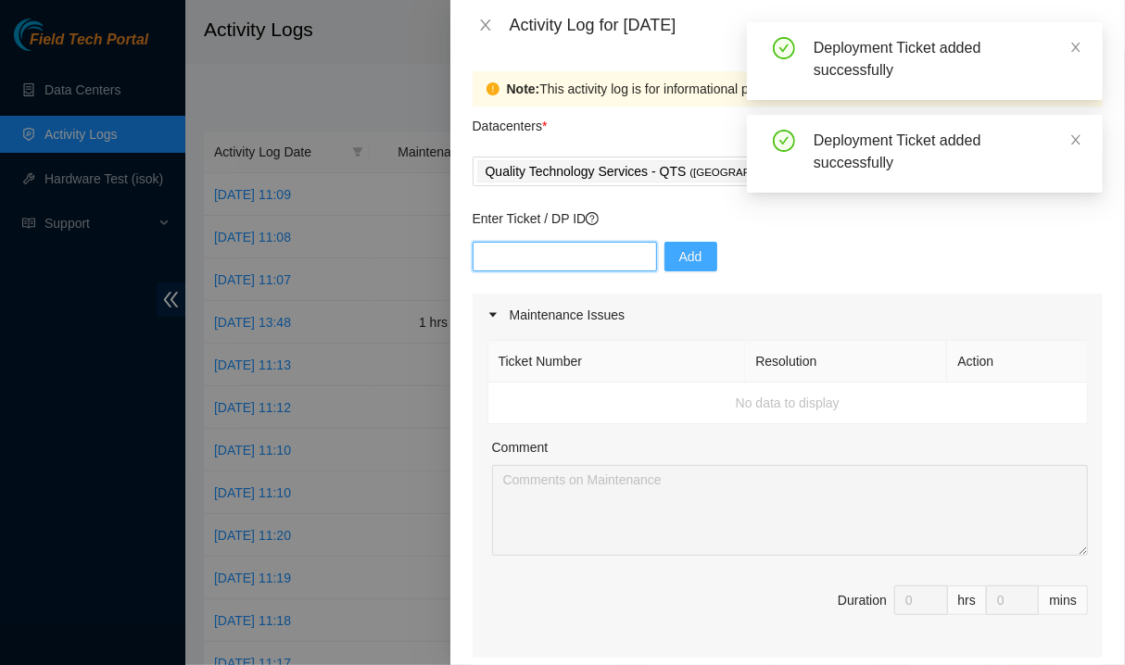
click at [625, 253] on input "text" at bounding box center [565, 257] width 184 height 30
paste input "DP83719"
type input "DP83721"
click at [574, 262] on input "text" at bounding box center [565, 257] width 184 height 30
paste input "DP83719"
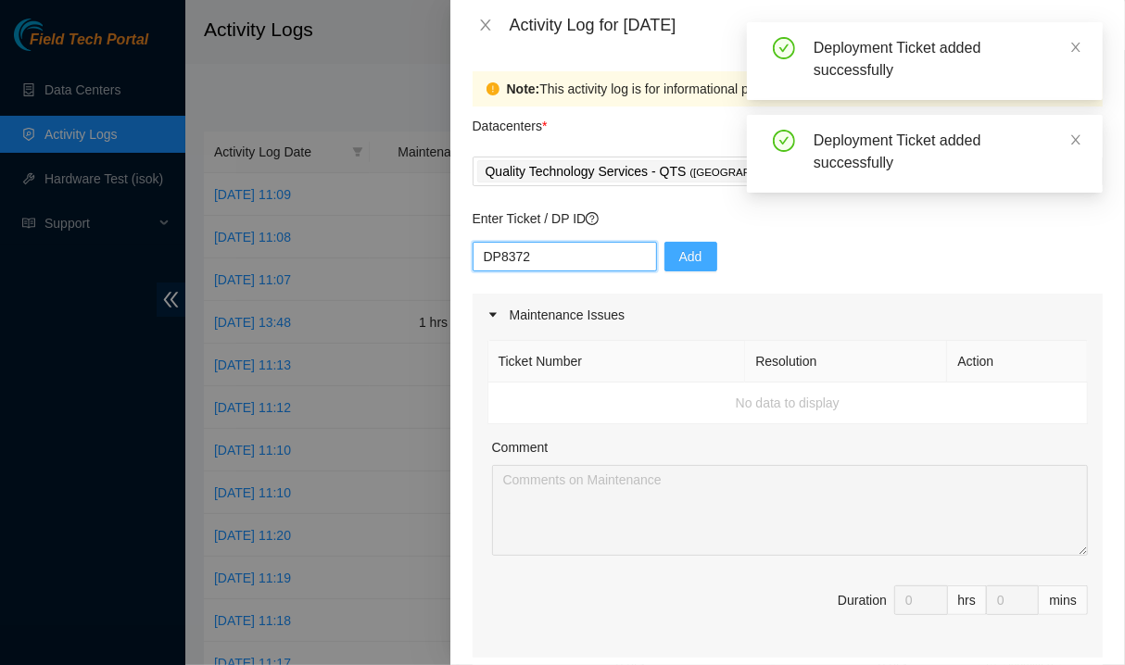
type input "DP83722"
click at [574, 262] on input "text" at bounding box center [565, 257] width 184 height 30
paste input "DP83719"
type input "DP83723"
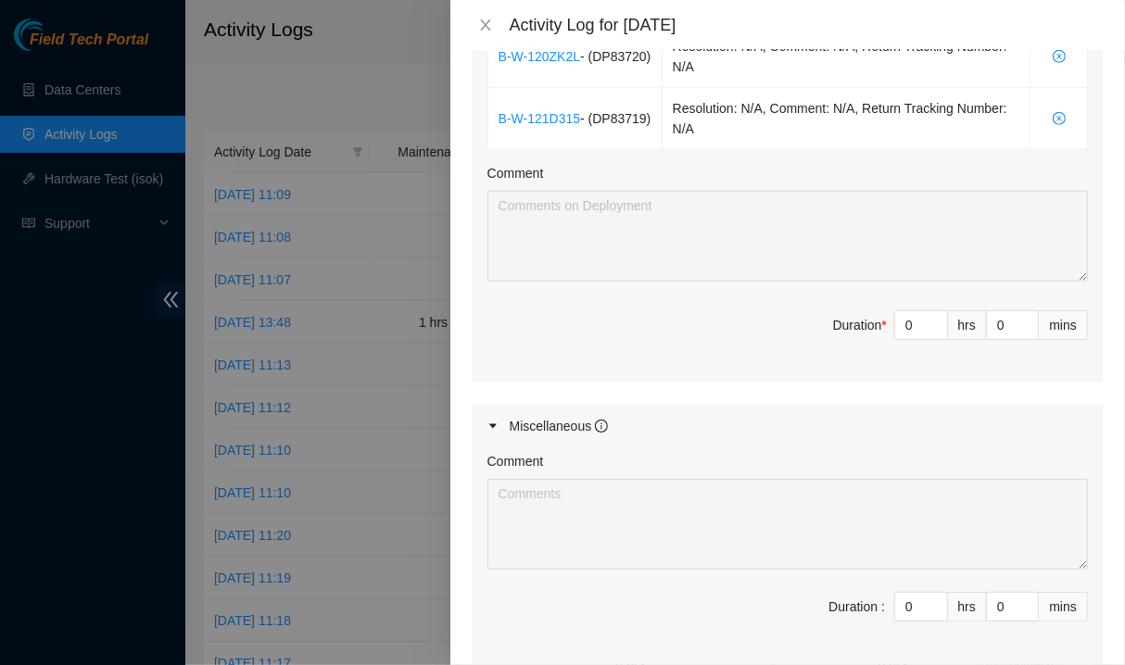
scroll to position [928, 0]
click at [895, 329] on input "0" at bounding box center [921, 327] width 52 height 28
type input "8"
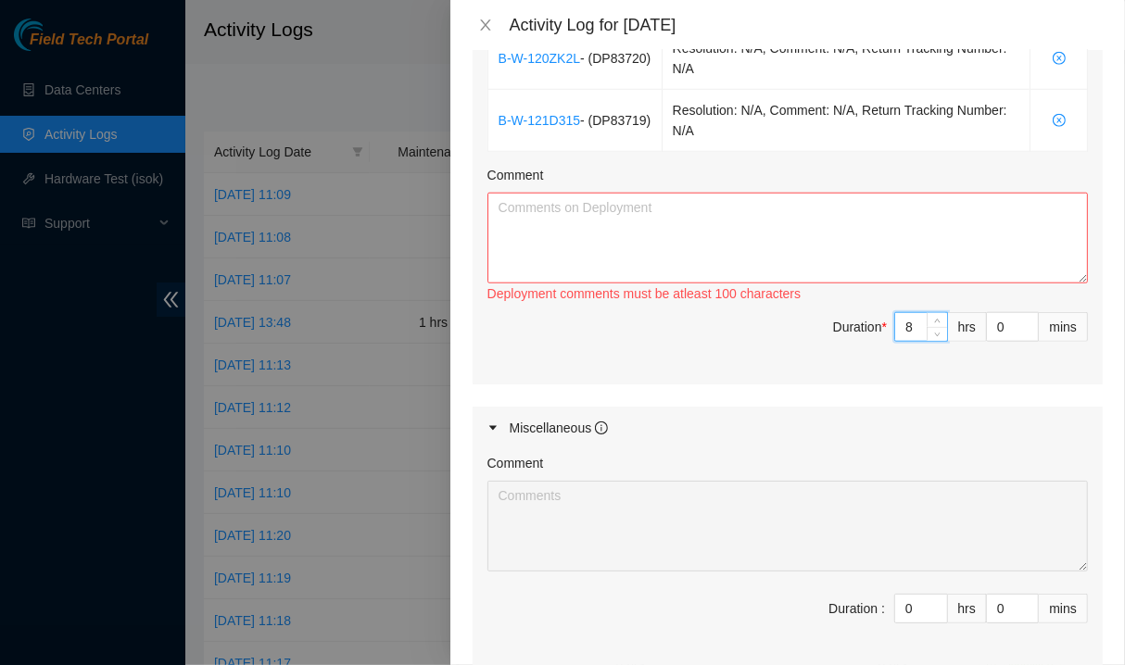
type input "8"
click at [826, 269] on textarea "Comment" at bounding box center [787, 238] width 600 height 91
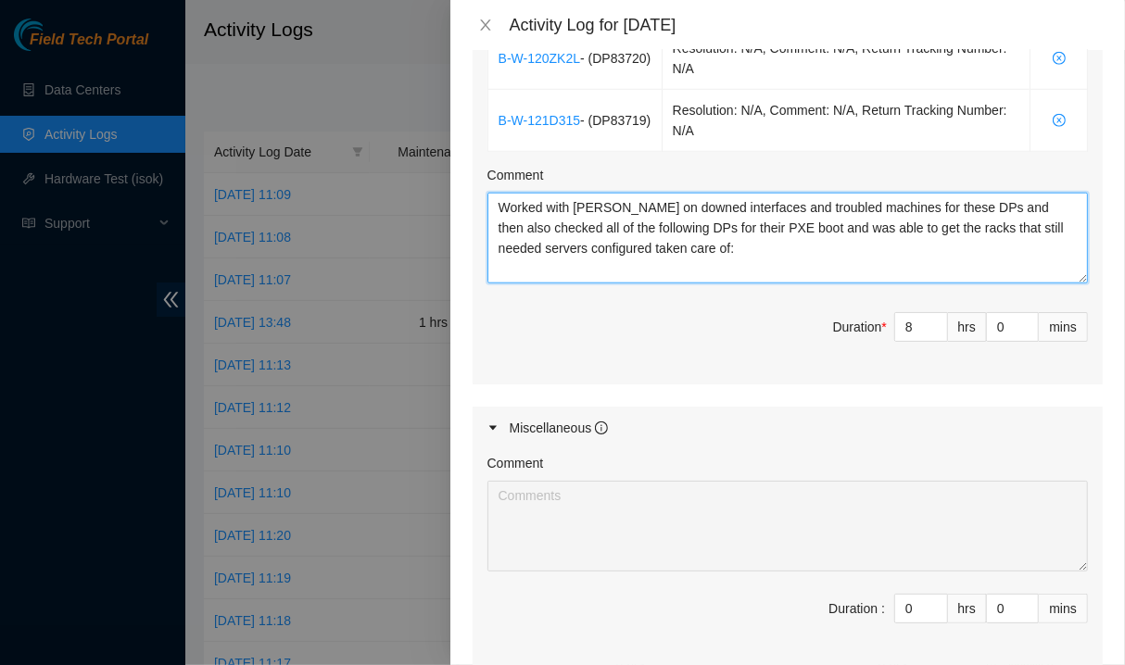
scroll to position [15, 0]
paste textarea "DP77230 DP77231 DP77232 DP77234 DP77233 DP77235 DP79610 DP79609 DP79611 DP79612…"
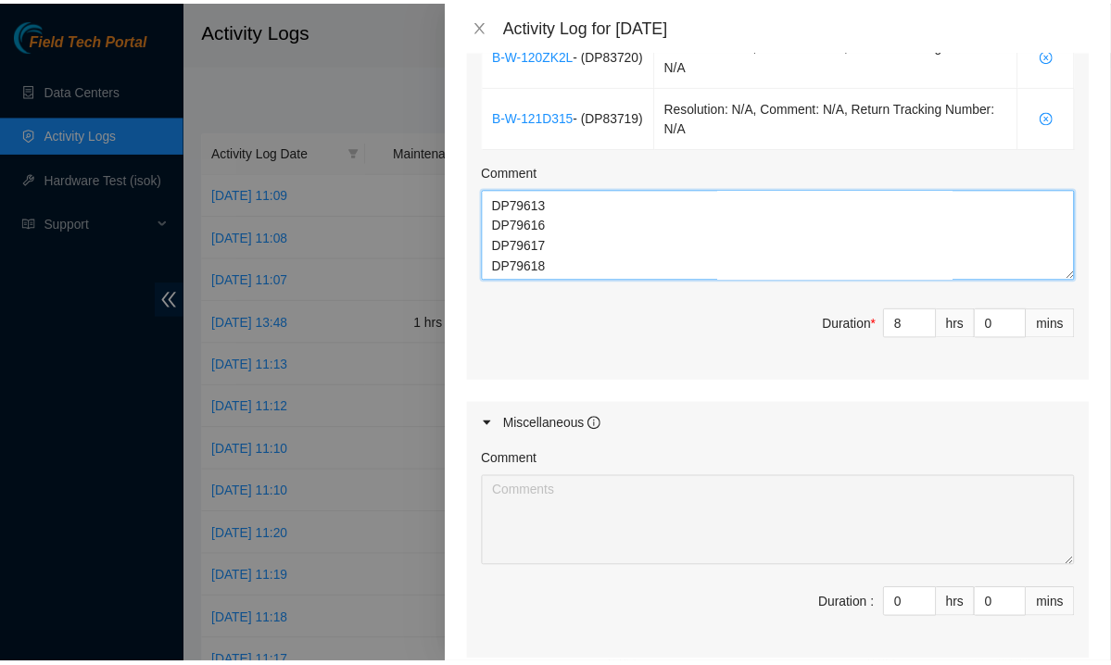
scroll to position [1123, 0]
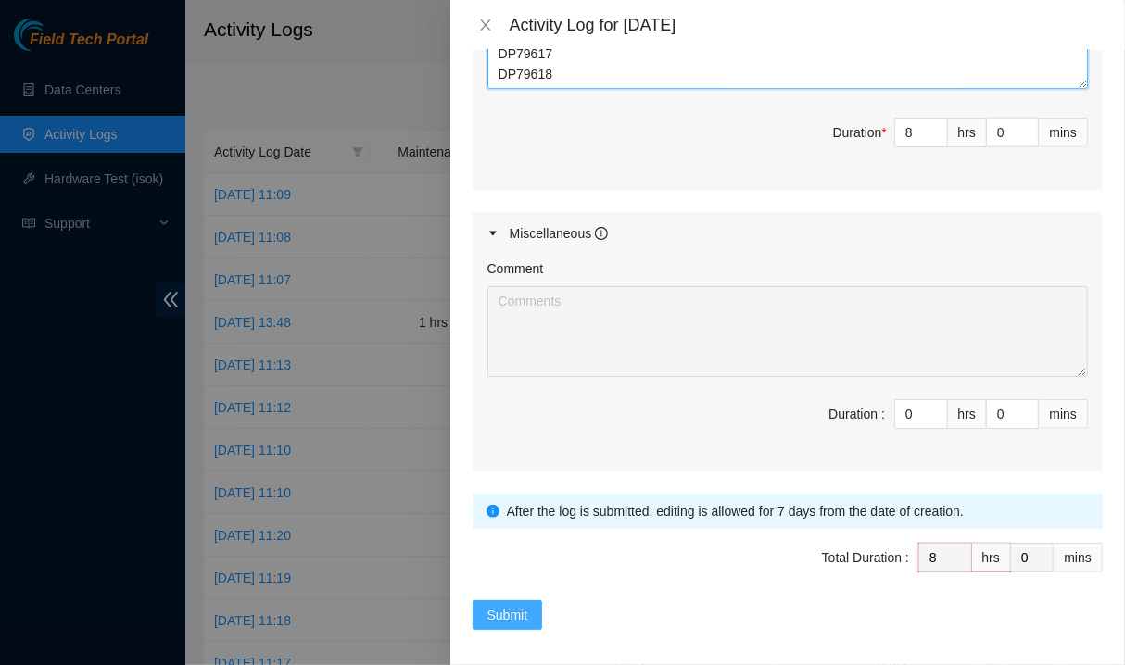
type textarea "Worked with [PERSON_NAME] on downed interfaces and troubled machines for these …"
click at [503, 606] on span "Submit" at bounding box center [507, 615] width 41 height 20
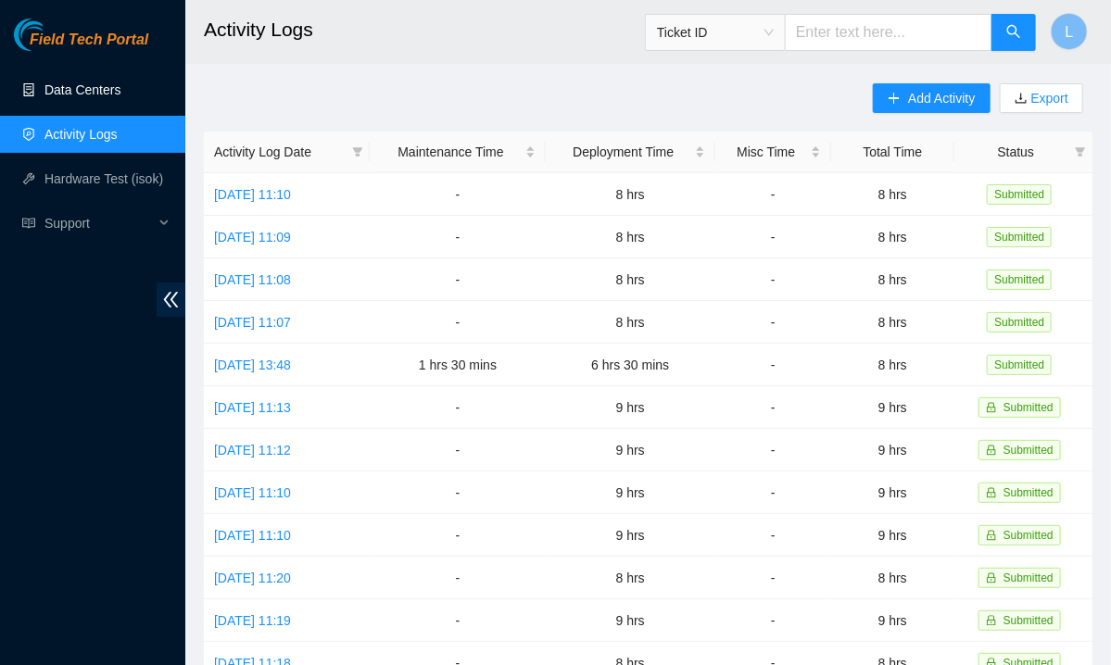
click at [116, 82] on link "Data Centers" at bounding box center [82, 89] width 76 height 15
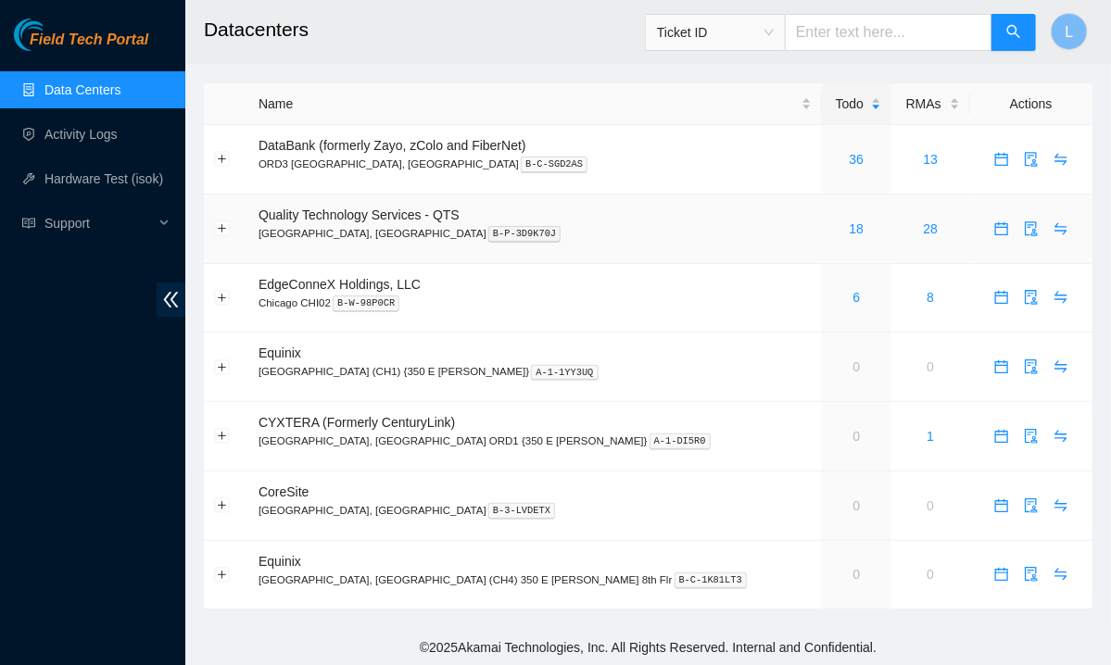
click at [832, 226] on div "18" at bounding box center [857, 229] width 50 height 20
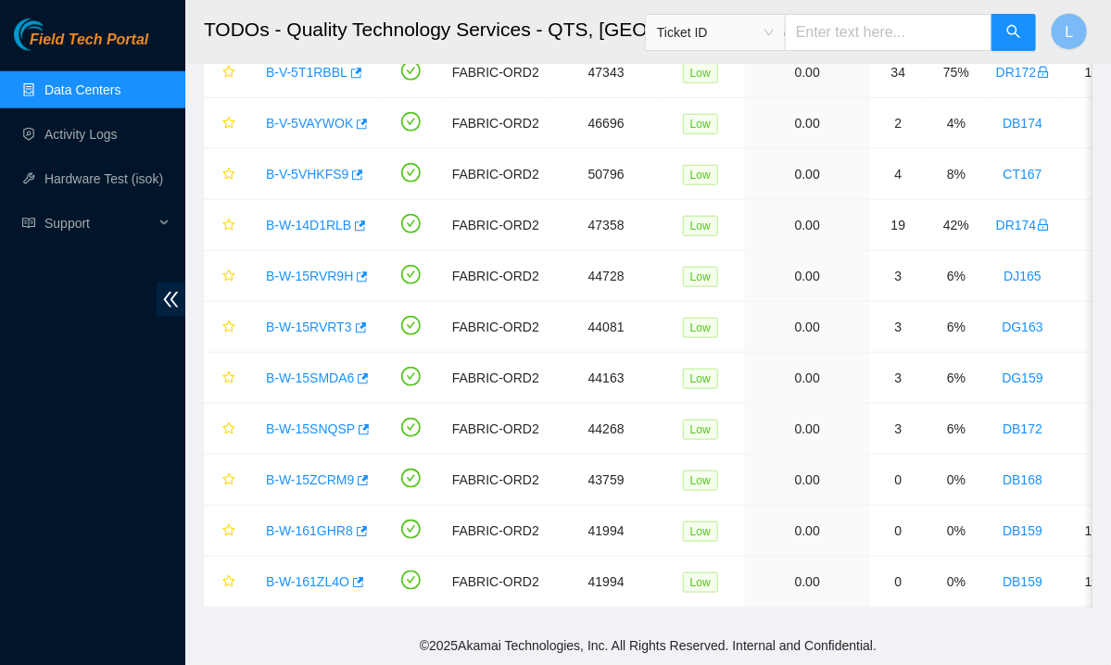
scroll to position [514, 0]
click at [302, 575] on link "B-W-161ZL4O" at bounding box center [307, 582] width 83 height 15
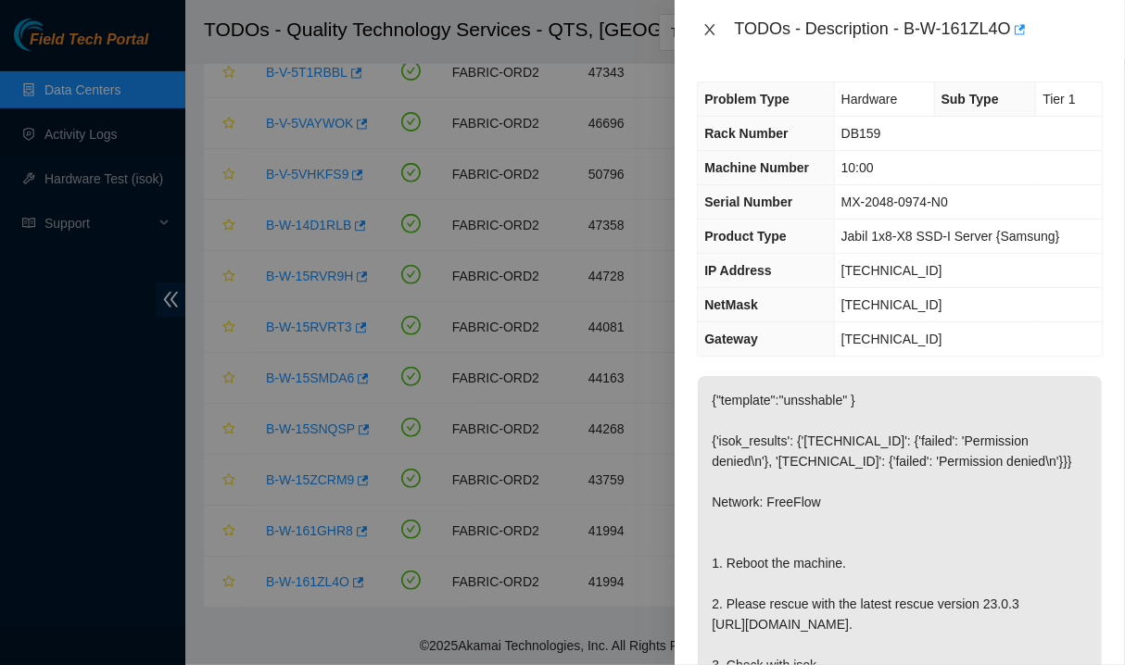
click at [710, 27] on icon "close" at bounding box center [709, 29] width 15 height 15
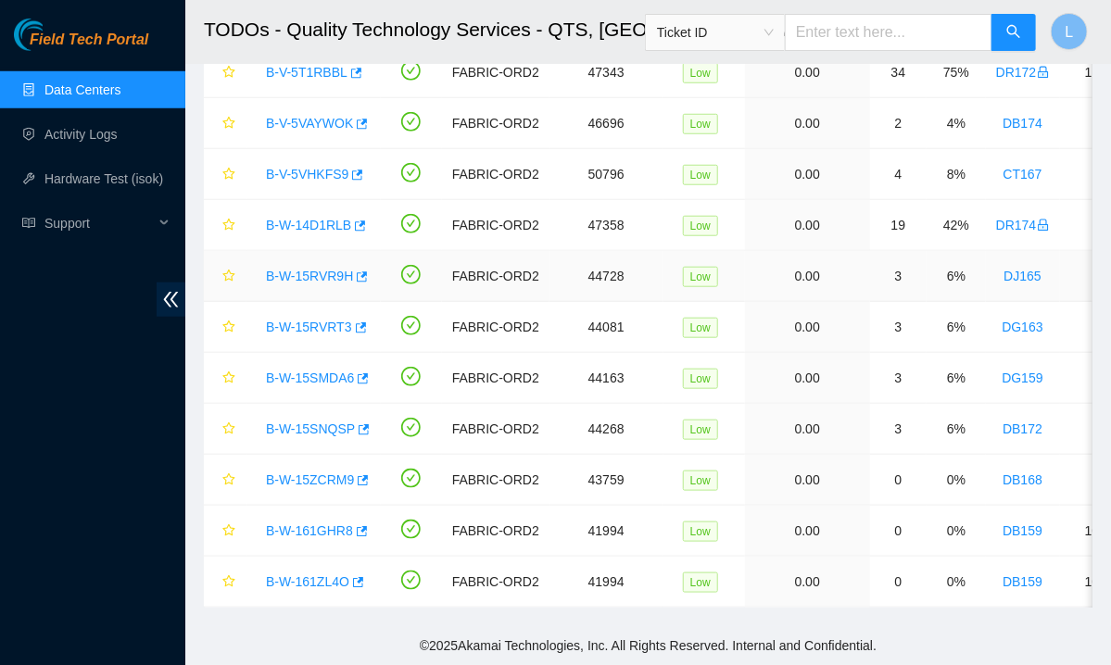
click at [300, 269] on link "B-W-15RVR9H" at bounding box center [309, 276] width 87 height 15
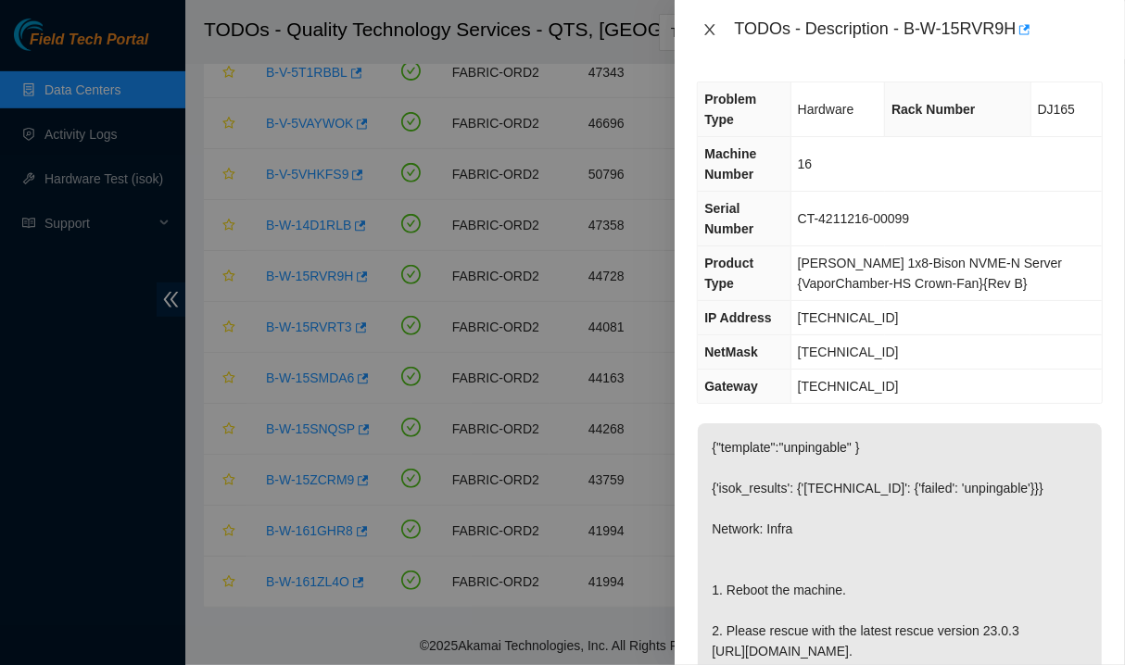
click at [699, 32] on button "Close" at bounding box center [710, 30] width 26 height 18
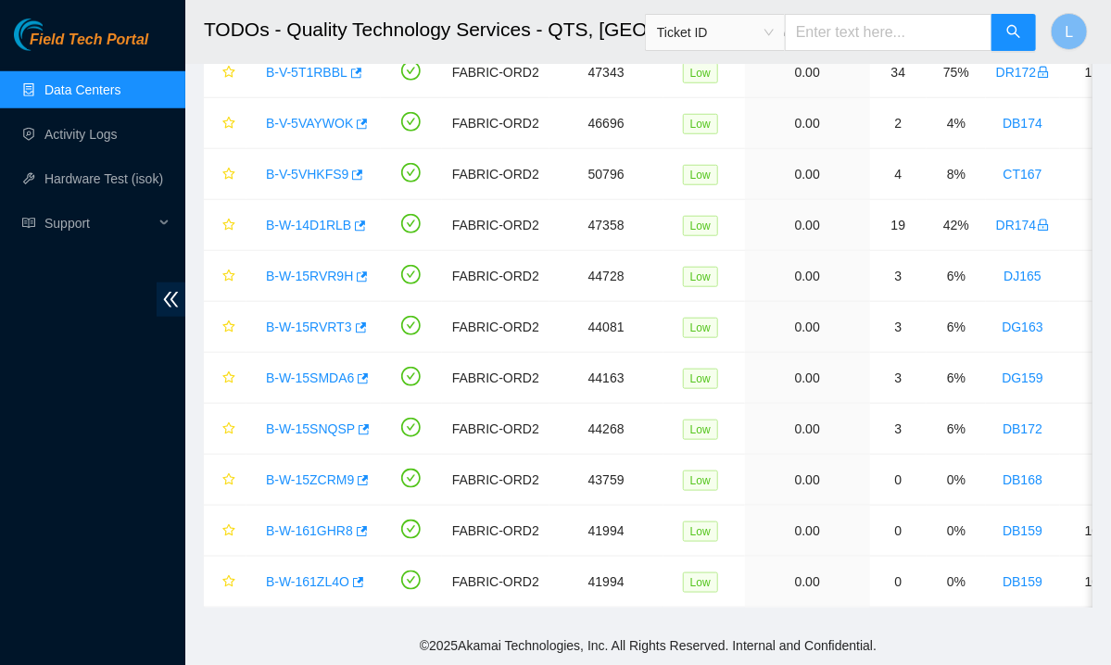
click at [101, 92] on link "Data Centers" at bounding box center [82, 89] width 76 height 15
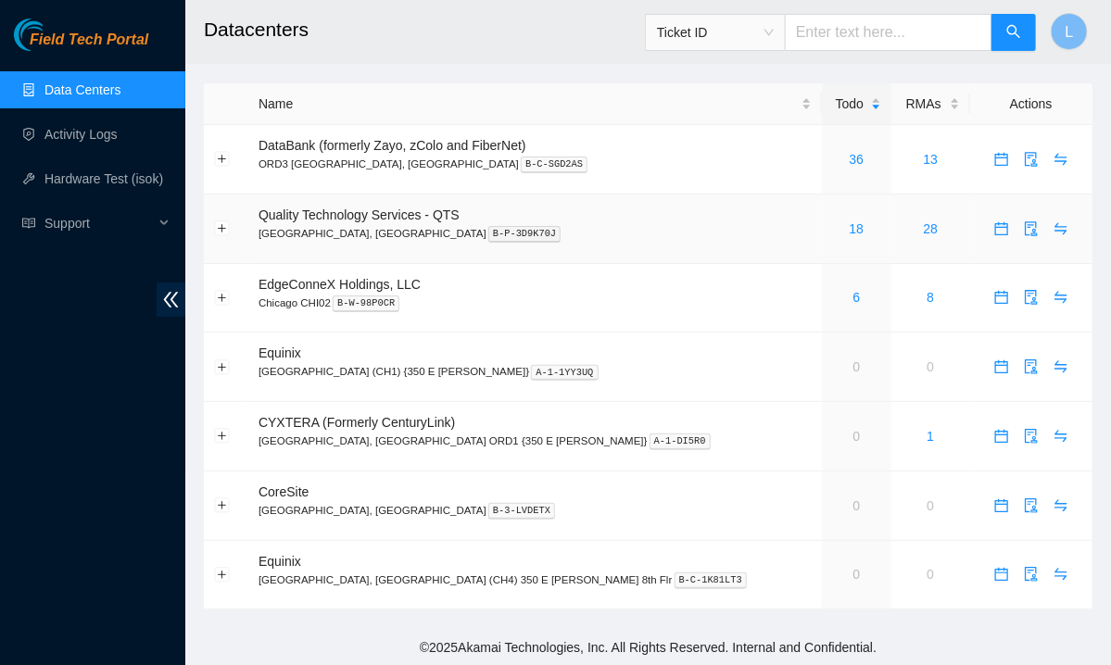
click at [832, 238] on div "18" at bounding box center [857, 229] width 50 height 20
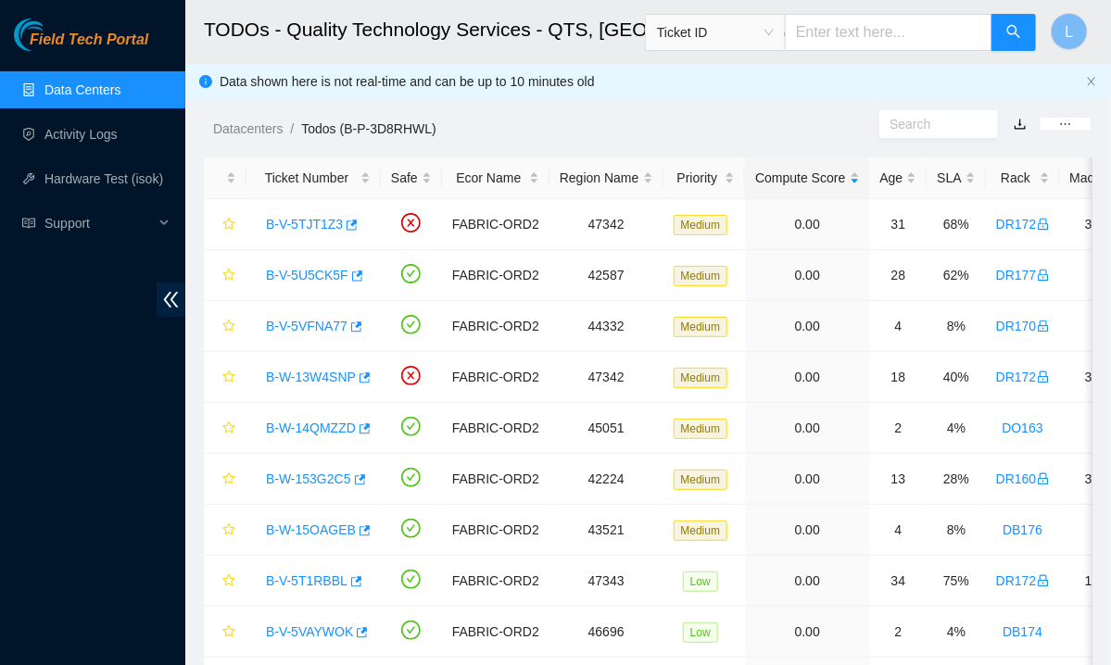
click at [89, 45] on span "Field Tech Portal" at bounding box center [89, 41] width 119 height 18
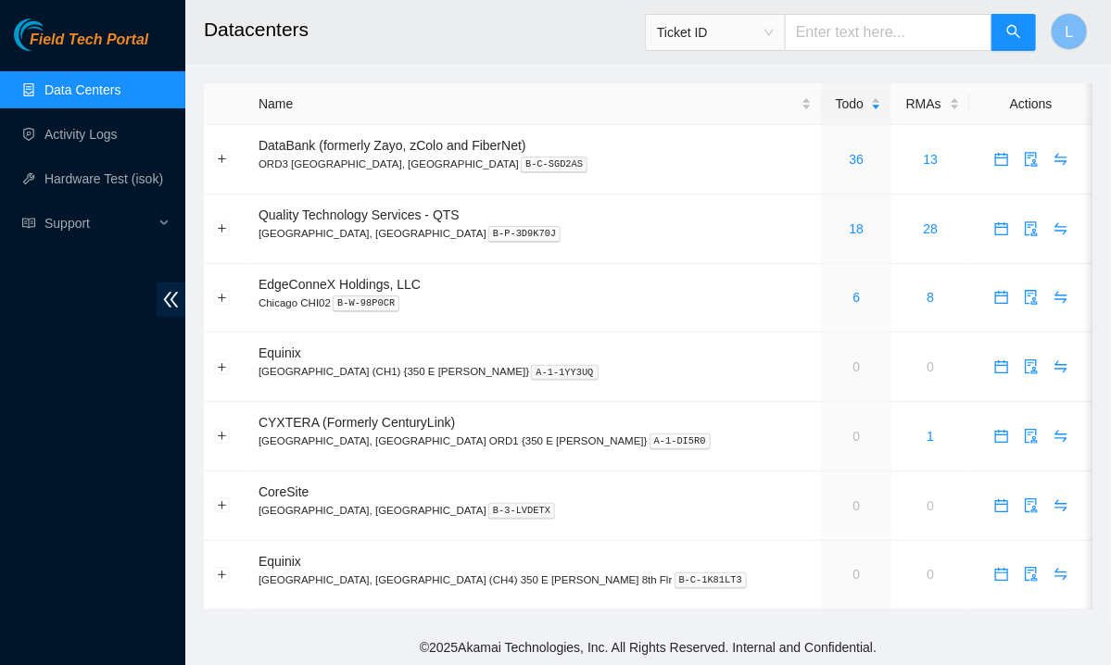
click at [119, 42] on span "Field Tech Portal" at bounding box center [89, 41] width 119 height 18
click at [61, 329] on div "Field Tech Portal Data Centers Activity Logs Hardware Test (isok) Support" at bounding box center [92, 342] width 185 height 647
click at [65, 44] on span "Field Tech Portal" at bounding box center [89, 41] width 119 height 18
click at [832, 226] on div "18" at bounding box center [857, 229] width 50 height 20
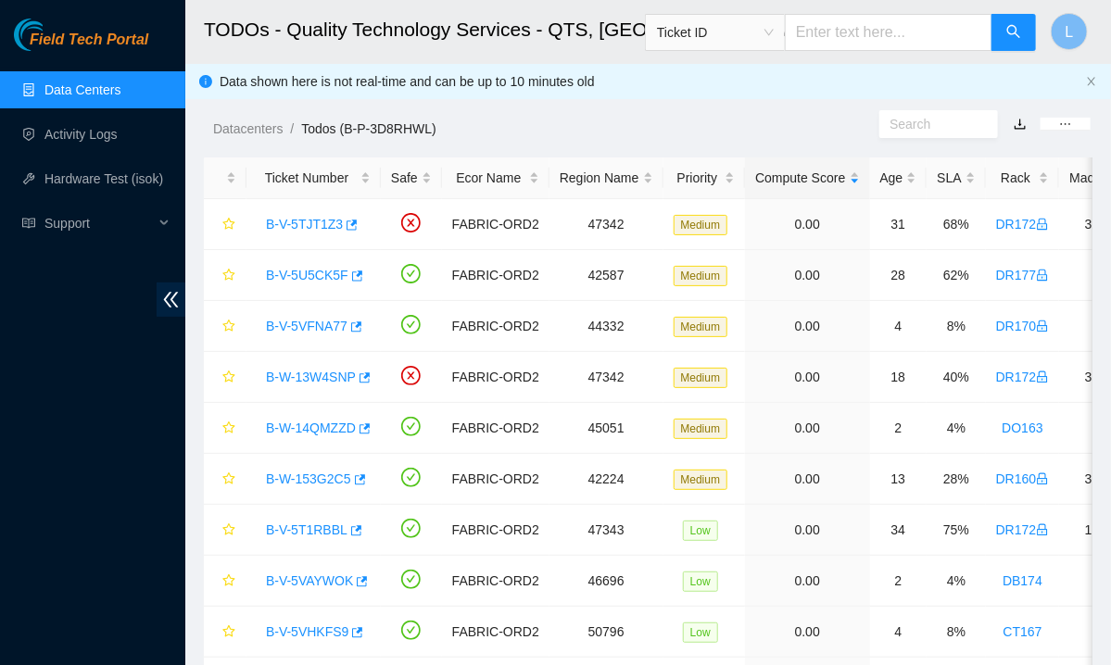
click at [106, 33] on span "Field Tech Portal" at bounding box center [89, 41] width 119 height 18
